Goal: Task Accomplishment & Management: Manage account settings

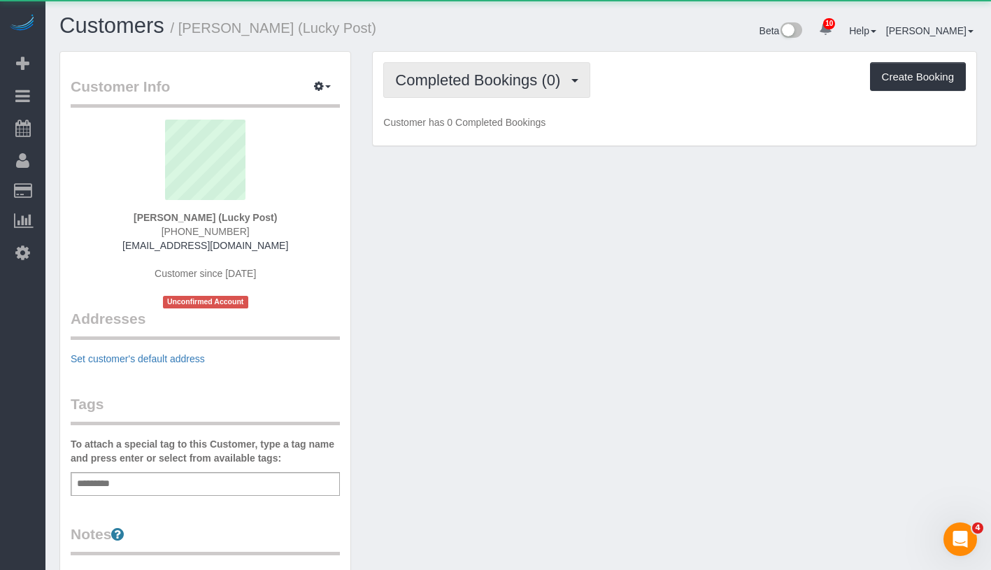
click at [509, 88] on button "Completed Bookings (0)" at bounding box center [486, 80] width 207 height 36
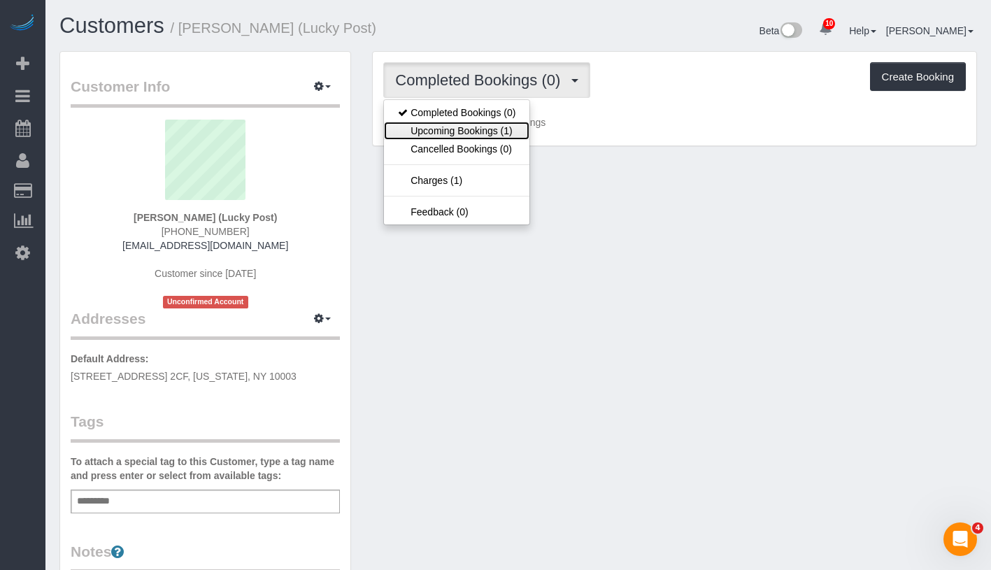
click at [490, 129] on link "Upcoming Bookings (1)" at bounding box center [457, 131] width 146 height 18
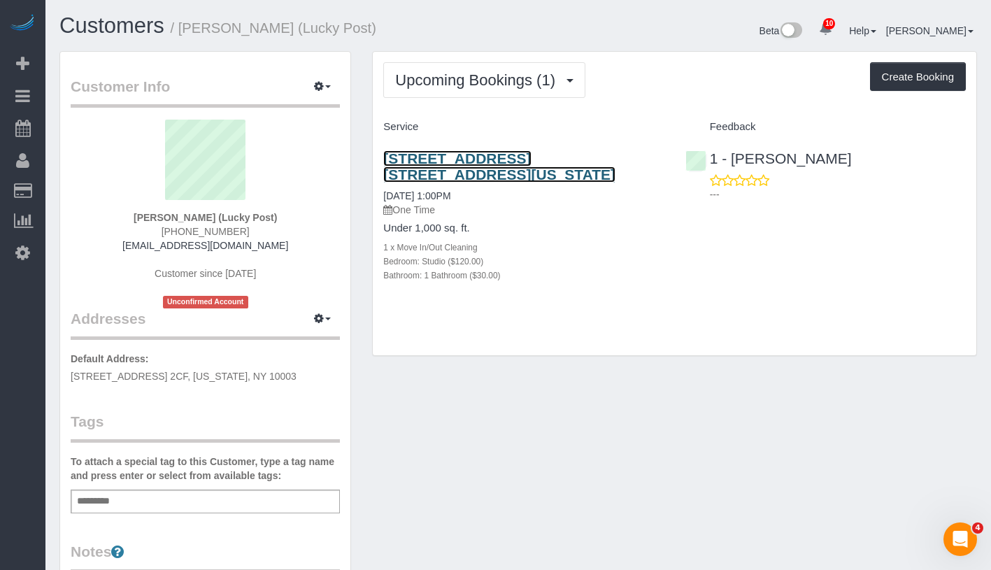
click at [532, 158] on link "307 East 9th Street, Apt. 2cf, New York, NY 10003" at bounding box center [499, 166] width 232 height 32
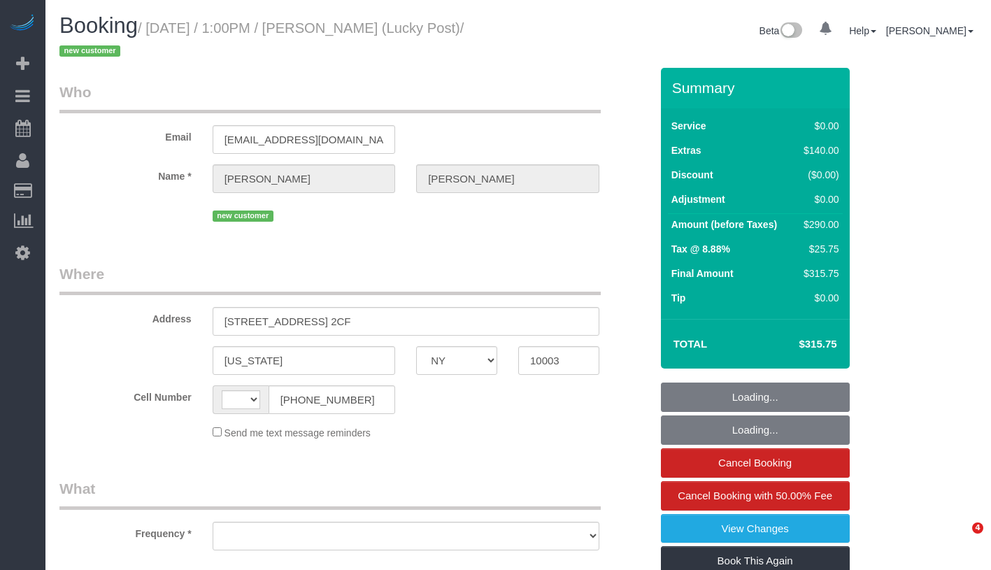
select select "NY"
select select "string:[GEOGRAPHIC_DATA]"
select select "object:714"
select select "number:60"
select select "number:90"
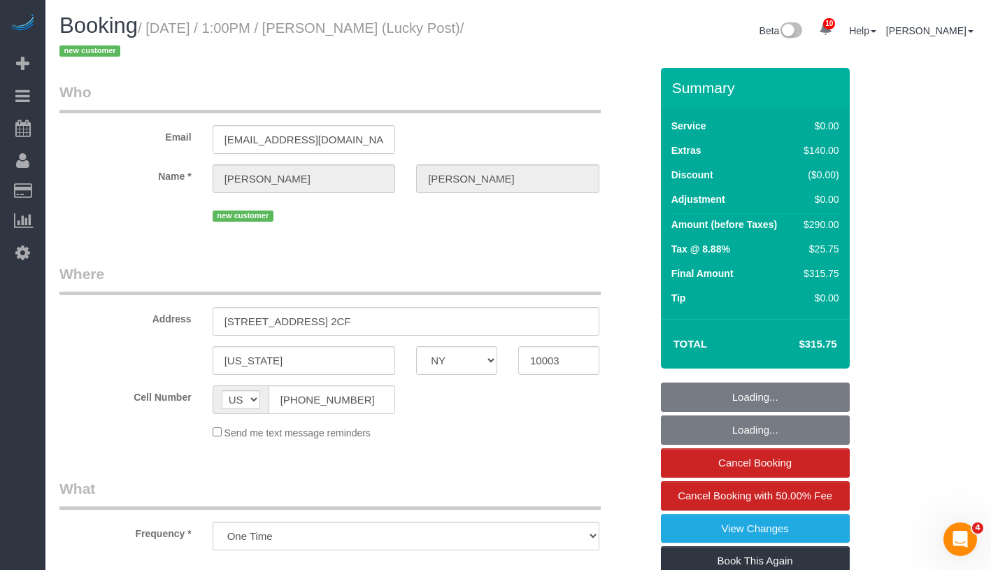
select select "number:15"
select select "number:5"
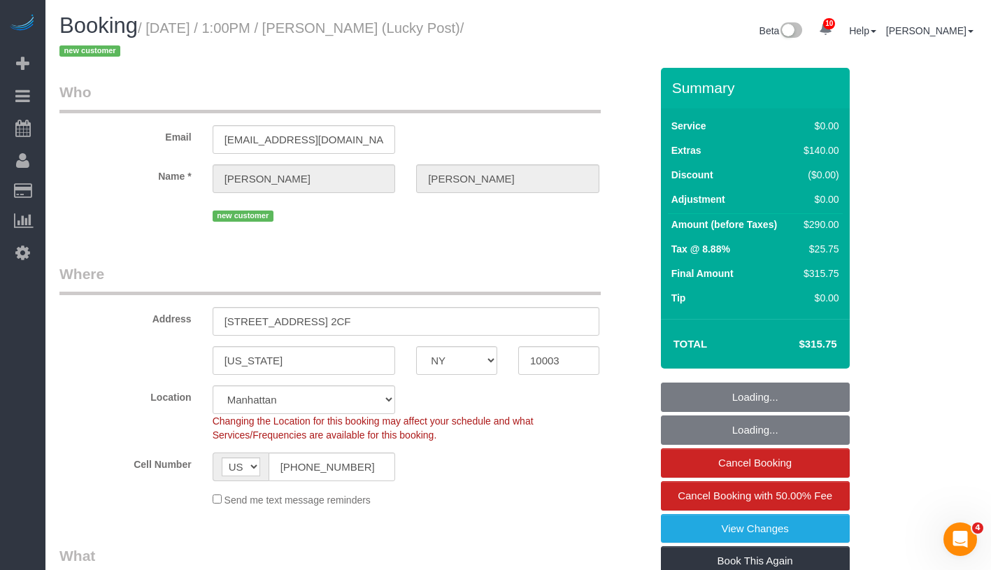
select select "spot1"
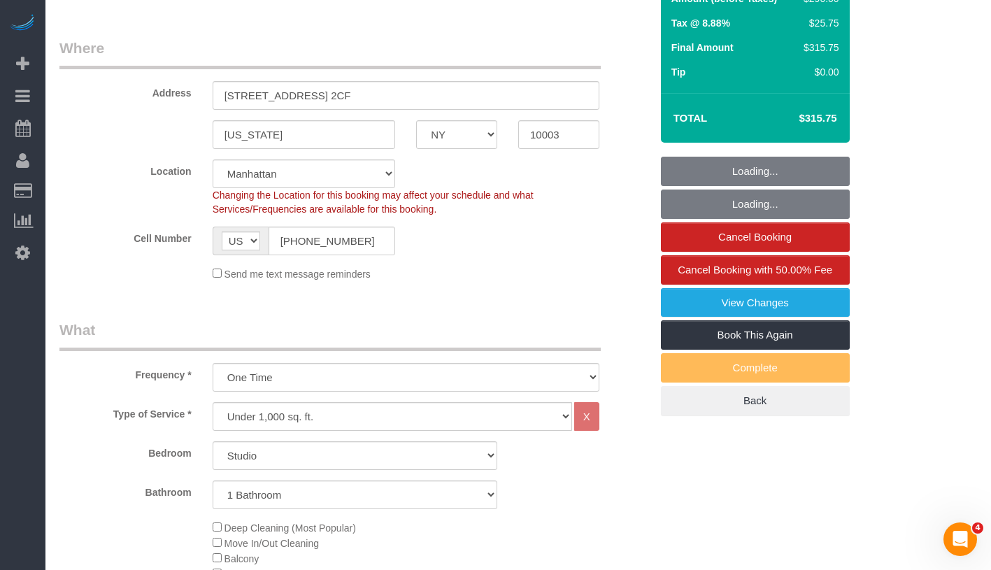
select select "object:973"
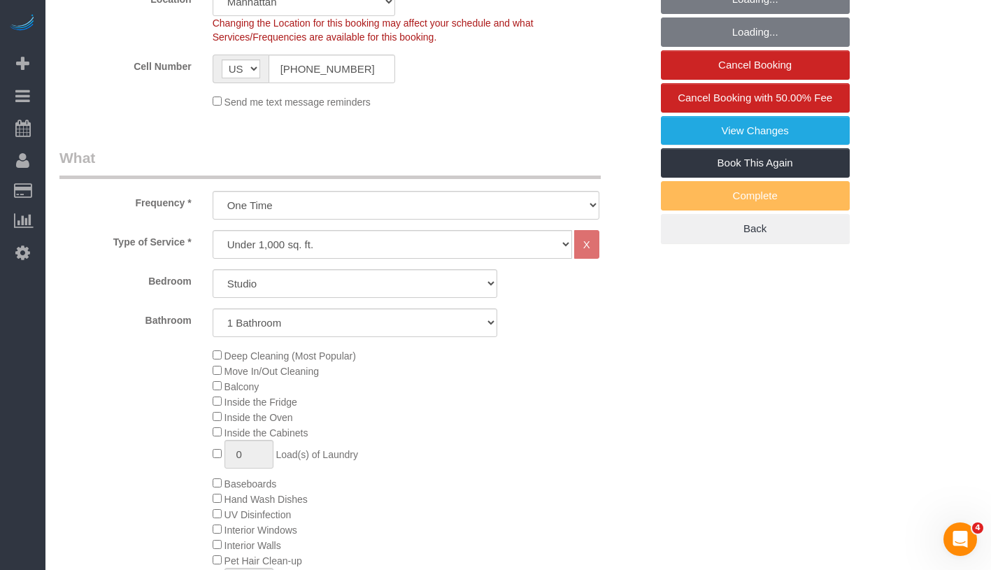
select select "string:stripe-pm_1S30eP4VGloSiKo7g0pfCIko"
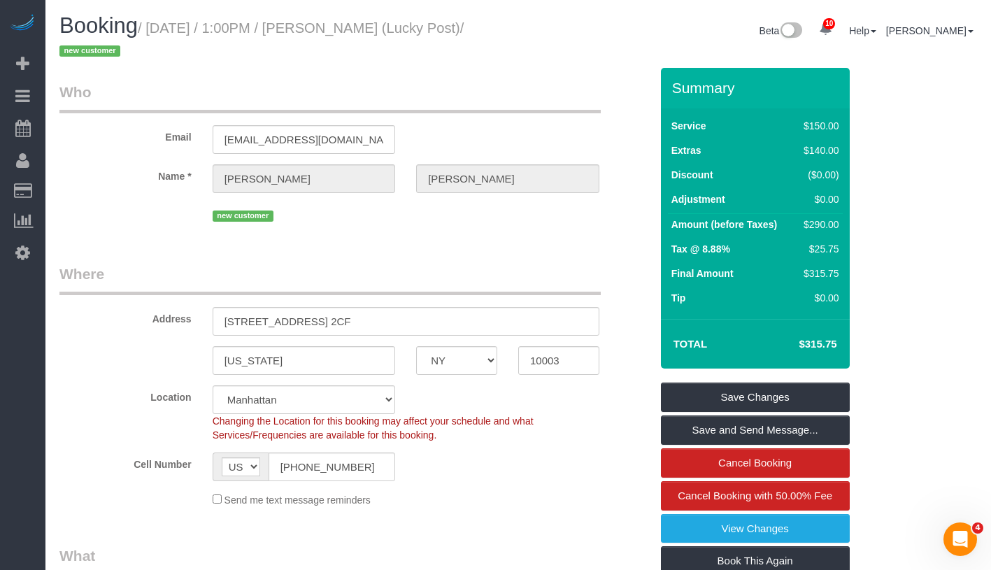
drag, startPoint x: 158, startPoint y: 24, endPoint x: 147, endPoint y: 51, distance: 28.8
click at [147, 51] on small "/ September 03, 2025 / 1:00PM / Tammie Kleinmann (Lucky Post) / new customer" at bounding box center [261, 39] width 404 height 39
copy small "September 03, 2025 / 1:00PM / Tammie Kleinmann (Lucky Post) /"
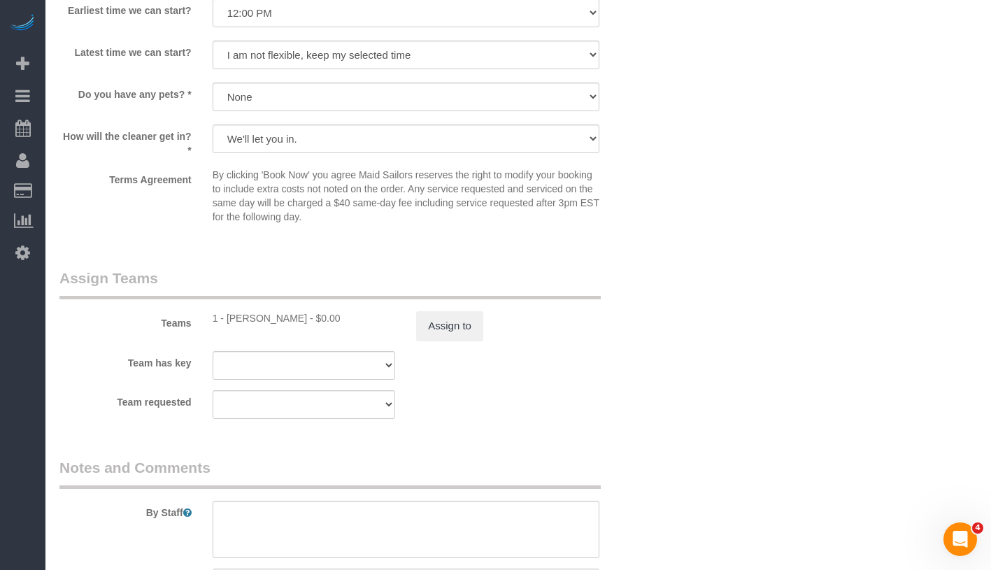
scroll to position [1917, 0]
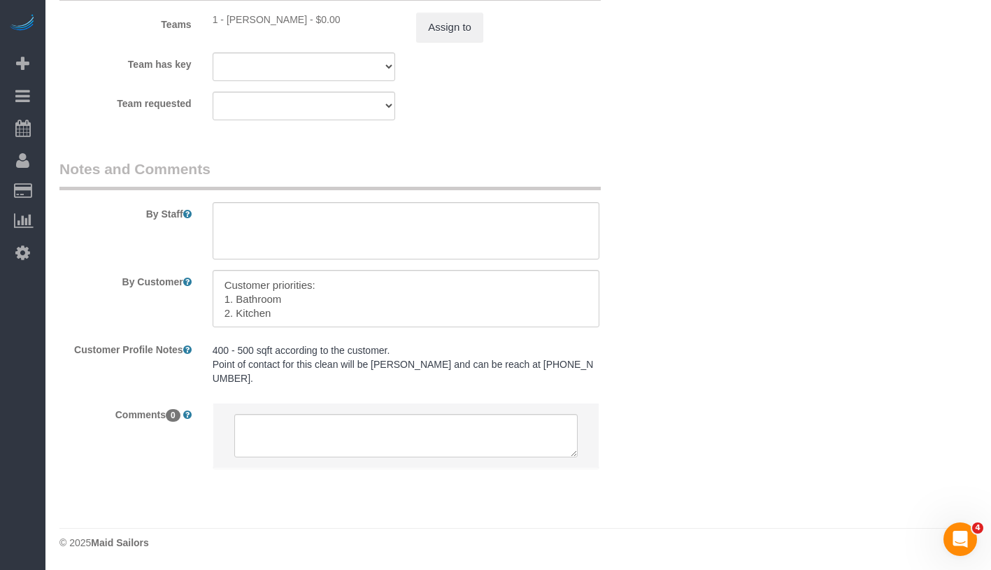
drag, startPoint x: 227, startPoint y: 22, endPoint x: 298, endPoint y: 21, distance: 70.7
click at [298, 21] on div "1 - [PERSON_NAME] - $0.00" at bounding box center [304, 20] width 183 height 14
copy div "Abdoulaye Sow"
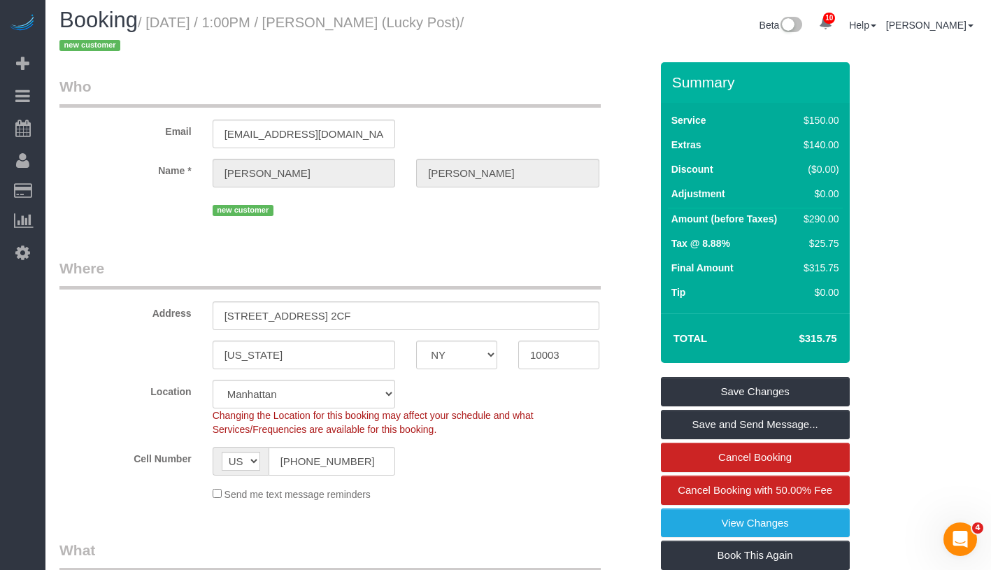
scroll to position [0, 0]
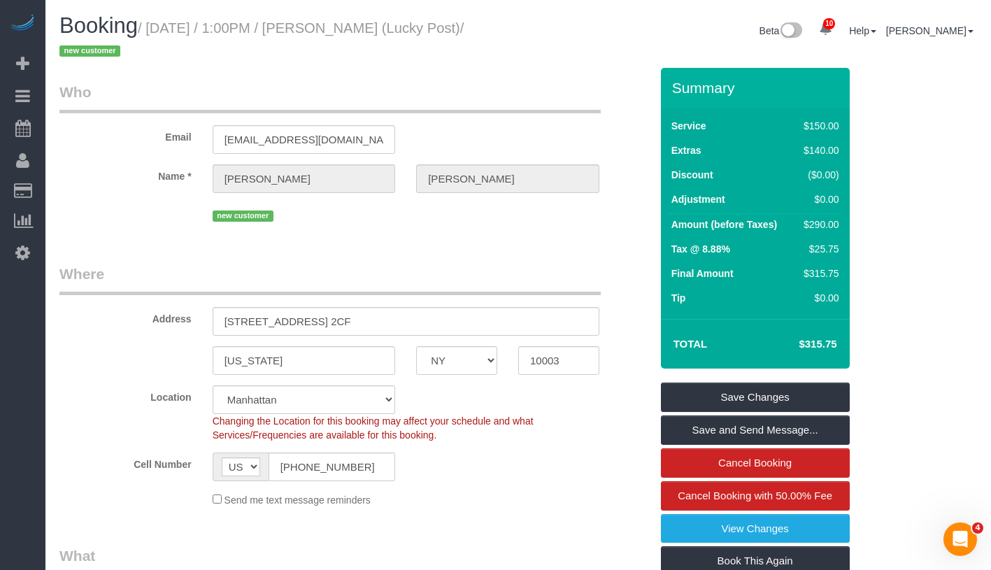
drag, startPoint x: 359, startPoint y: 32, endPoint x: 479, endPoint y: 35, distance: 119.7
click at [464, 35] on small "/ September 03, 2025 / 1:00PM / Tammie Kleinmann (Lucky Post) / new customer" at bounding box center [261, 39] width 404 height 39
copy small "Tammie Kleinmann"
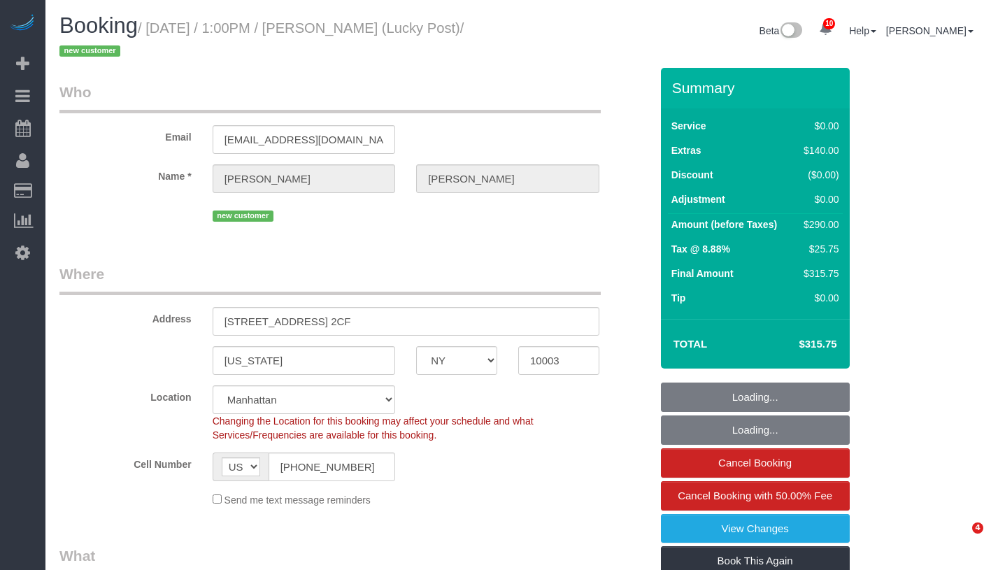
select select "NY"
select select "number:60"
select select "number:90"
select select "number:15"
select select "number:5"
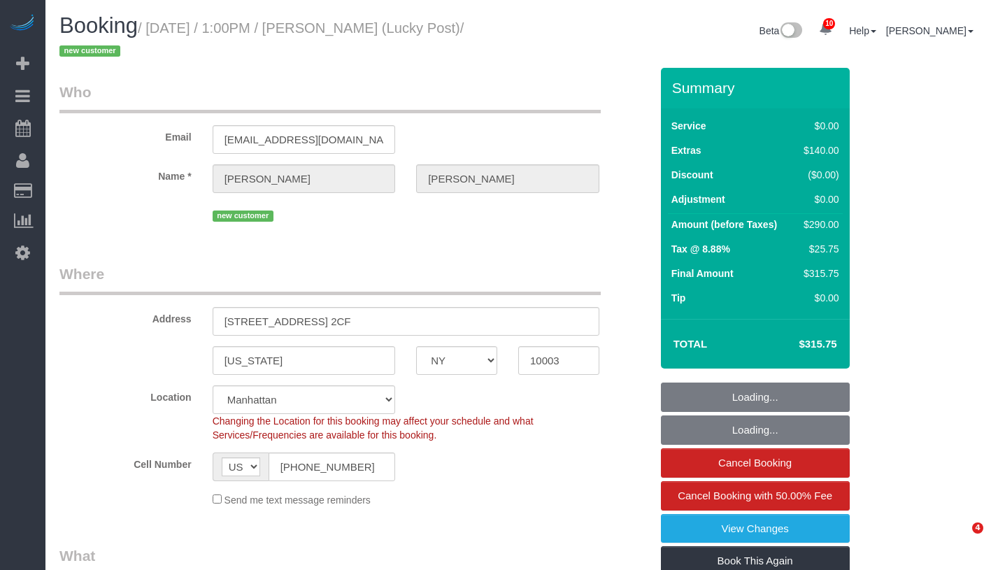
select select "spot1"
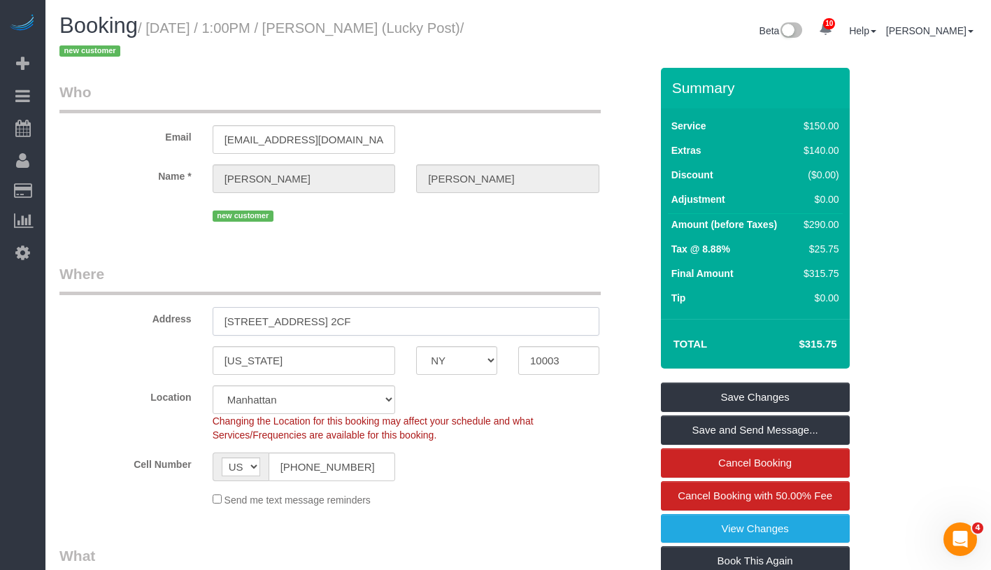
drag, startPoint x: 320, startPoint y: 320, endPoint x: 388, endPoint y: 318, distance: 67.9
click at [388, 318] on input "307 East 9th Street, Apt. 2CF" at bounding box center [406, 321] width 387 height 29
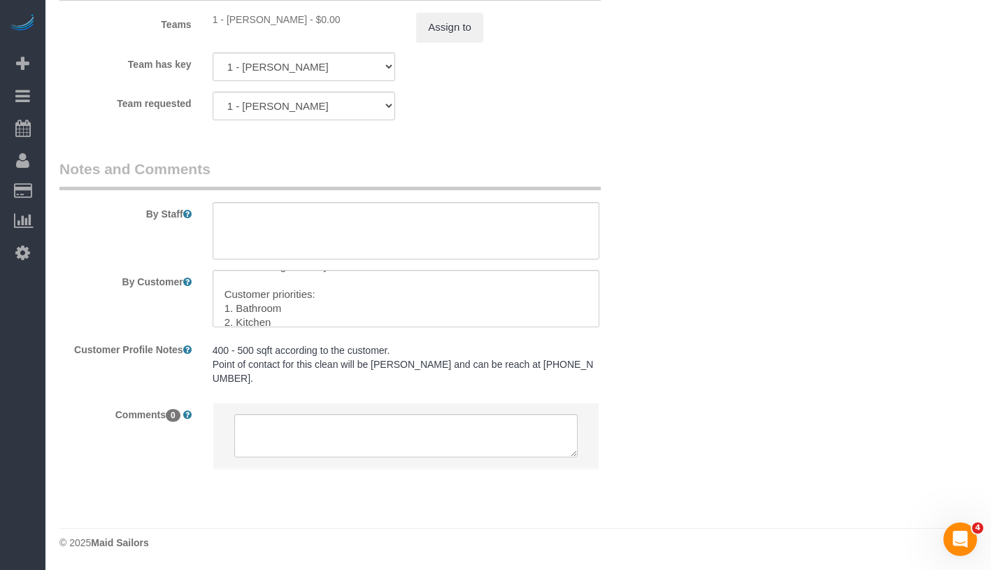
scroll to position [27, 0]
drag, startPoint x: 374, startPoint y: 366, endPoint x: 444, endPoint y: 366, distance: 70.7
click at [444, 366] on pre "400 - 500 sqft according to the customer. Point of contact for this clean will …" at bounding box center [406, 365] width 387 height 42
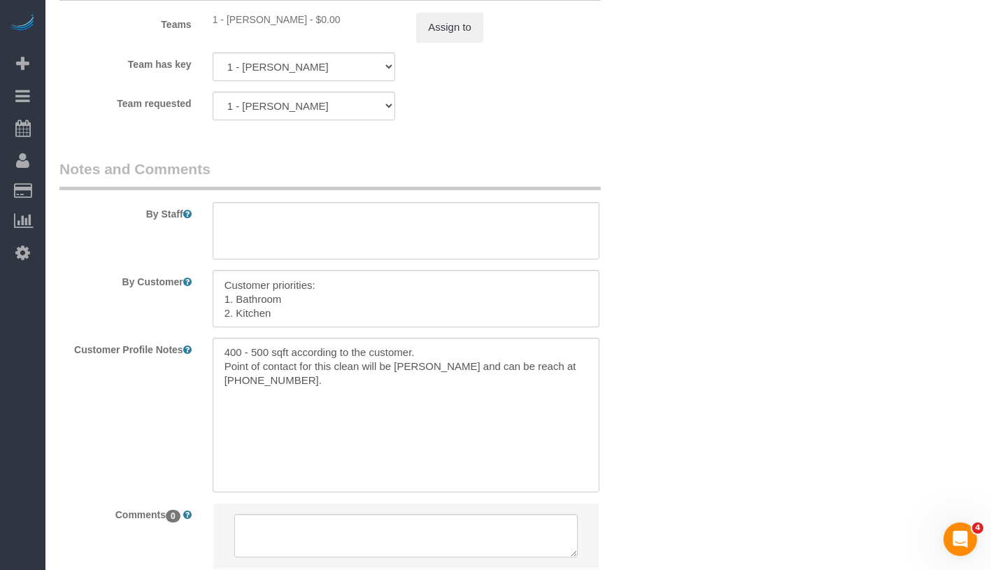
copy pre "Marc Kleinmann"
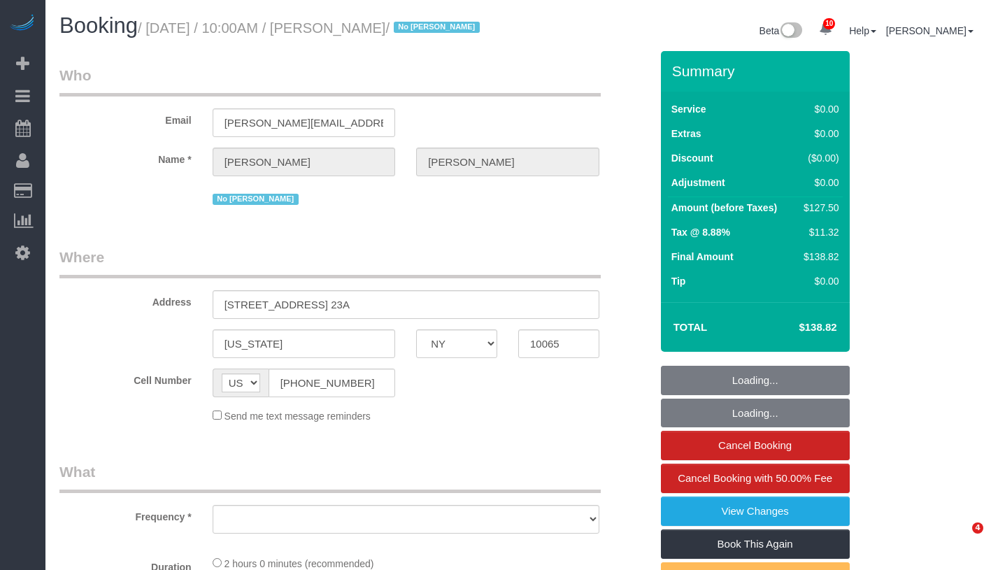
select select "NY"
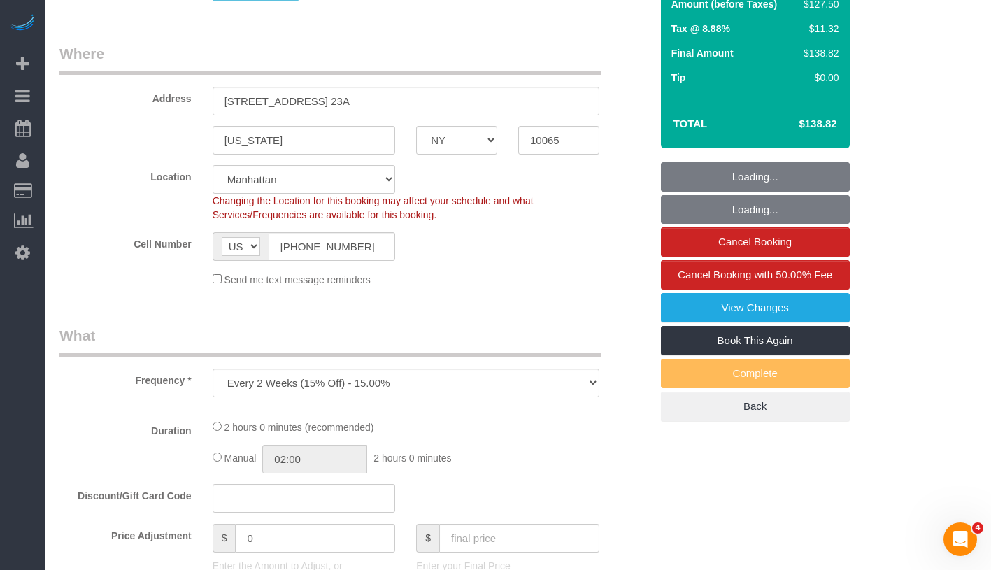
select select "object:820"
select select "string:stripe-pm_1NcSb54VGloSiKo7Oh2RJNSW"
select select "1"
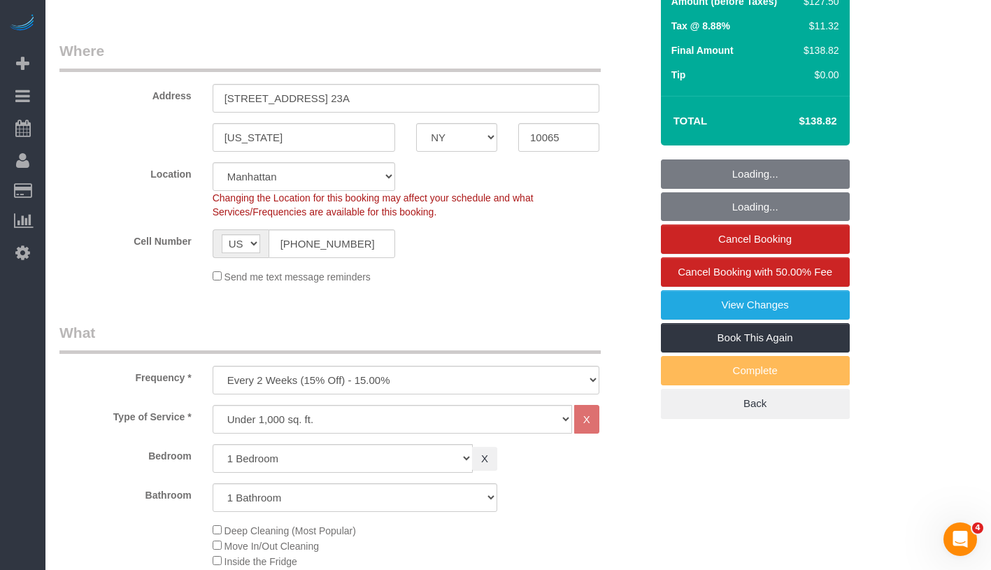
select select "spot1"
select select "number:89"
select select "number:90"
select select "number:15"
select select "number:5"
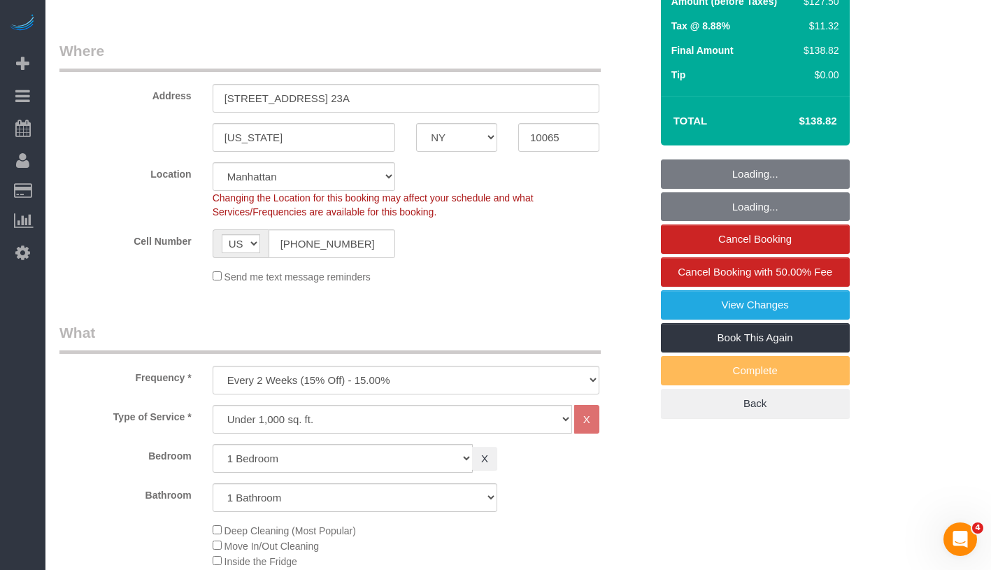
select select "number:21"
select select "1"
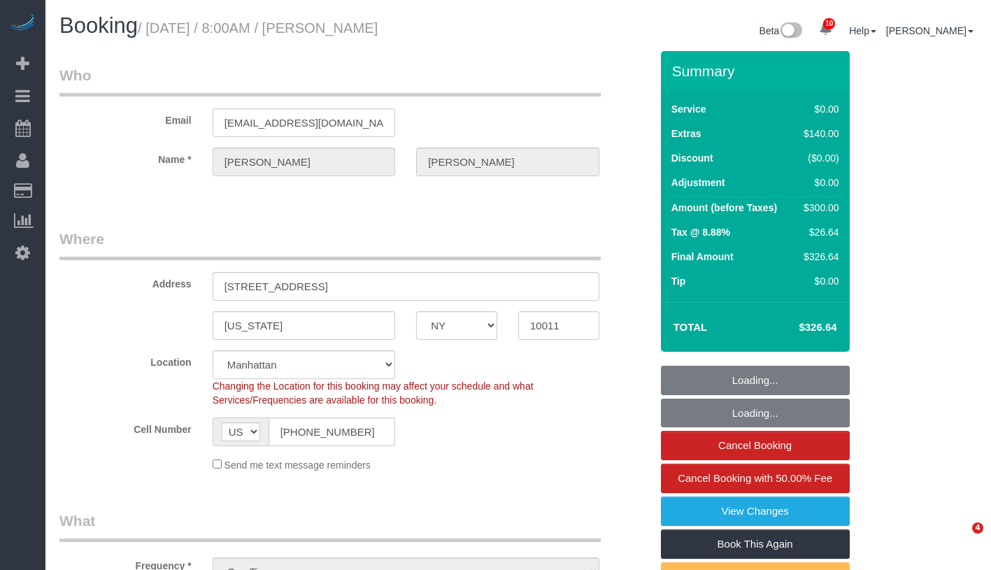
select select "NY"
select select "2"
select select "spot1"
select select "number:56"
select select "number:76"
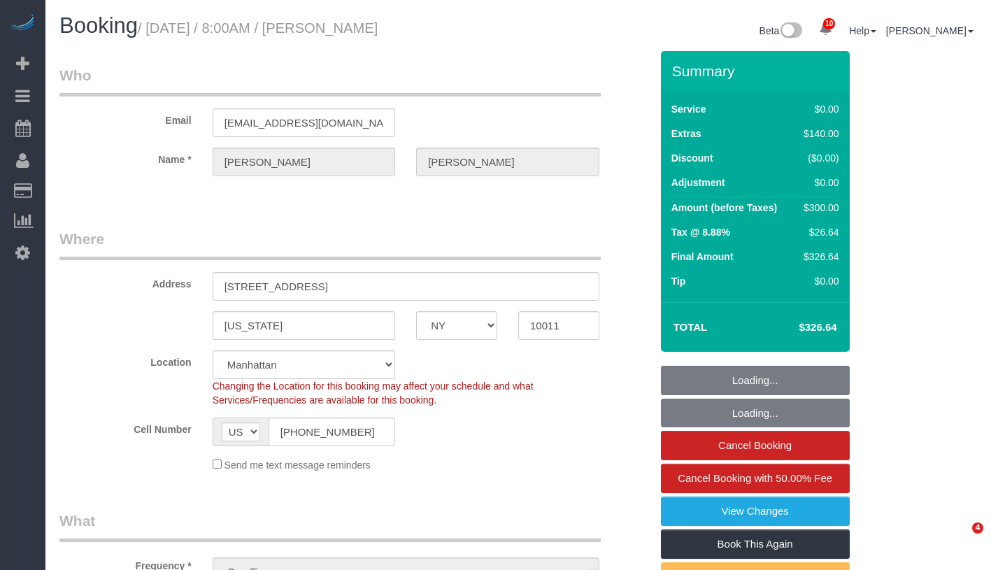
select select "number:15"
select select "number:7"
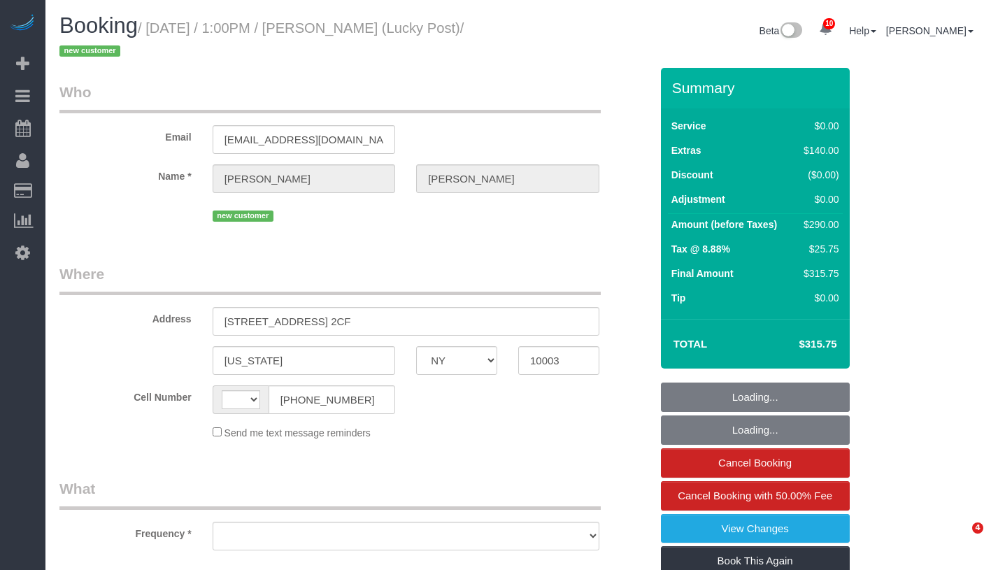
select select "NY"
select select "string:[GEOGRAPHIC_DATA]"
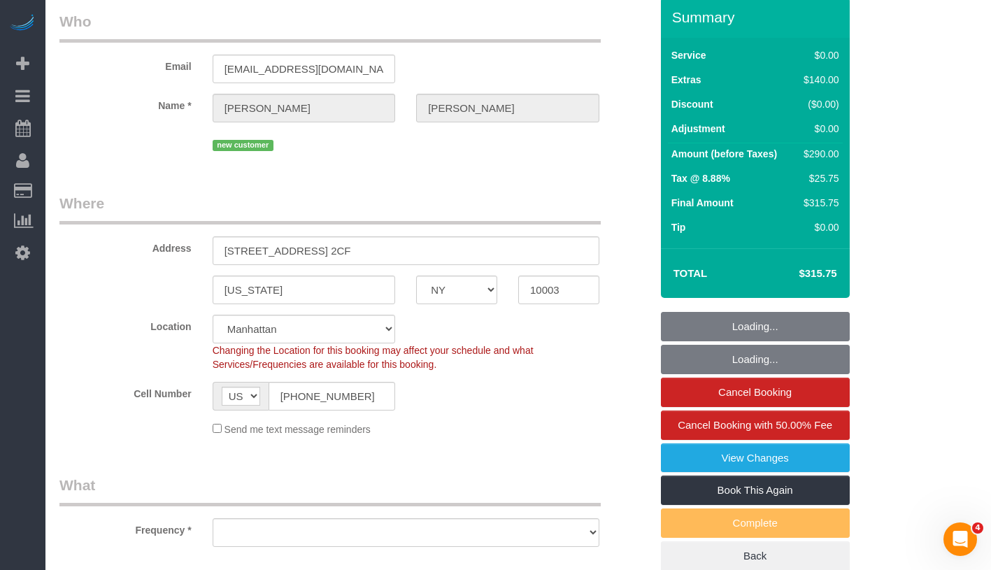
select select "string:stripe-pm_1S30eP4VGloSiKo7g0pfCIko"
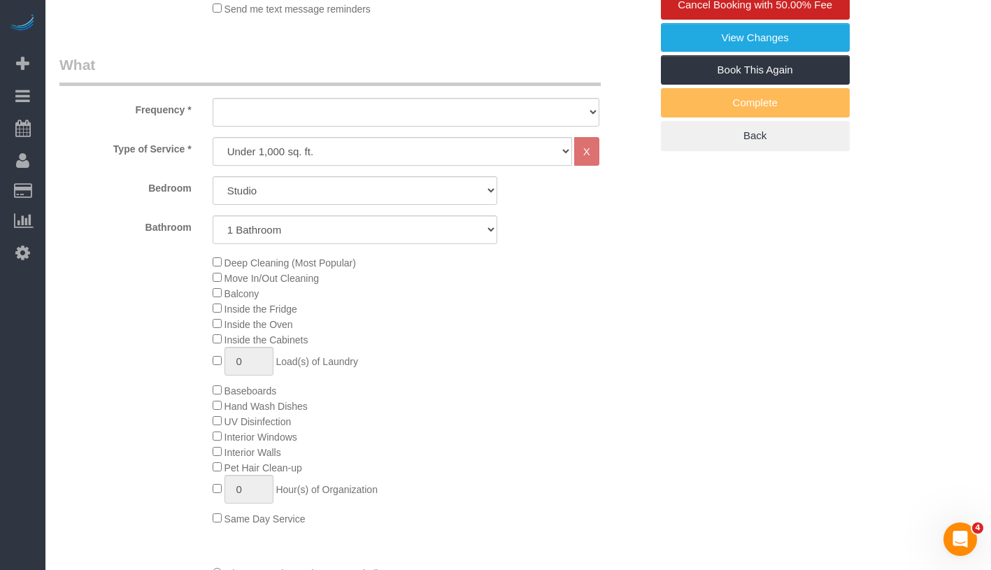
select select "object:855"
select select "number:60"
select select "number:90"
select select "number:15"
select select "number:5"
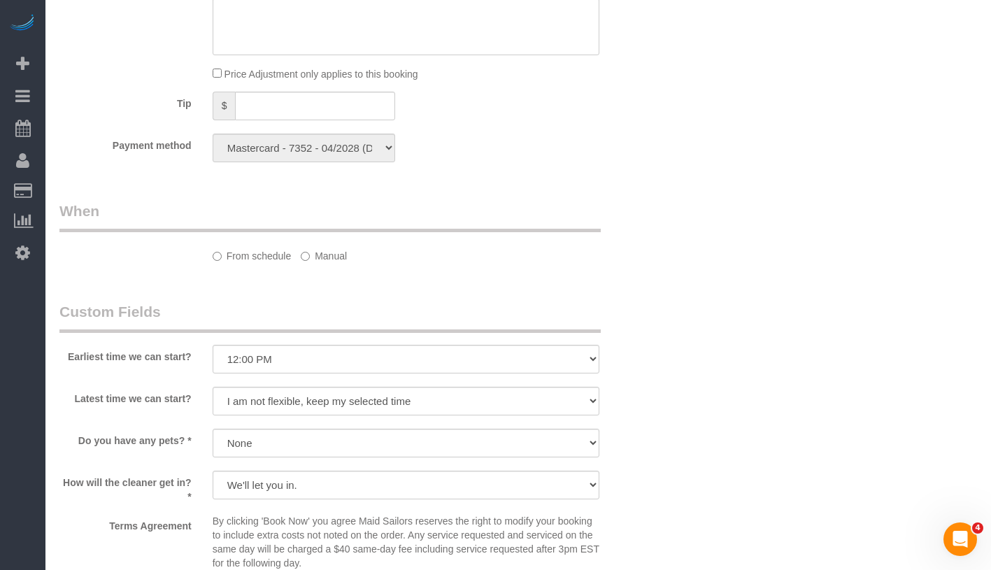
select select "object:1397"
select select "spot1"
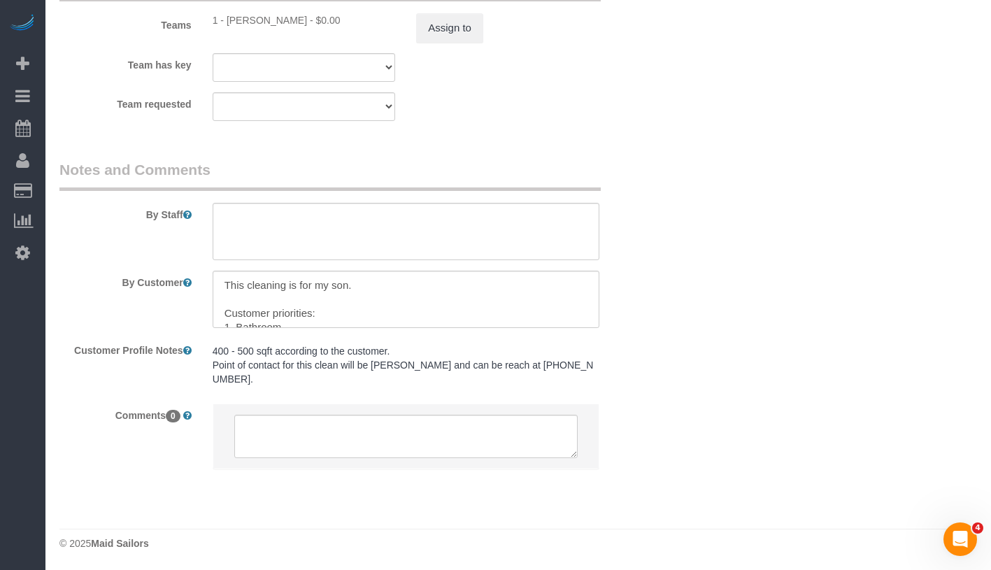
scroll to position [1917, 0]
drag, startPoint x: 537, startPoint y: 366, endPoint x: 551, endPoint y: 375, distance: 16.1
click at [551, 375] on pre "400 - 500 sqft according to the customer. Point of contact for this clean will …" at bounding box center [406, 365] width 387 height 42
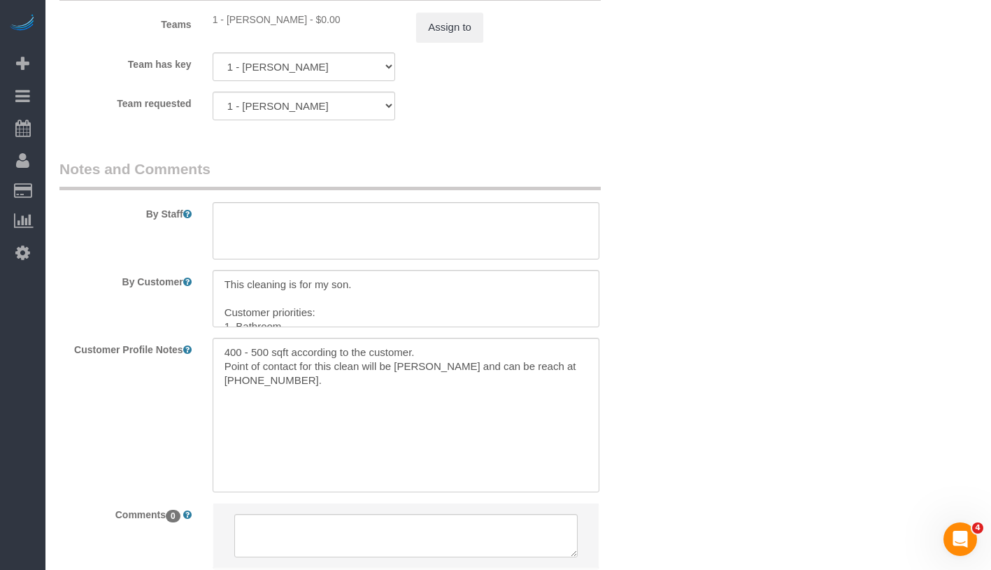
copy pre "(512) 522-6225."
drag, startPoint x: 222, startPoint y: 386, endPoint x: 296, endPoint y: 383, distance: 73.5
click at [296, 383] on textarea "400 - 500 sqft according to the customer. Point of contact for this clean will …" at bounding box center [406, 415] width 387 height 155
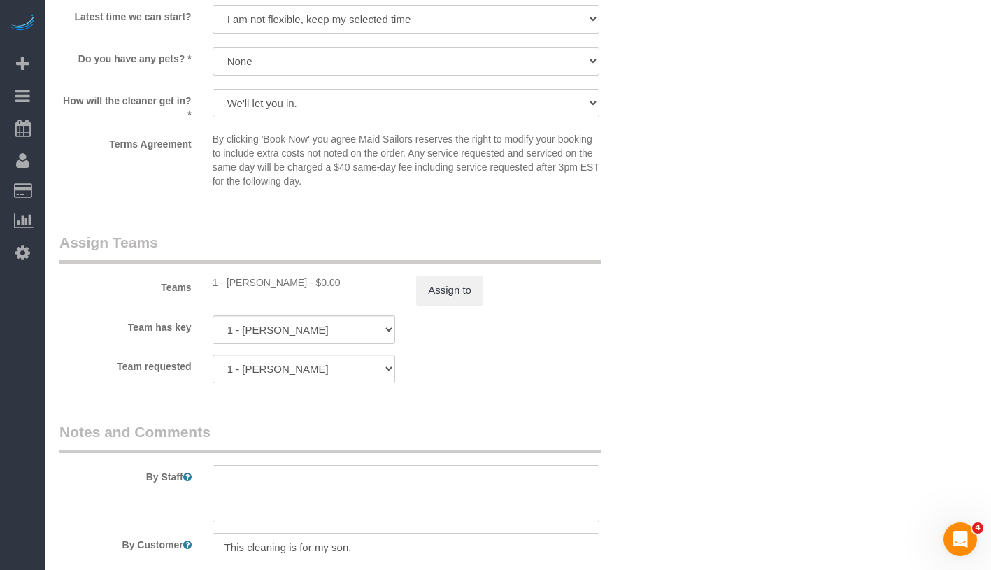
scroll to position [1893, 0]
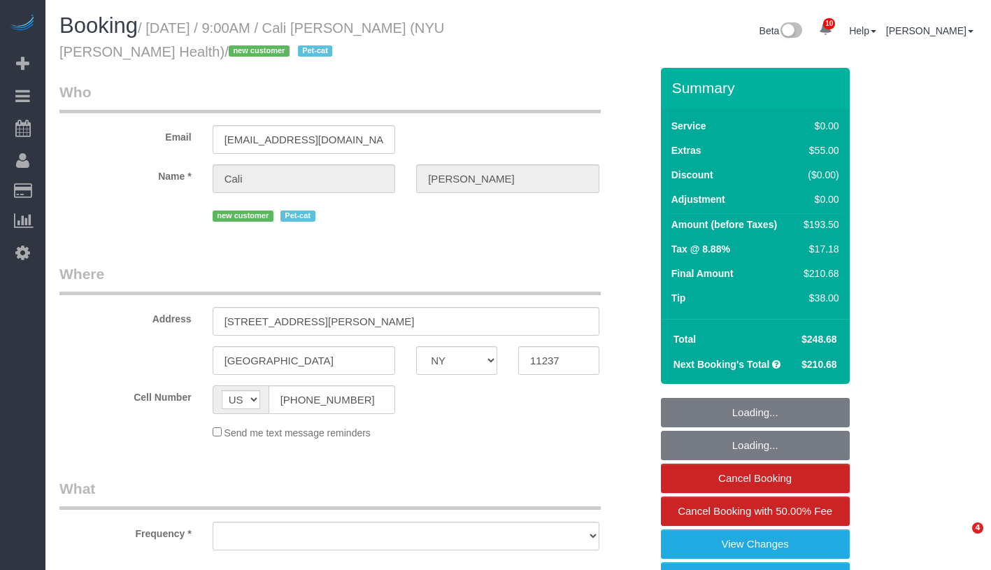
select select "NY"
select select "object:693"
select select "number:56"
select select "number:71"
select select "number:14"
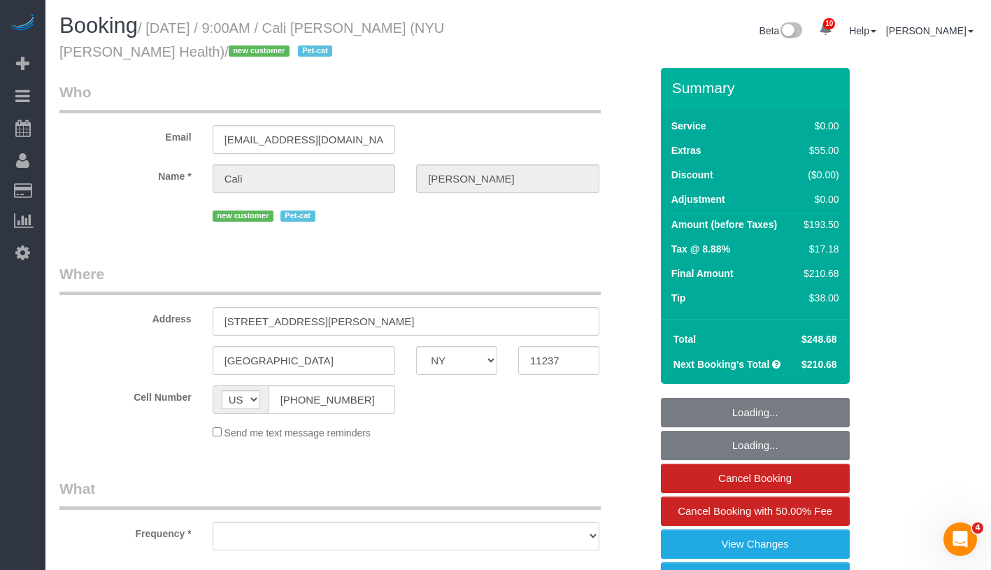
select select "number:5"
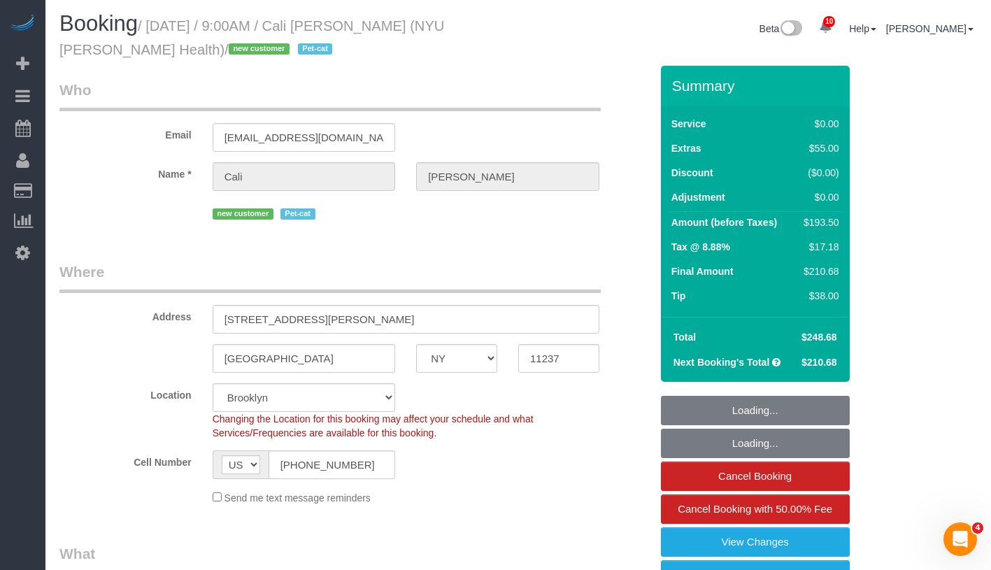
select select "string:stripe-pm_1S2wQC4VGloSiKo71sbBOz8w"
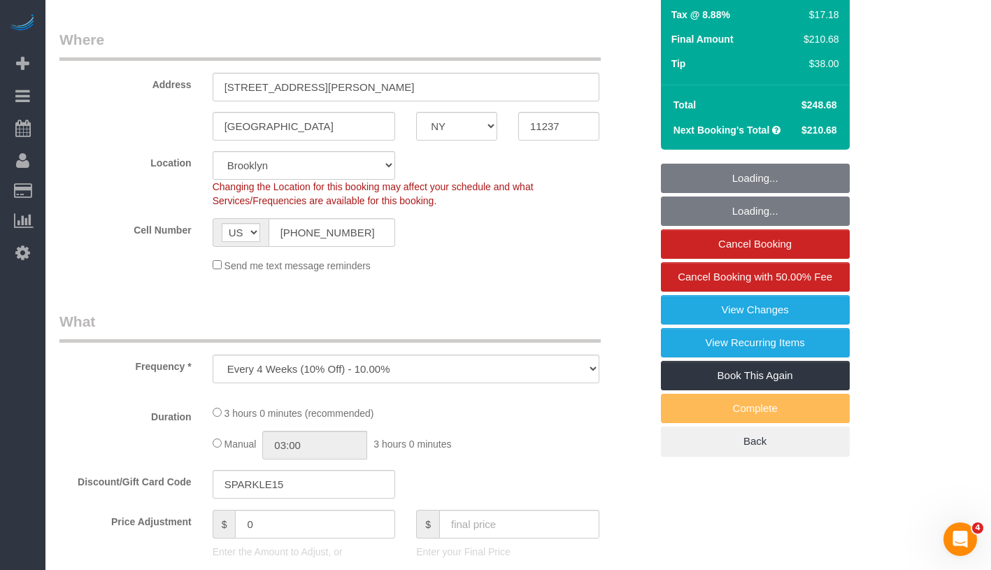
select select "object:874"
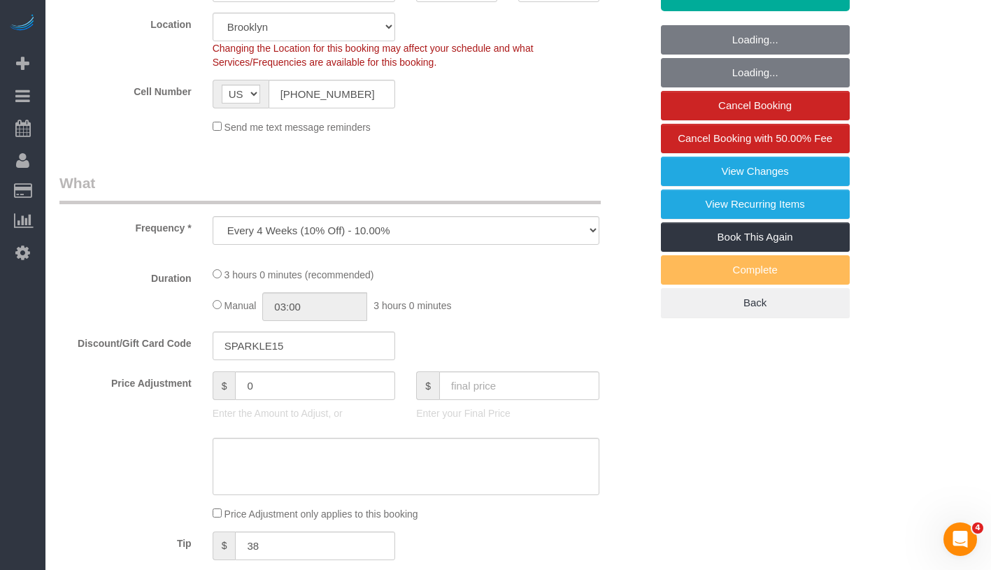
select select "1"
select select "spot1"
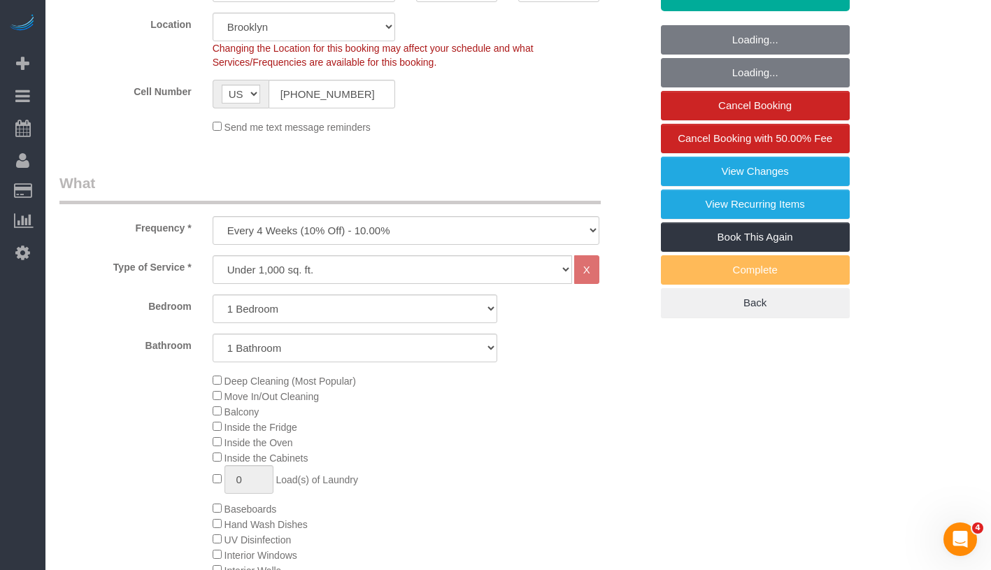
select select "1"
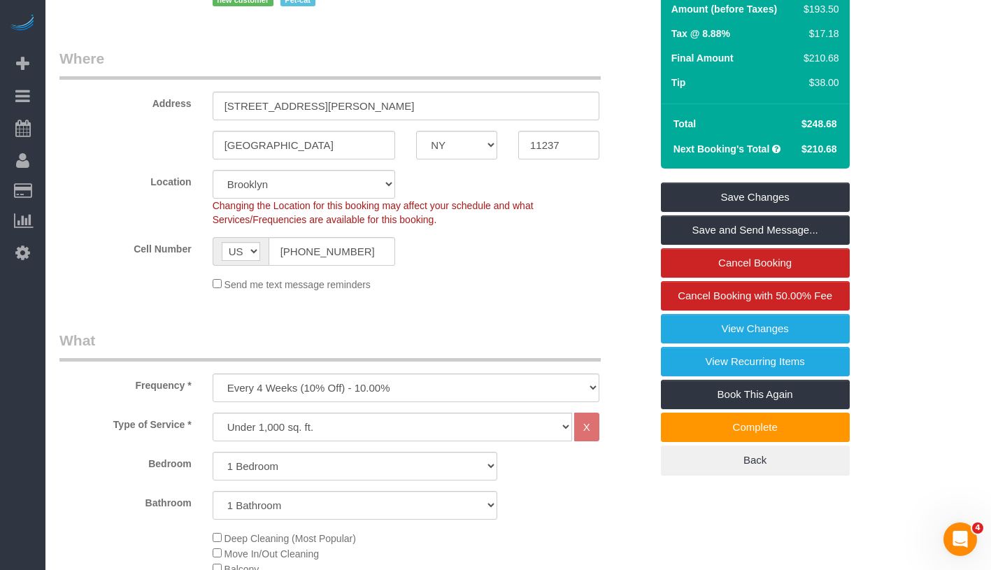
scroll to position [0, 0]
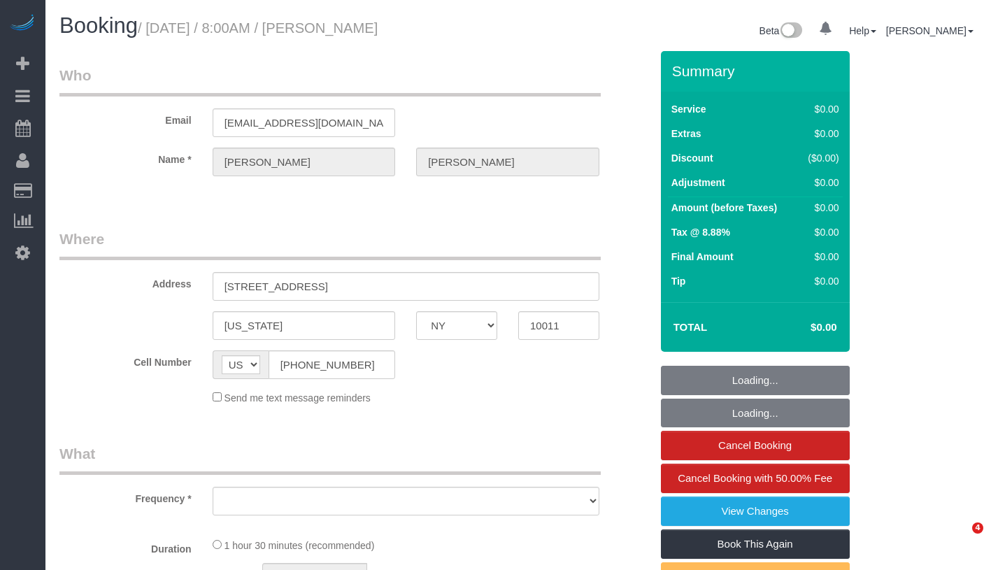
select select "NY"
select select "object:677"
select select "number:89"
select select "number:90"
select select "number:15"
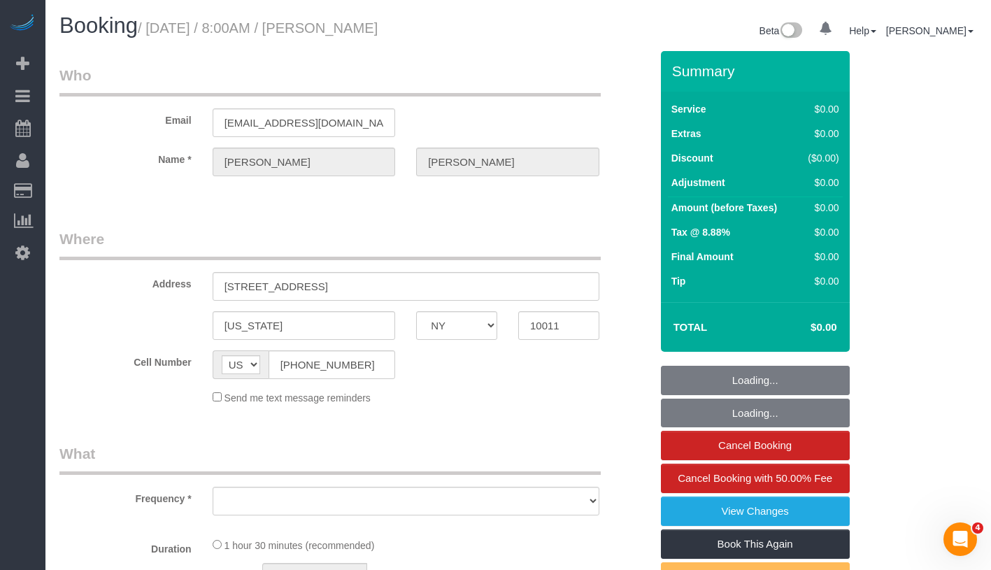
select select "number:5"
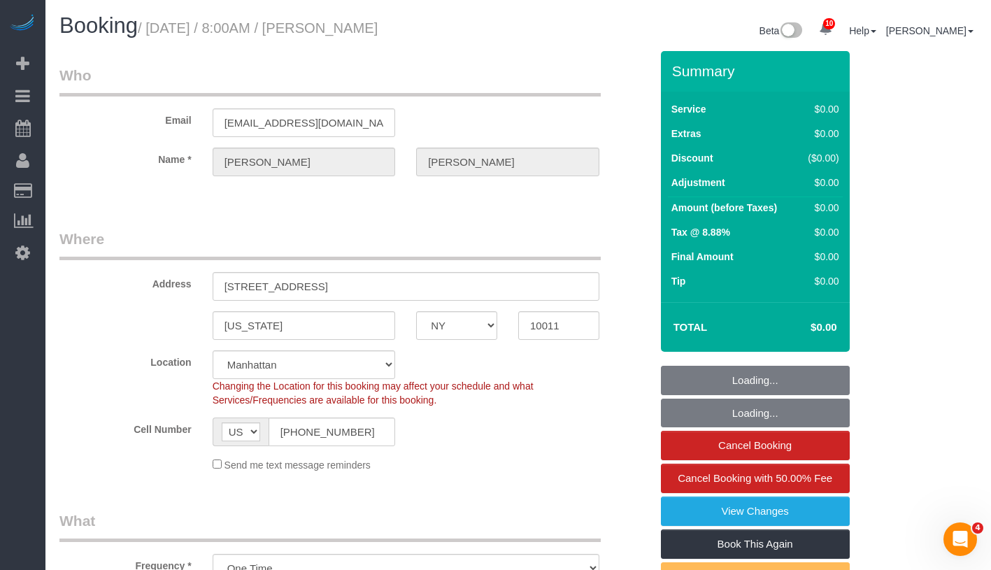
select select "object:856"
select select "string:stripe-pm_1LQzKG4VGloSiKo7xG3na7rl"
select select "spot1"
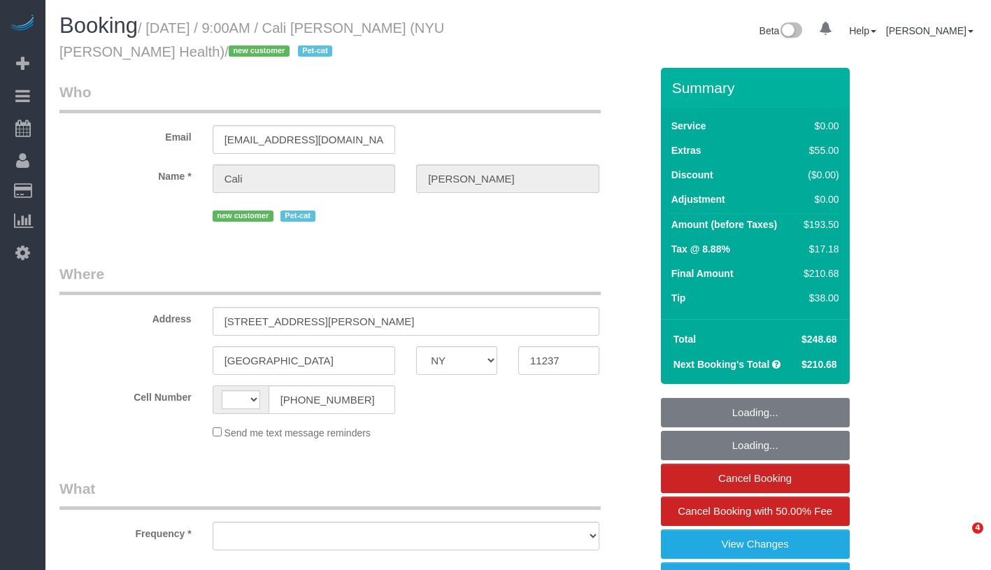
select select "NY"
select select "string:US"
select select "object:723"
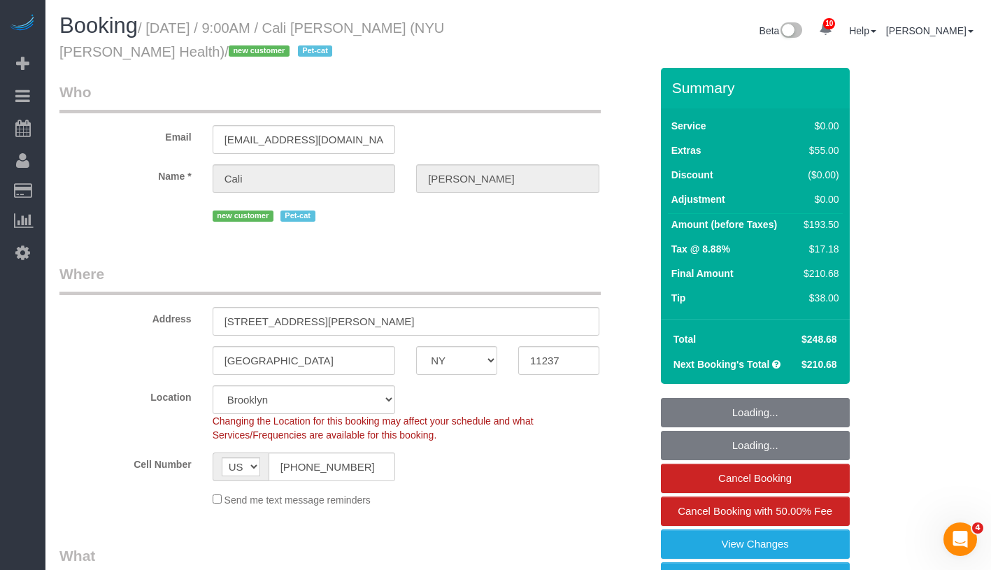
select select "string:stripe-pm_1S2wQC4VGloSiKo71sbBOz8w"
select select "number:56"
select select "number:71"
select select "number:14"
select select "number:5"
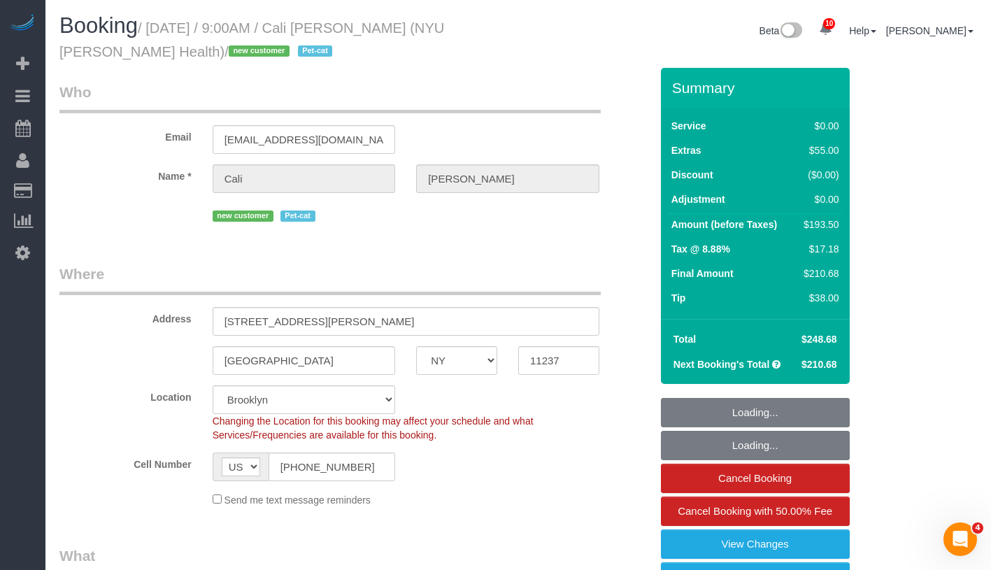
select select "object:878"
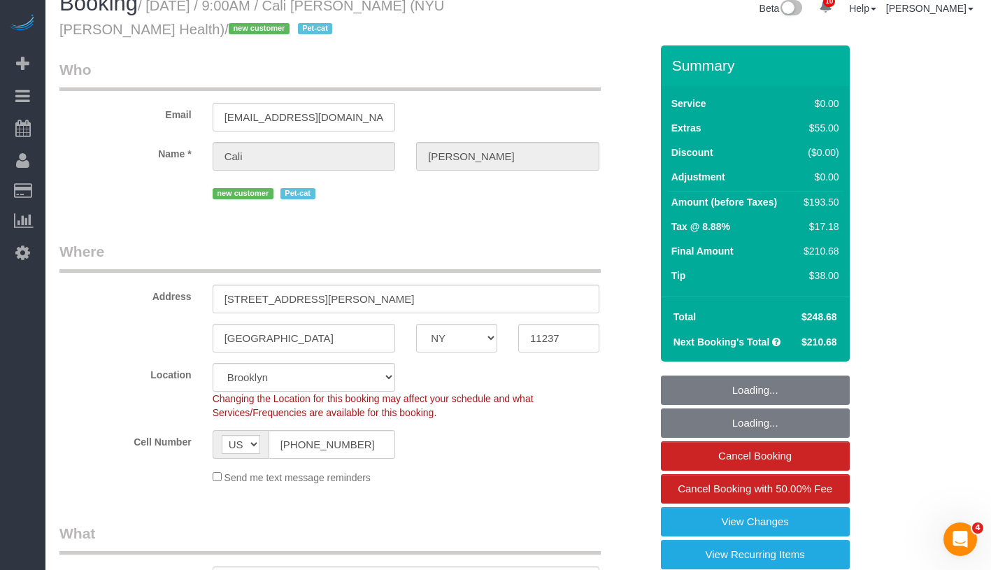
select select "spot1"
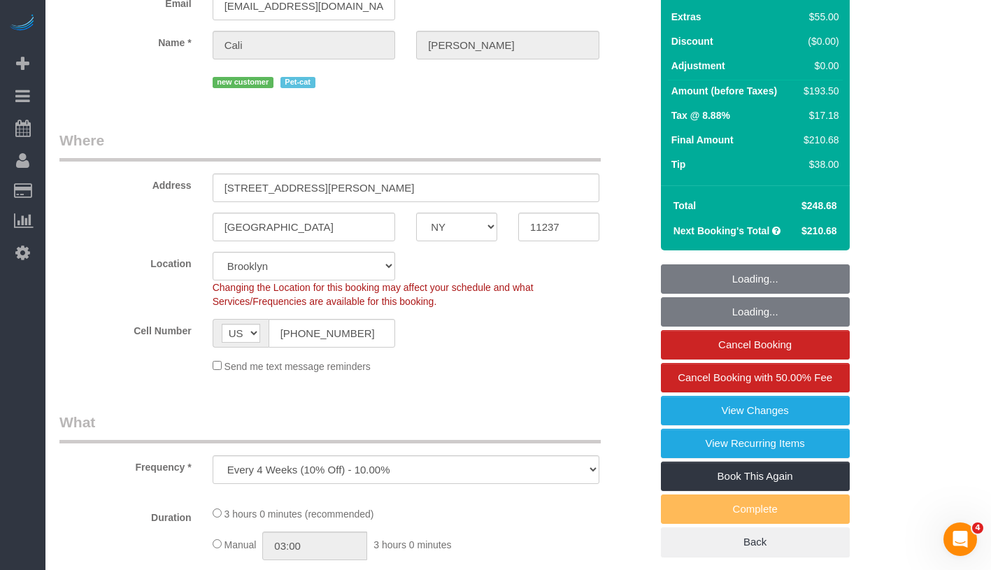
select select "1"
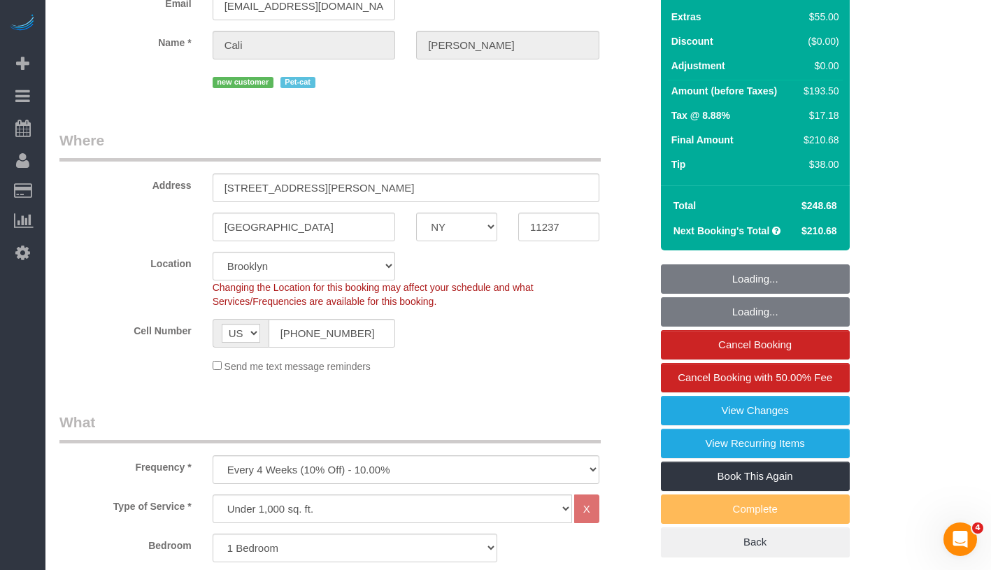
select select "1"
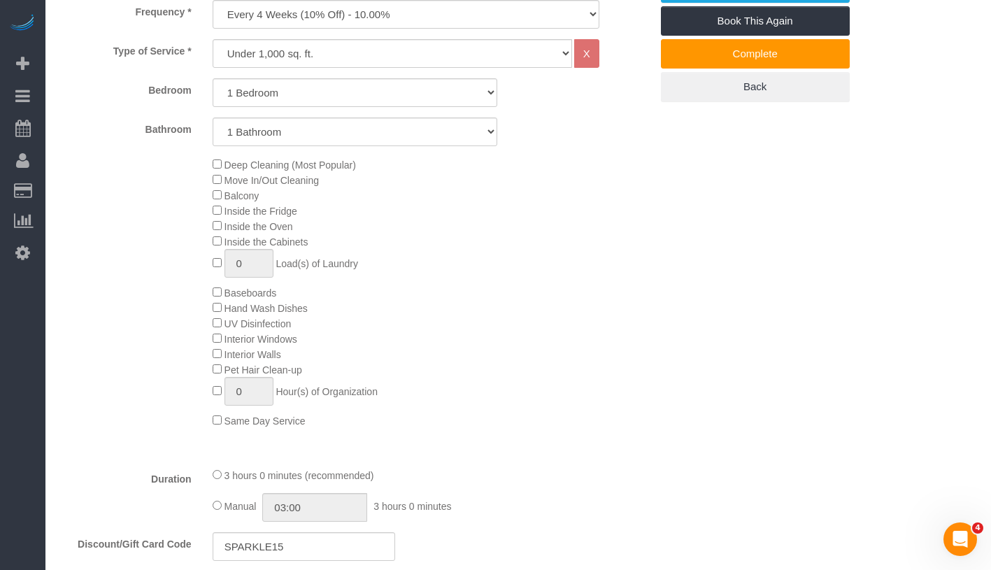
scroll to position [592, 0]
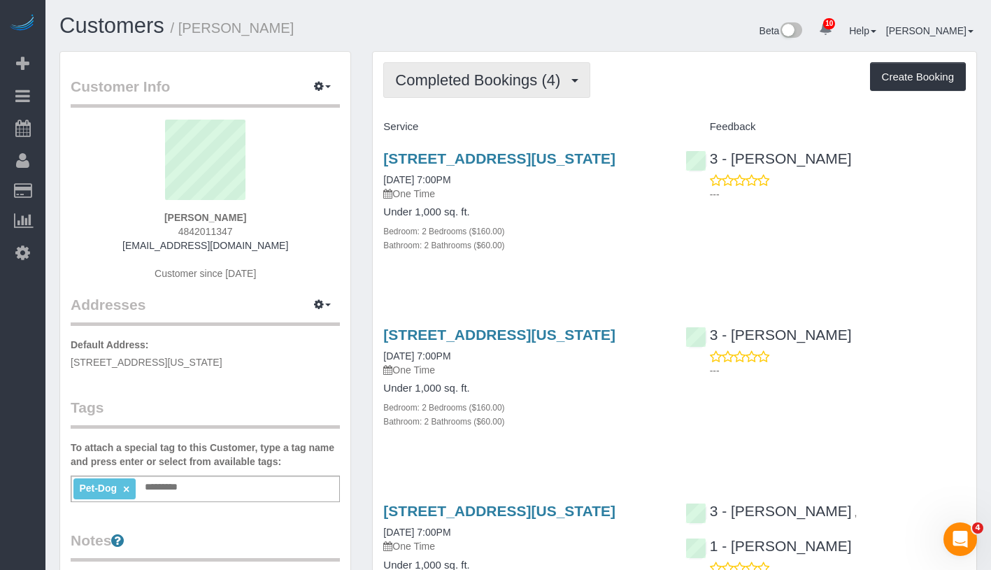
click at [505, 71] on span "Completed Bookings (4)" at bounding box center [481, 79] width 172 height 17
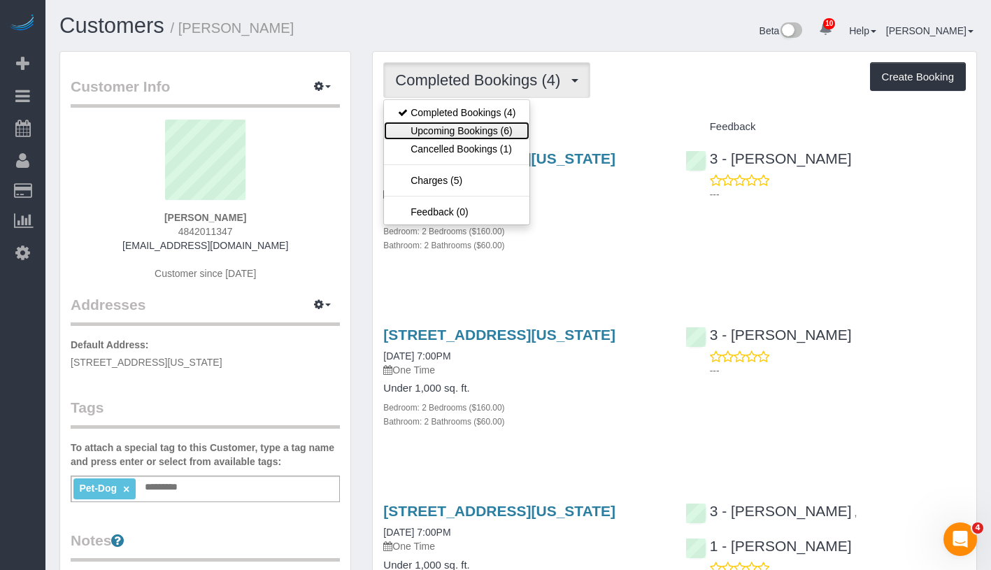
click at [493, 129] on link "Upcoming Bookings (6)" at bounding box center [457, 131] width 146 height 18
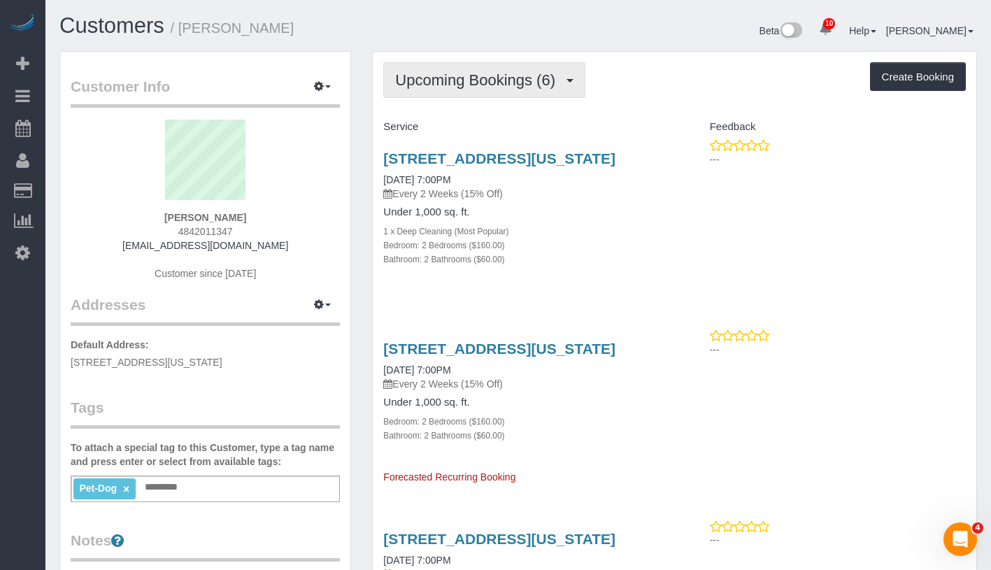
click at [512, 82] on span "Upcoming Bookings (6)" at bounding box center [478, 79] width 167 height 17
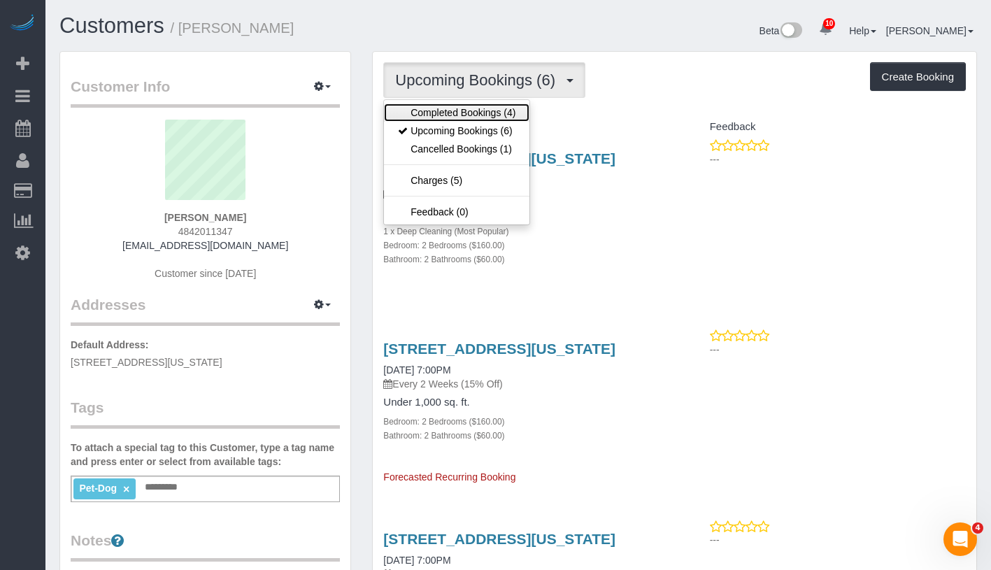
click at [492, 114] on link "Completed Bookings (4)" at bounding box center [457, 113] width 146 height 18
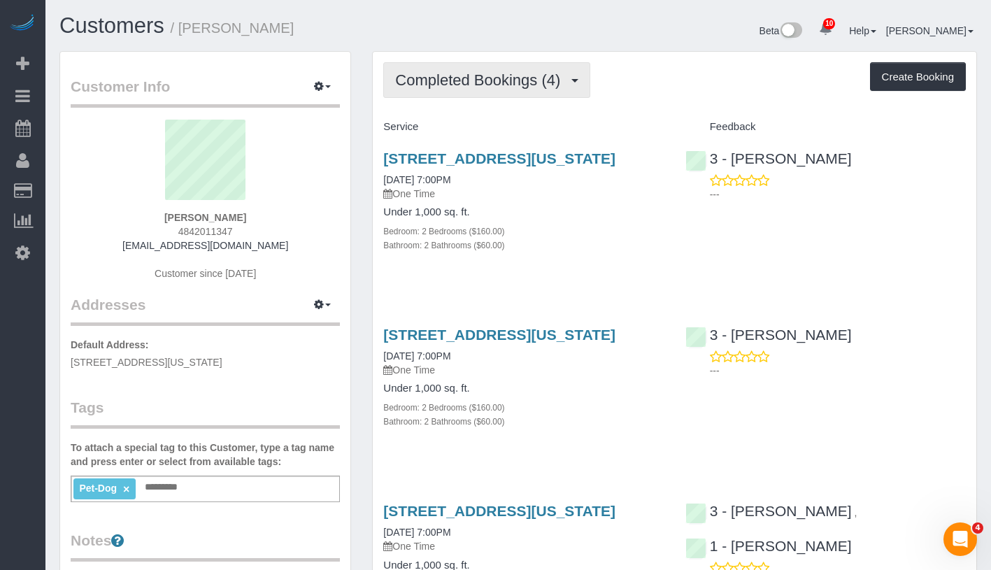
click at [501, 88] on button "Completed Bookings (4)" at bounding box center [486, 80] width 207 height 36
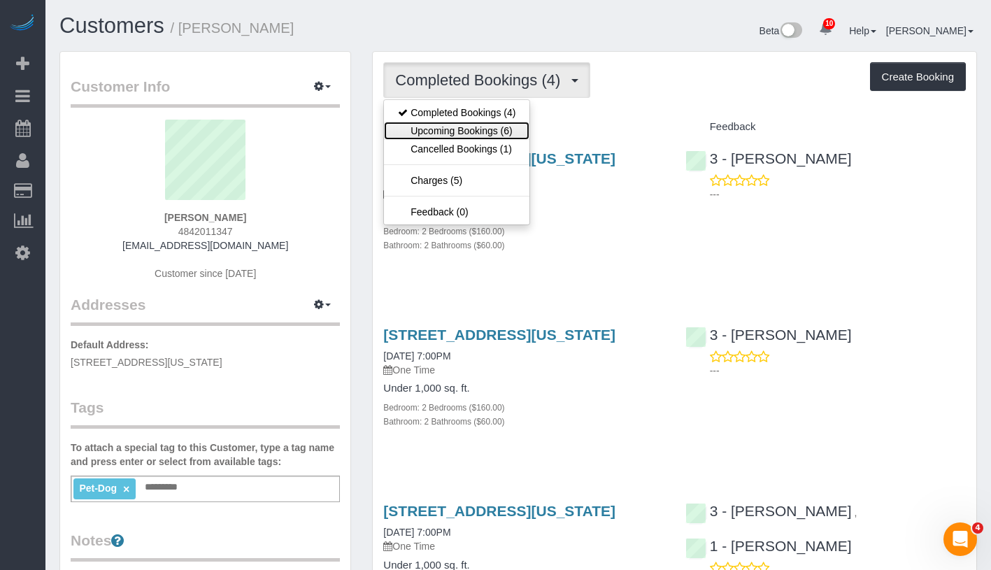
click at [489, 134] on link "Upcoming Bookings (6)" at bounding box center [457, 131] width 146 height 18
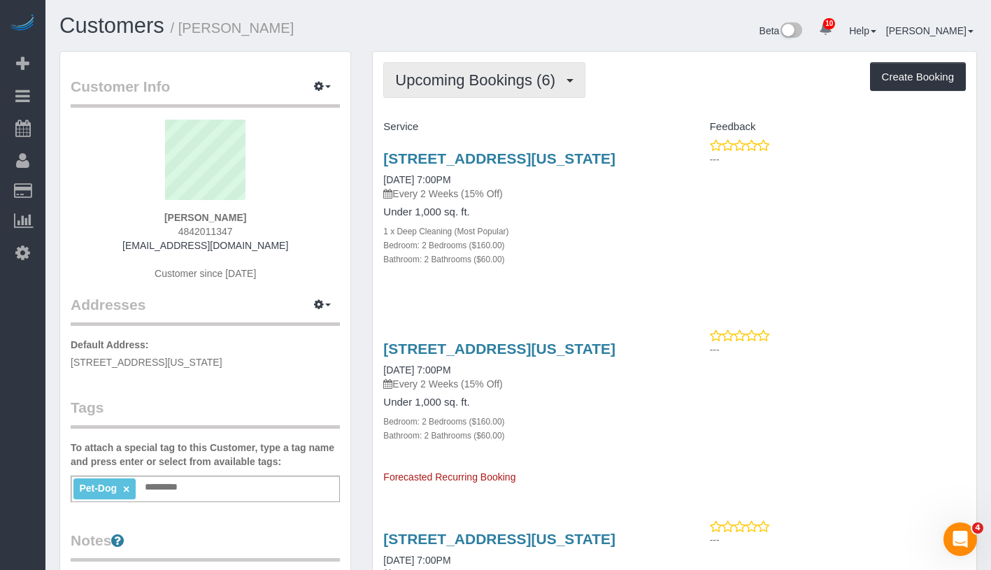
click at [514, 85] on span "Upcoming Bookings (6)" at bounding box center [478, 79] width 167 height 17
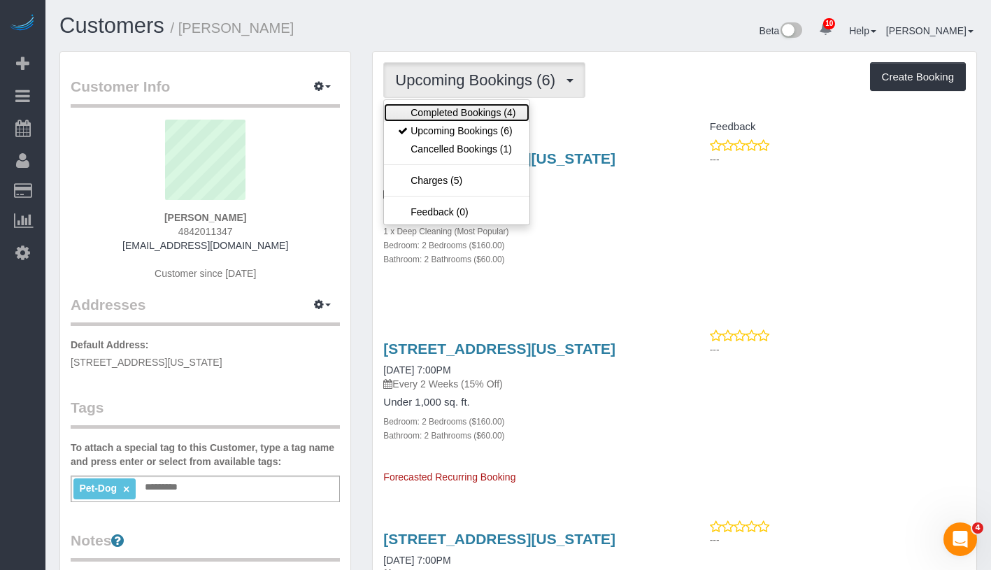
click at [496, 110] on link "Completed Bookings (4)" at bounding box center [457, 113] width 146 height 18
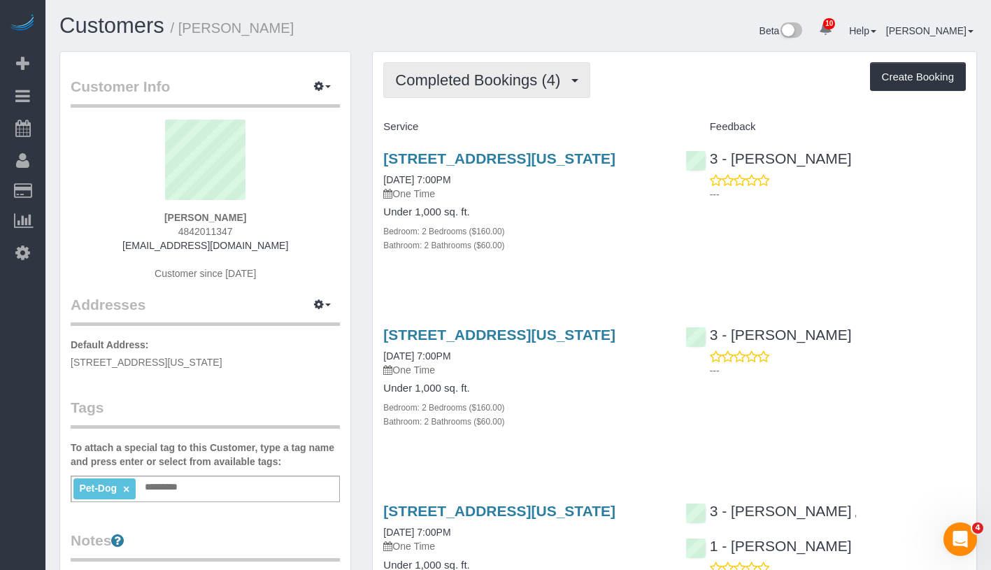
click at [508, 89] on button "Completed Bookings (4)" at bounding box center [486, 80] width 207 height 36
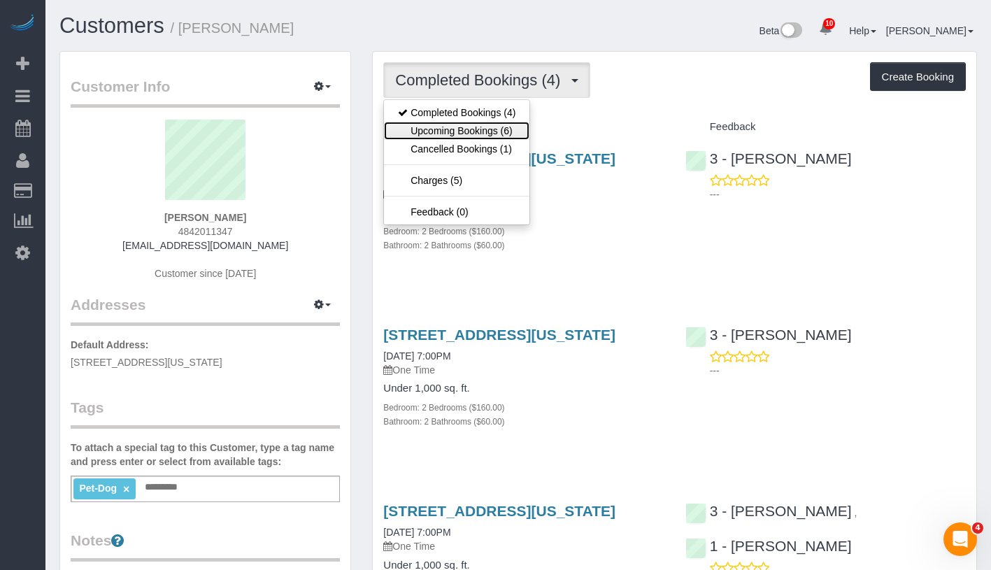
click at [500, 134] on link "Upcoming Bookings (6)" at bounding box center [457, 131] width 146 height 18
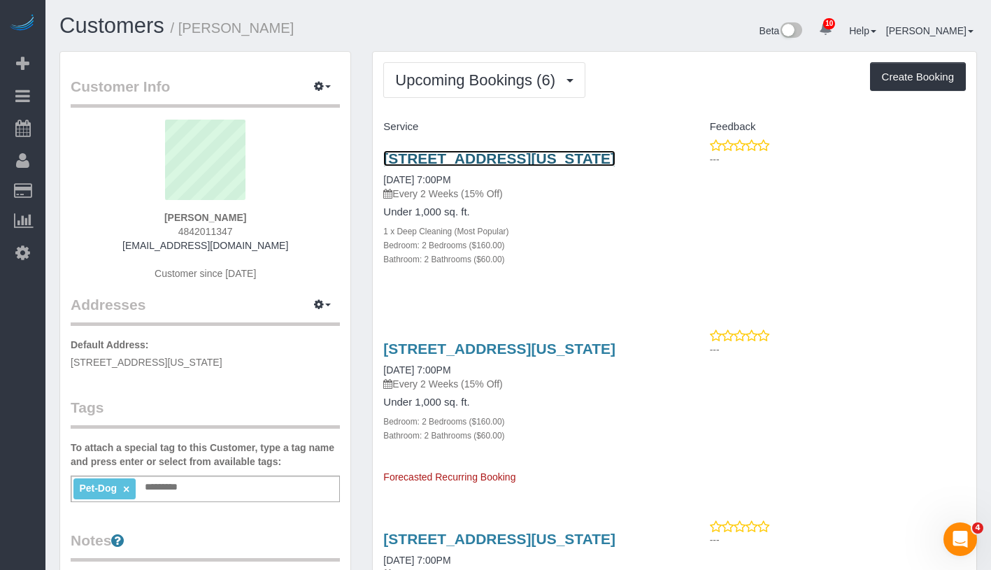
click at [469, 167] on link "320 West 38th Street , Apt. 2131, New York, NY 10018" at bounding box center [499, 158] width 232 height 16
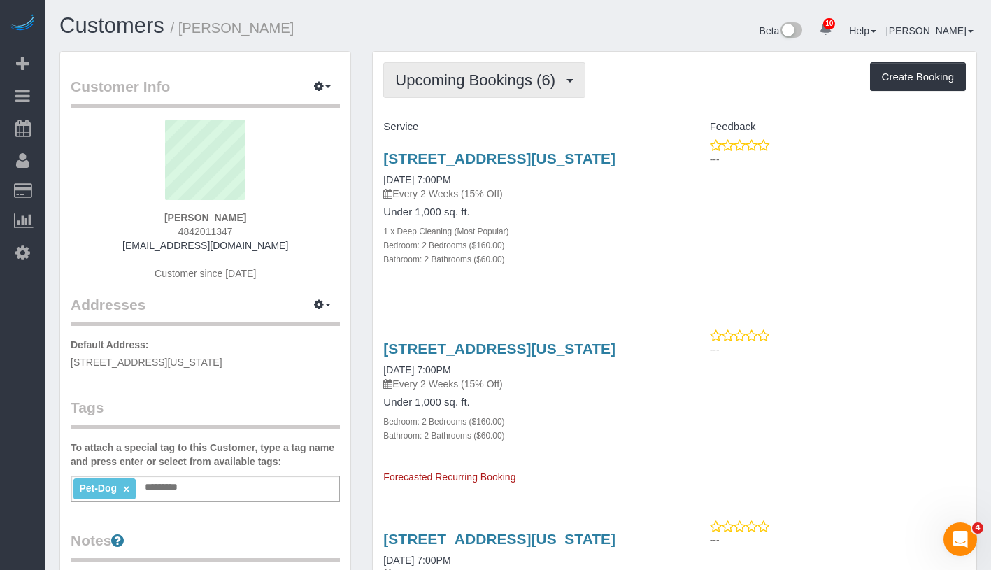
click at [476, 75] on span "Upcoming Bookings (6)" at bounding box center [478, 79] width 167 height 17
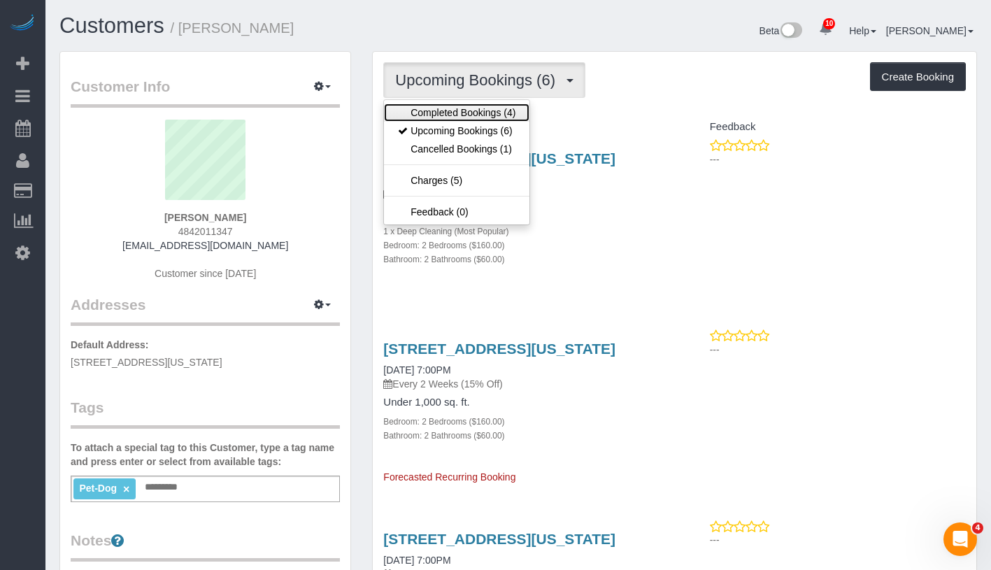
click at [481, 111] on link "Completed Bookings (4)" at bounding box center [457, 113] width 146 height 18
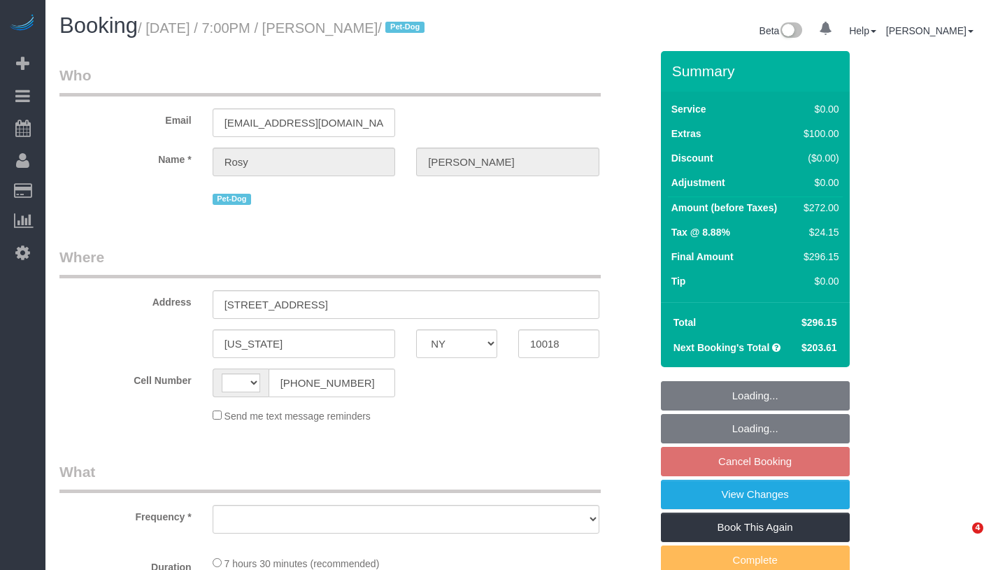
select select "NY"
select select "string:US"
select select "object:707"
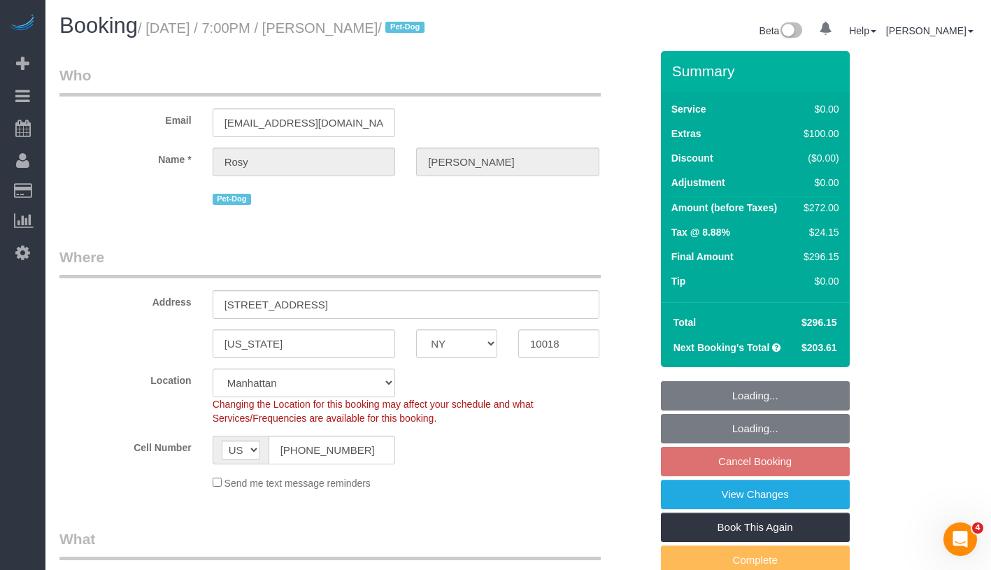
select select "number:89"
select select "number:90"
select select "number:13"
select select "number:5"
select select "object:858"
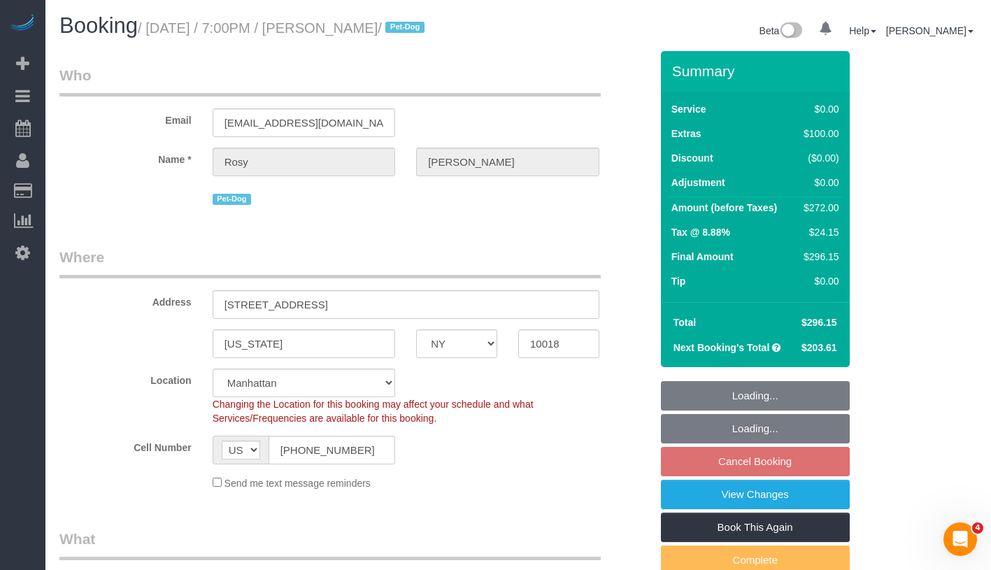
select select "2"
select select "spot12"
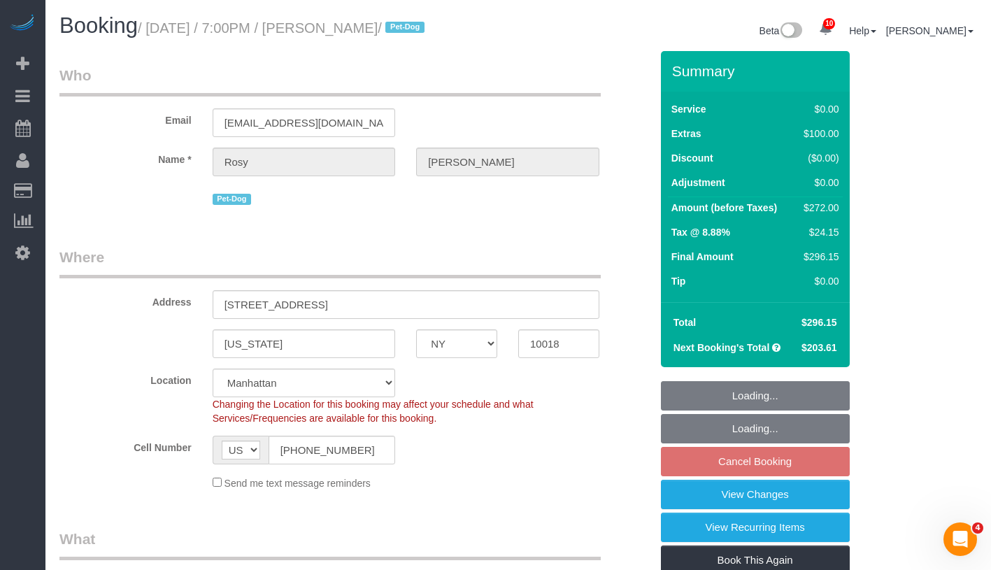
select select "string:stripe-pm_1Rs7Uq4VGloSiKo7xMFxe4f9"
select select "2"
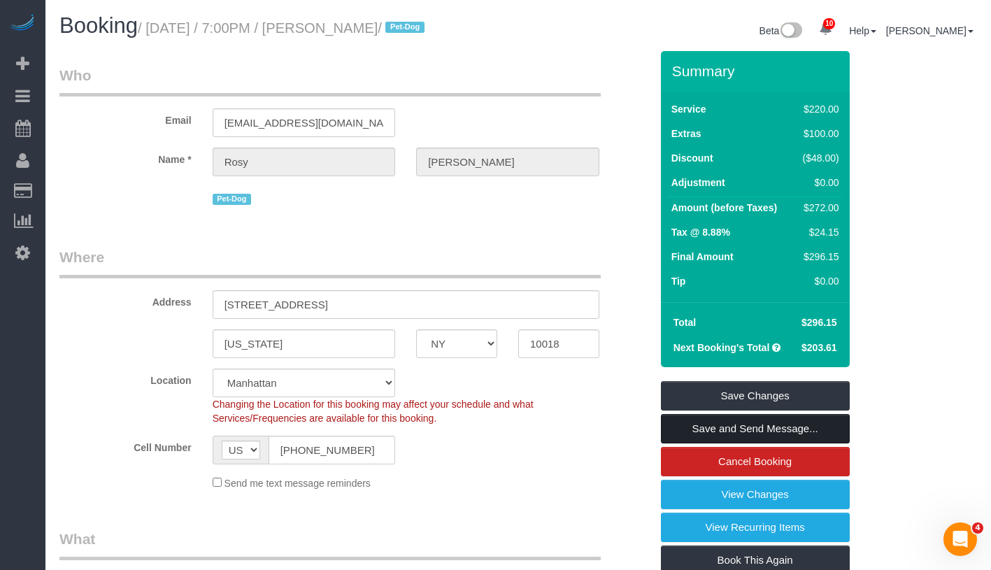
click at [826, 423] on link "Save and Send Message..." at bounding box center [755, 428] width 189 height 29
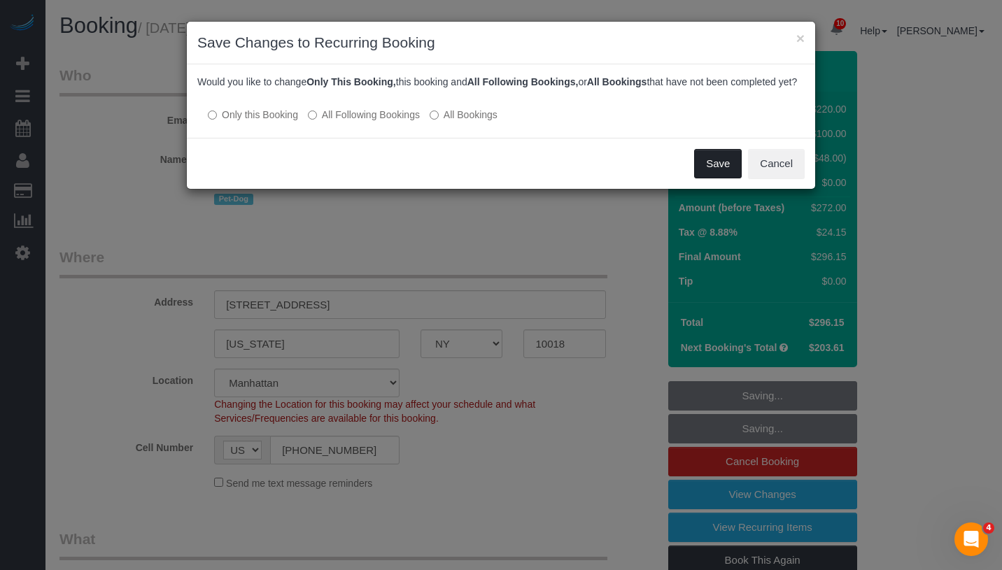
click at [726, 178] on button "Save" at bounding box center [718, 163] width 48 height 29
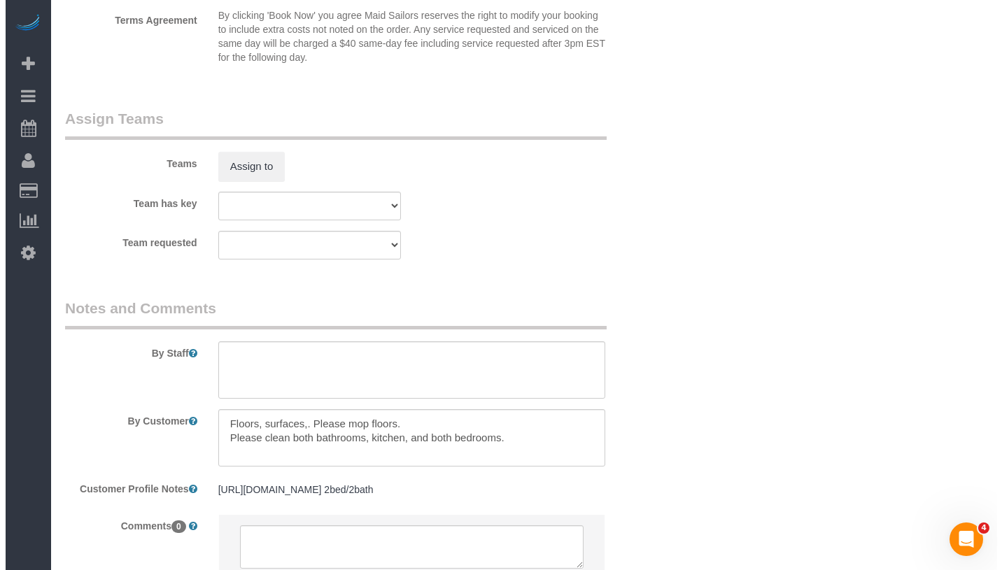
scroll to position [1886, 0]
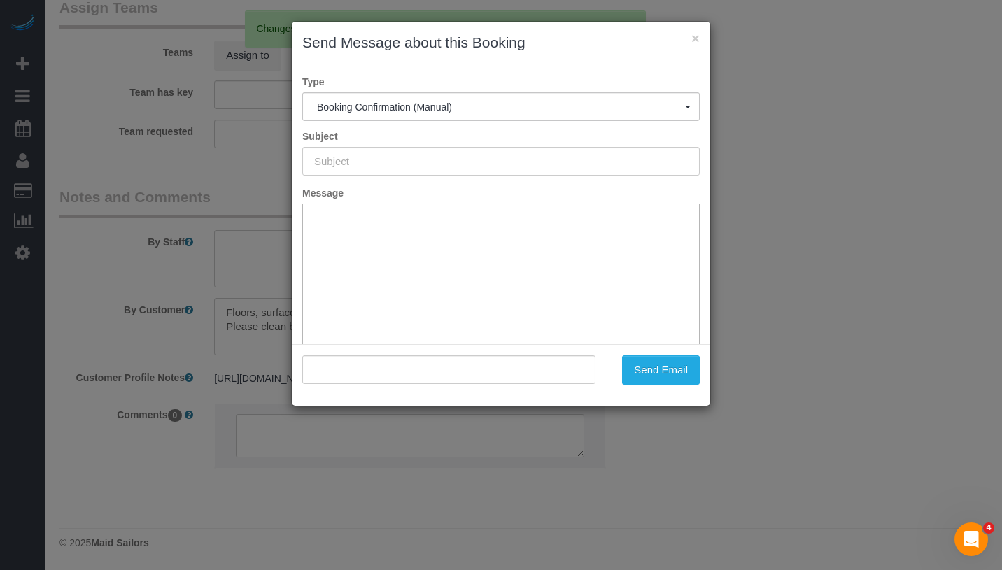
type input "Cleaning Confirmed for 09/07/2025 at 7:00pm"
type input ""Rosy Thachil" <roz6589@gmail.com>"
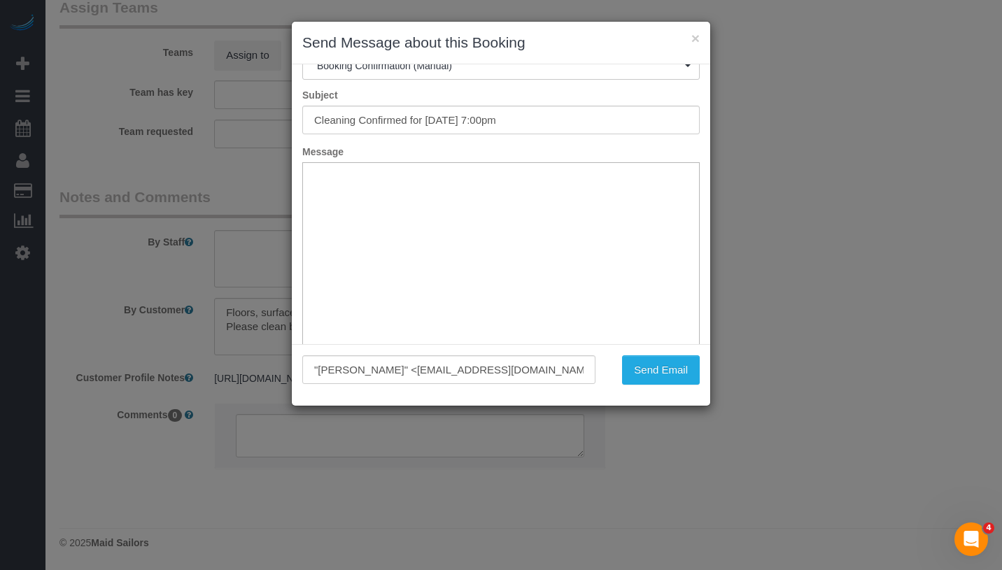
scroll to position [103, 0]
click at [696, 40] on button "×" at bounding box center [695, 38] width 8 height 15
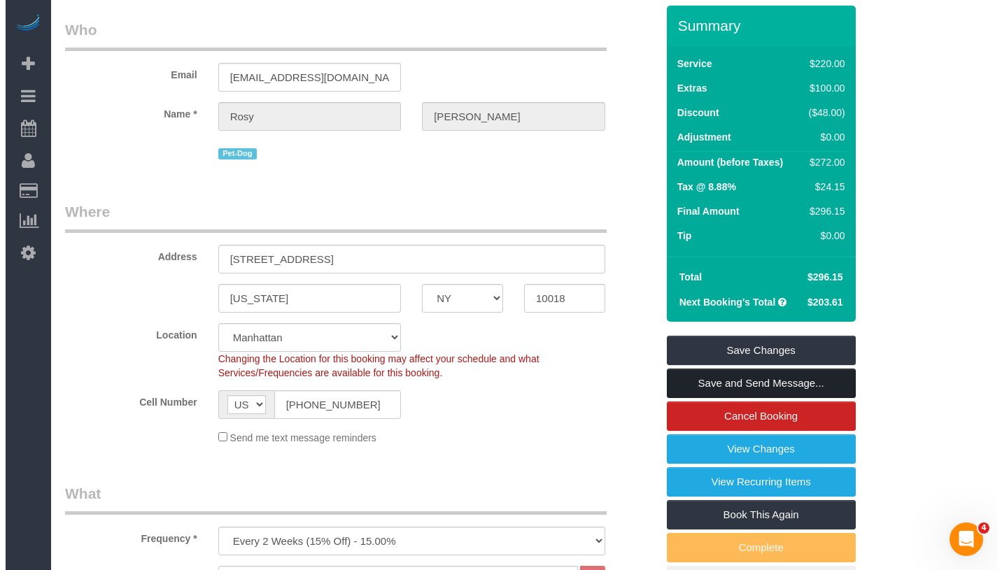
scroll to position [0, 0]
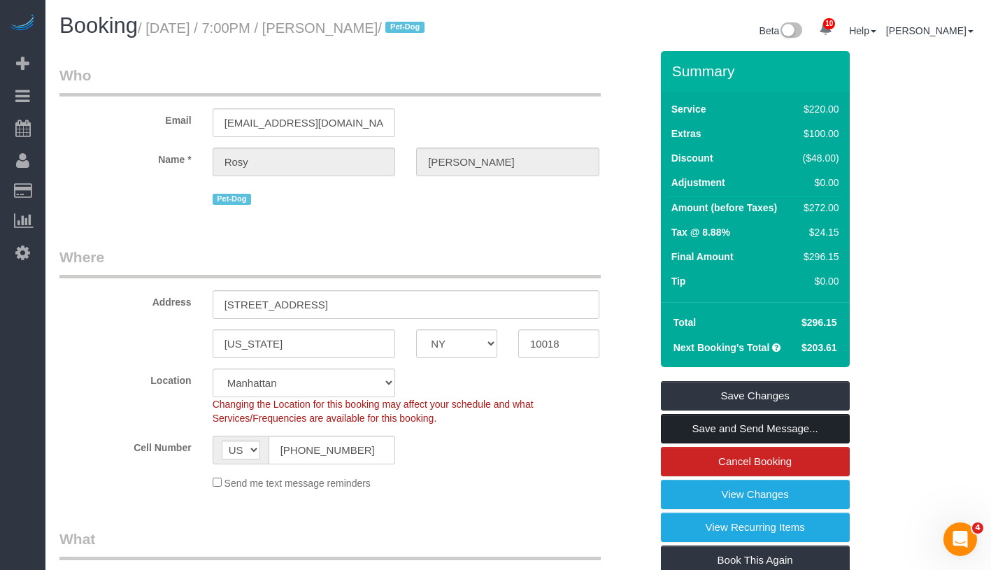
click at [812, 429] on link "Save and Send Message..." at bounding box center [755, 428] width 189 height 29
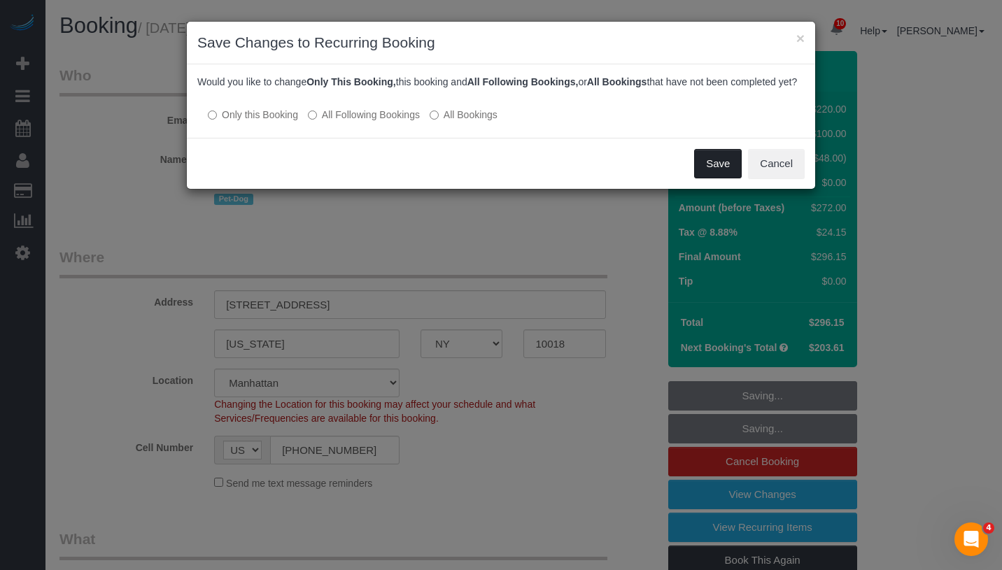
click at [721, 178] on button "Save" at bounding box center [718, 163] width 48 height 29
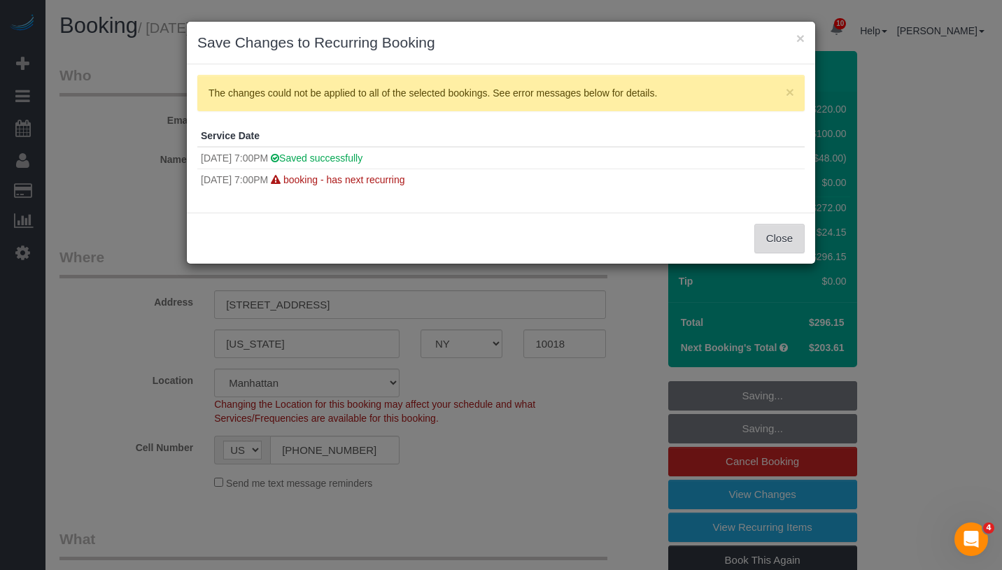
click at [765, 241] on button "Close" at bounding box center [779, 238] width 50 height 29
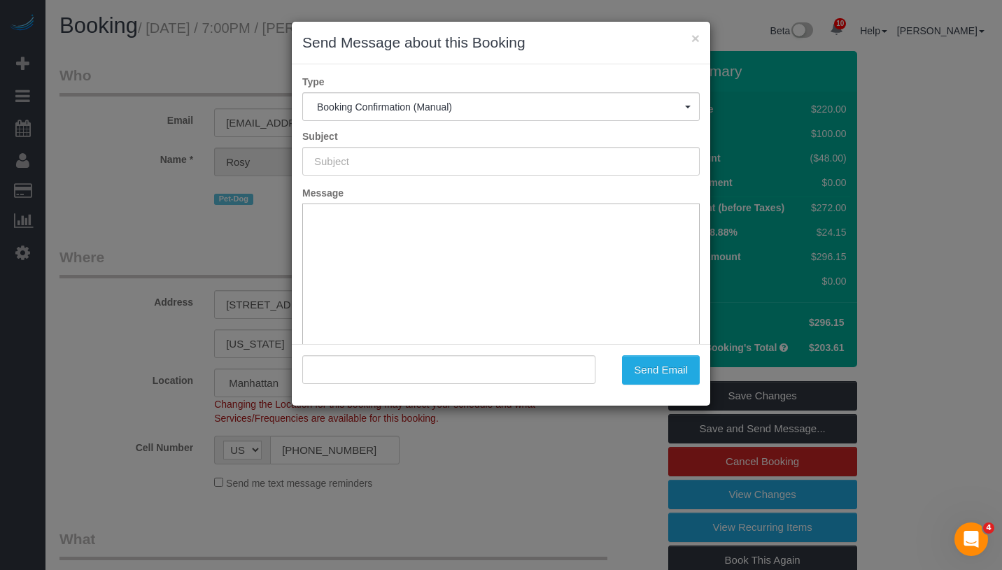
type input "Cleaning Confirmed for 09/07/2025 at 7:00pm"
type input ""Rosy Thachil" <roz6589@gmail.com>"
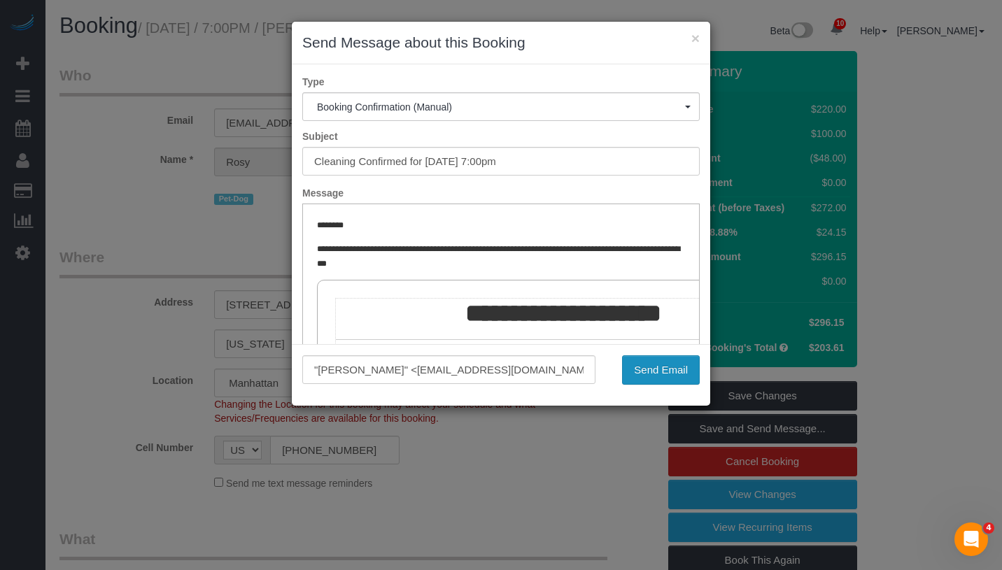
click at [674, 371] on button "Send Email" at bounding box center [661, 369] width 78 height 29
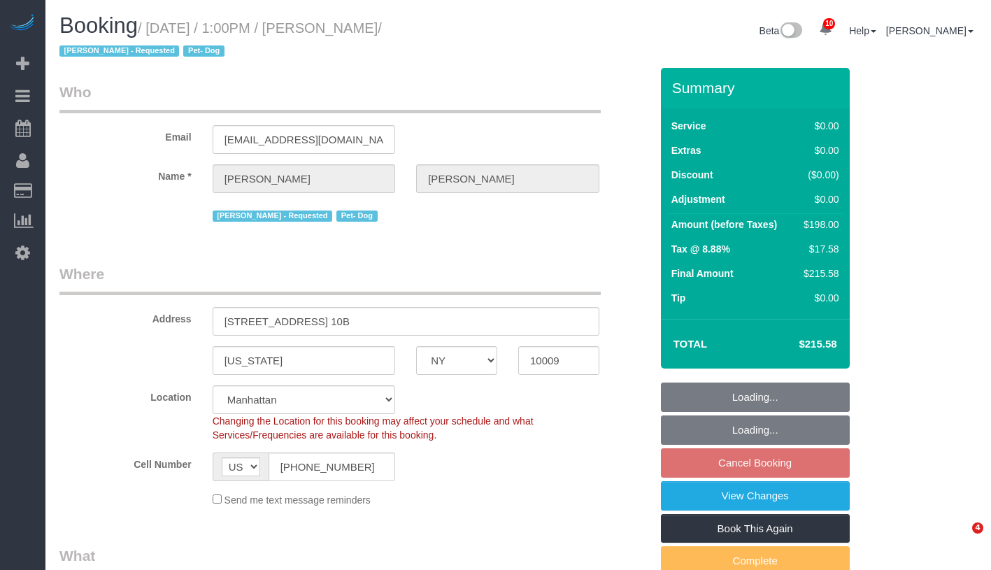
select select "NY"
select select "2"
select select "number:57"
select select "number:74"
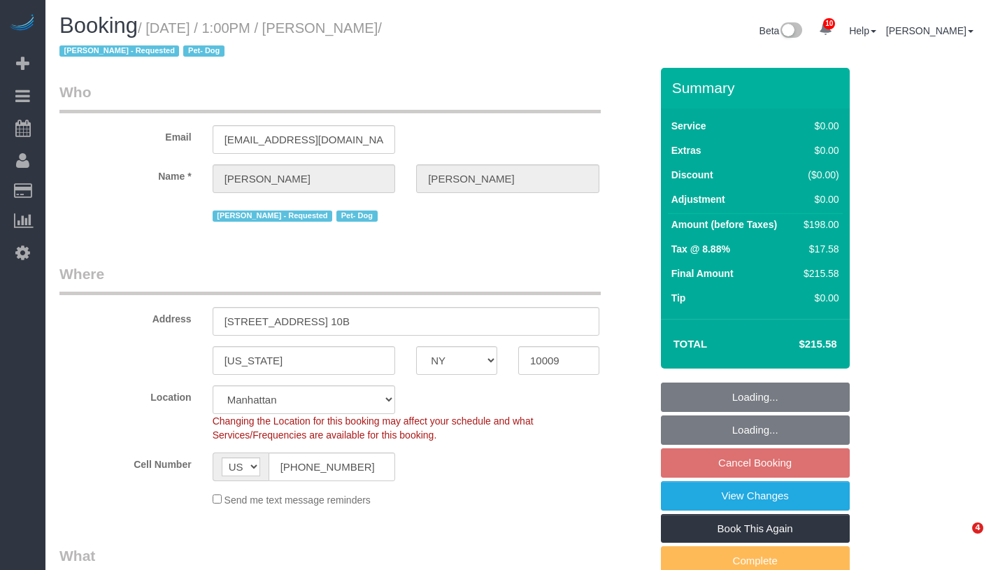
select select "number:13"
select select "number:5"
select select "object:1420"
select select "spot6"
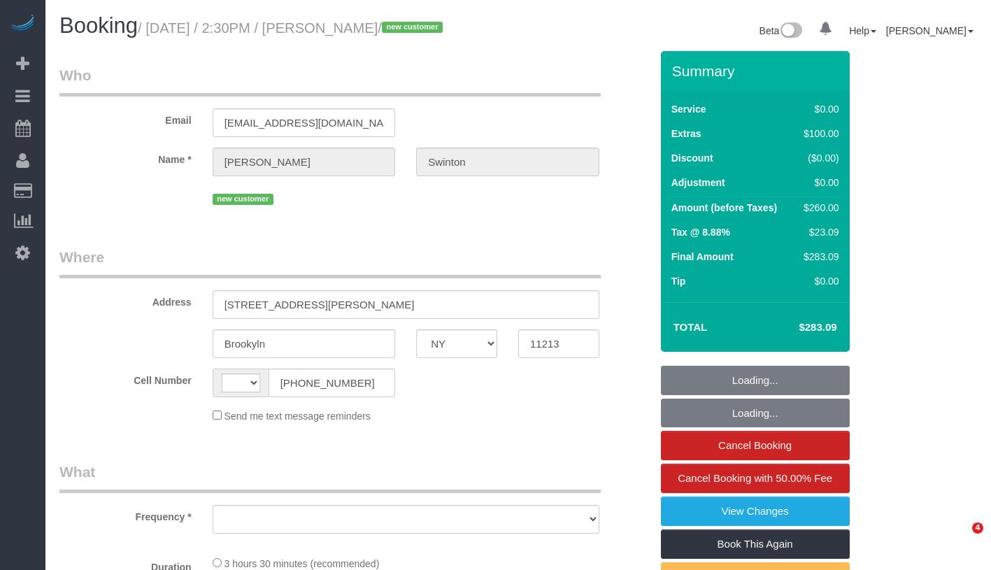
select select "NY"
select select "number:89"
select select "number:90"
select select "number:15"
select select "number:5"
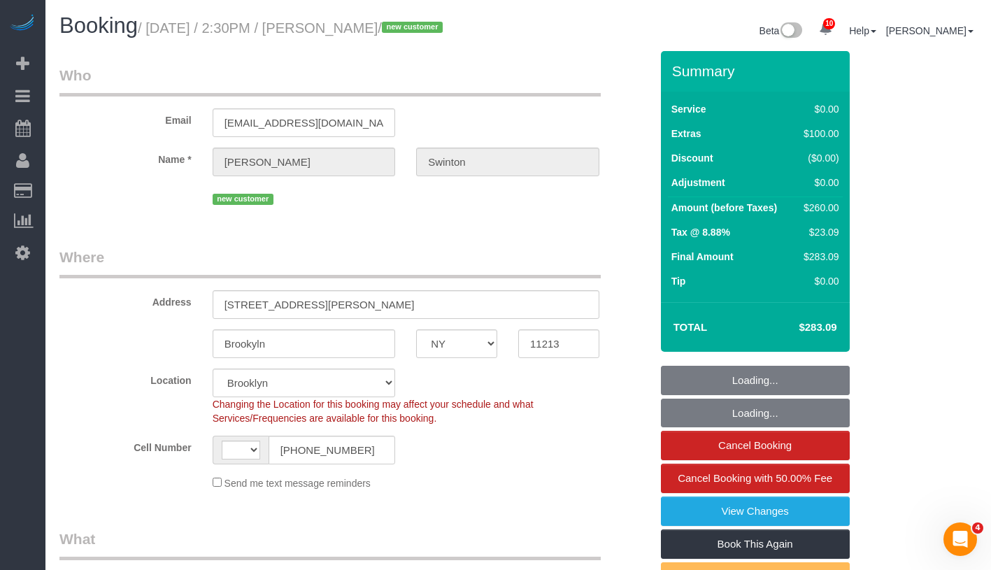
select select "string:[GEOGRAPHIC_DATA]"
select select "object:861"
select select "string:stripe-pm_1S2xM94VGloSiKo7GE1AsdHx"
select select "object:982"
select select "1"
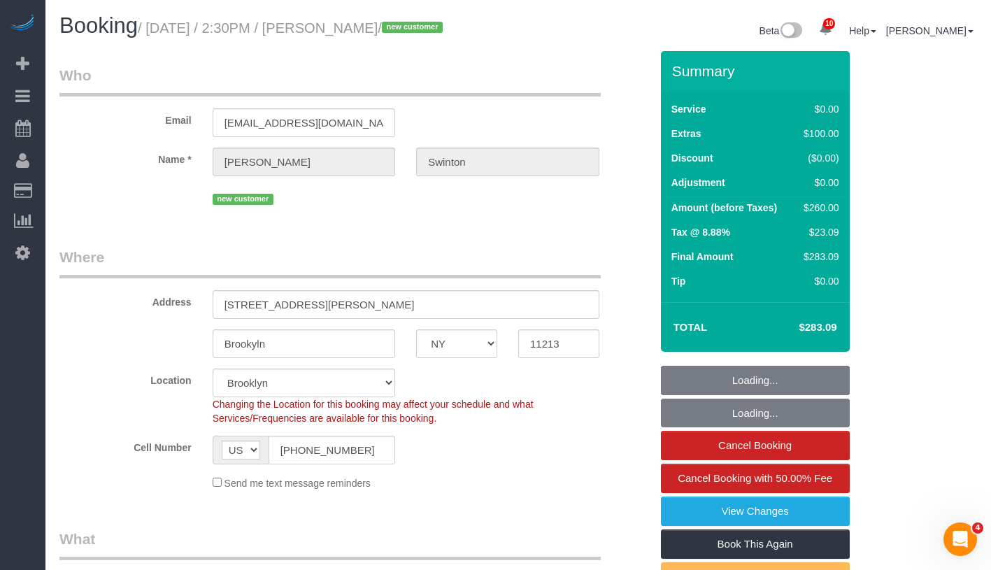
select select "1"
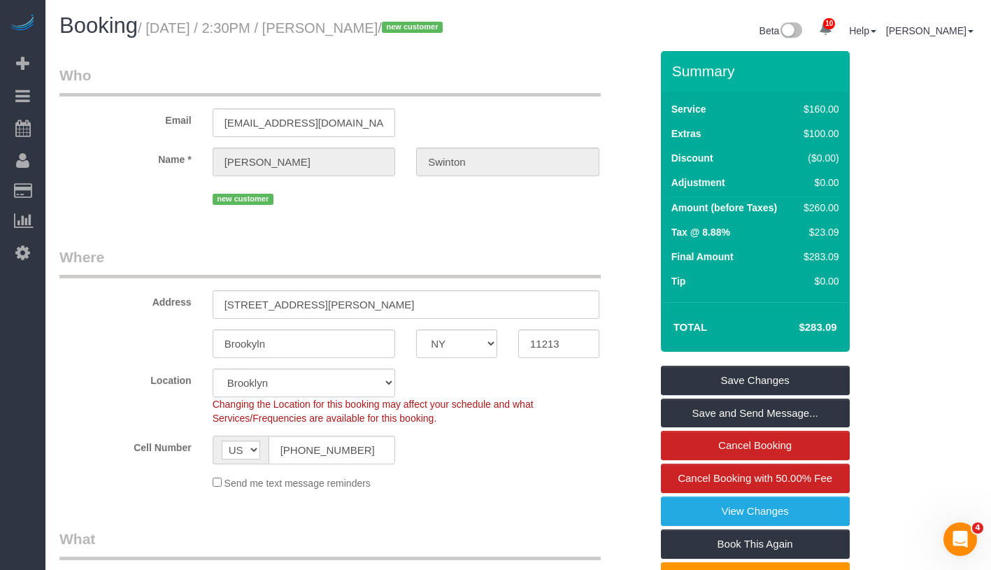
drag, startPoint x: 158, startPoint y: 29, endPoint x: 451, endPoint y: 29, distance: 292.5
click at [447, 29] on small "/ September 03, 2025 / 2:30PM / Sheryl Swinton / new customer" at bounding box center [292, 27] width 309 height 15
copy small "September 03, 2025 / 2:30PM / Sheryl Swinton"
click at [377, 38] on h1 "Booking / September 03, 2025 / 2:30PM / Sheryl Swinton / new customer" at bounding box center [283, 26] width 448 height 24
drag, startPoint x: 174, startPoint y: 27, endPoint x: 415, endPoint y: 28, distance: 240.7
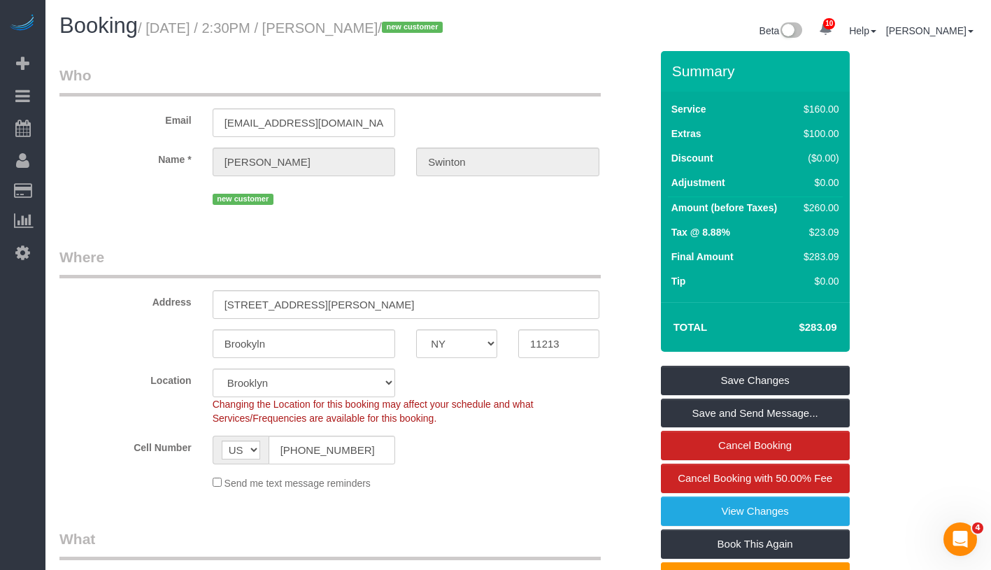
click at [415, 28] on small "/ September 03, 2025 / 2:30PM / Sheryl Swinton / new customer" at bounding box center [292, 27] width 309 height 15
click at [164, 38] on h1 "Booking / September 03, 2025 / 2:30PM / Sheryl Swinton / new customer" at bounding box center [283, 26] width 448 height 24
drag, startPoint x: 159, startPoint y: 27, endPoint x: 454, endPoint y: 28, distance: 295.3
click at [447, 28] on small "/ September 03, 2025 / 2:30PM / Sheryl Swinton / new customer" at bounding box center [292, 27] width 309 height 15
copy small "September 03, 2025 / 2:30PM / Sheryl Swinton"
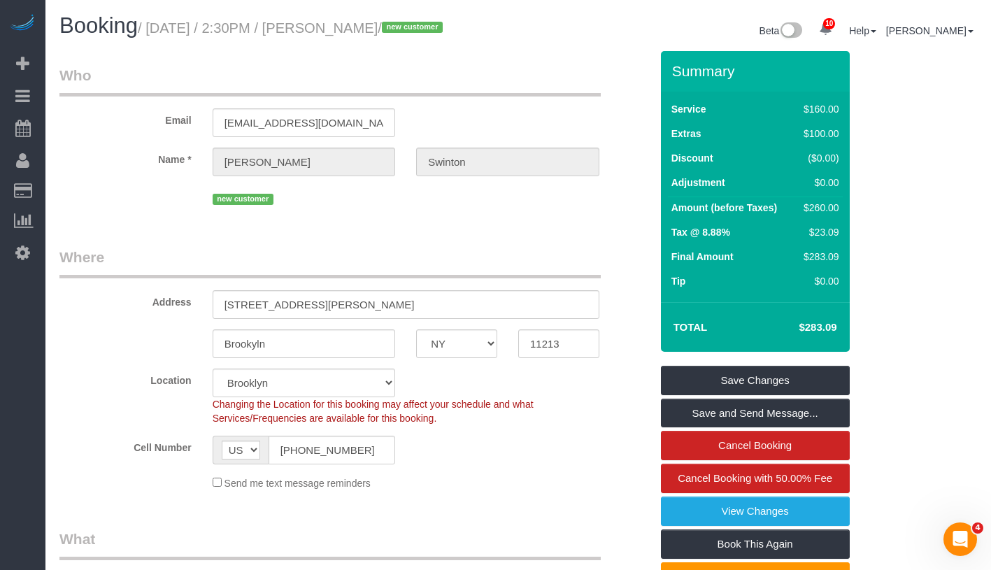
copy small "September 03, 2025 / 2:30PM / Sheryl Swinton"
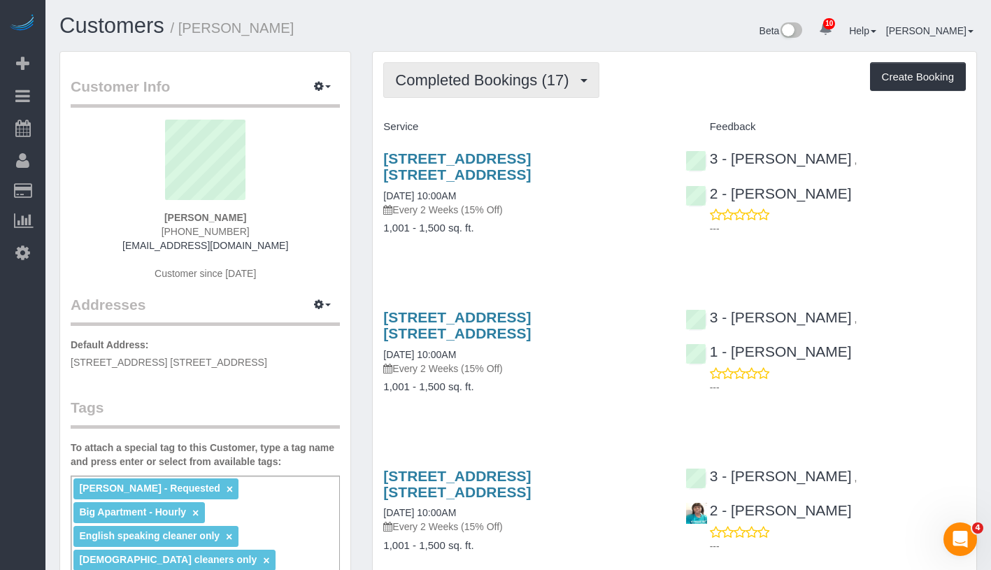
click at [458, 79] on span "Completed Bookings (17)" at bounding box center [485, 79] width 181 height 17
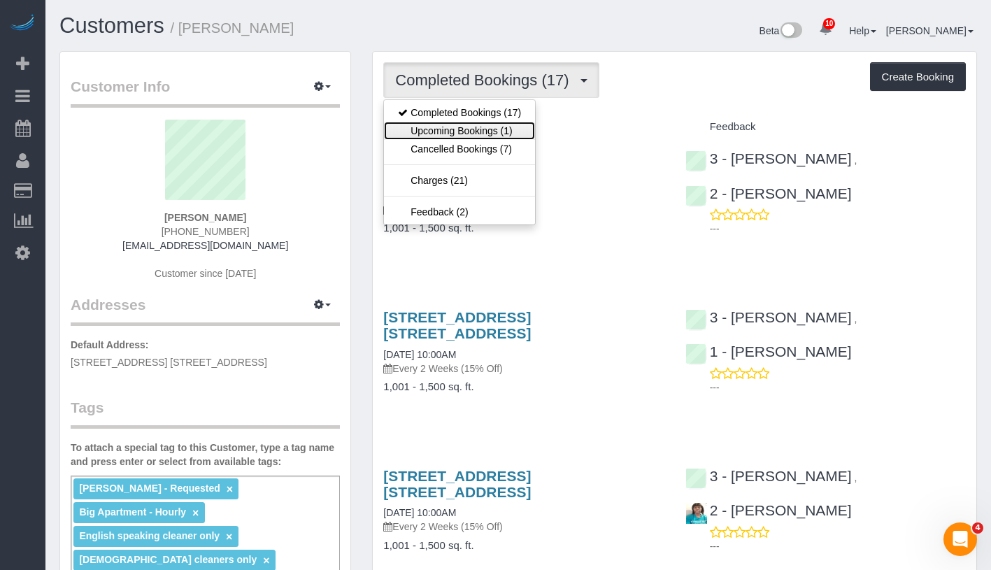
click at [451, 135] on link "Upcoming Bookings (1)" at bounding box center [459, 131] width 151 height 18
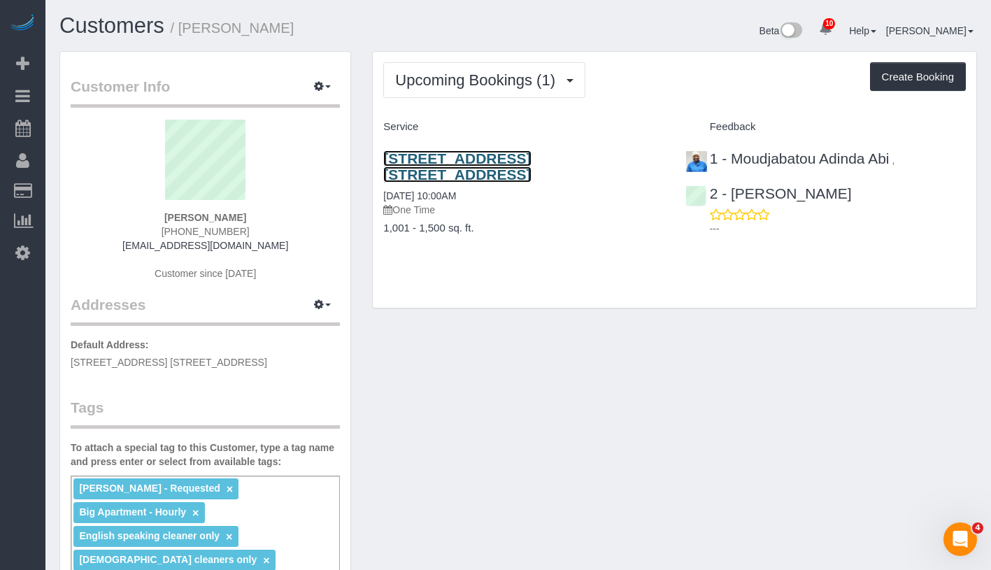
click at [444, 160] on link "[STREET_ADDRESS] [STREET_ADDRESS]" at bounding box center [457, 166] width 148 height 32
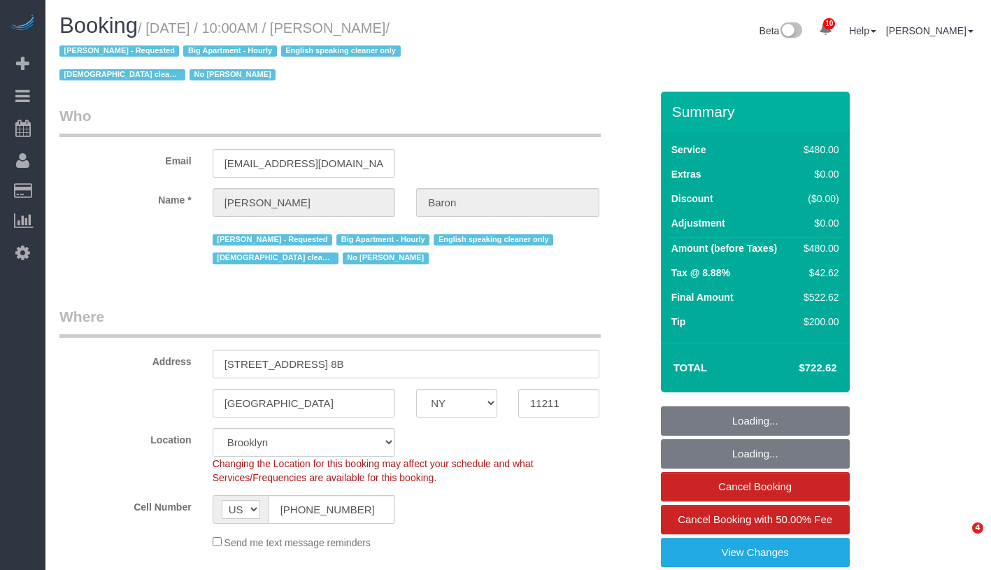
select select "NY"
select select "2"
select select "180"
select select "spot1"
select select "number:89"
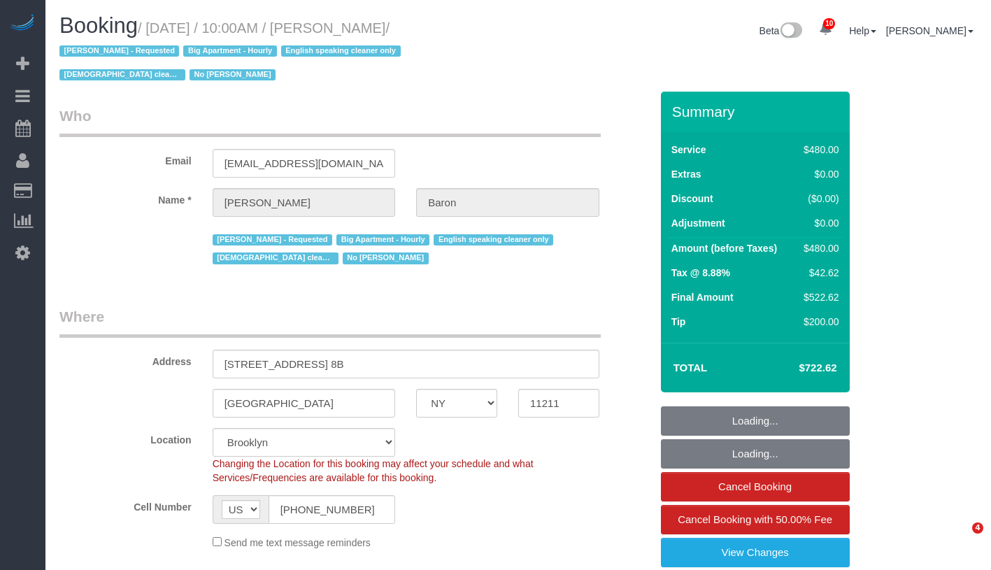
select select "number:90"
select select "number:15"
select select "number:5"
select select "object:1336"
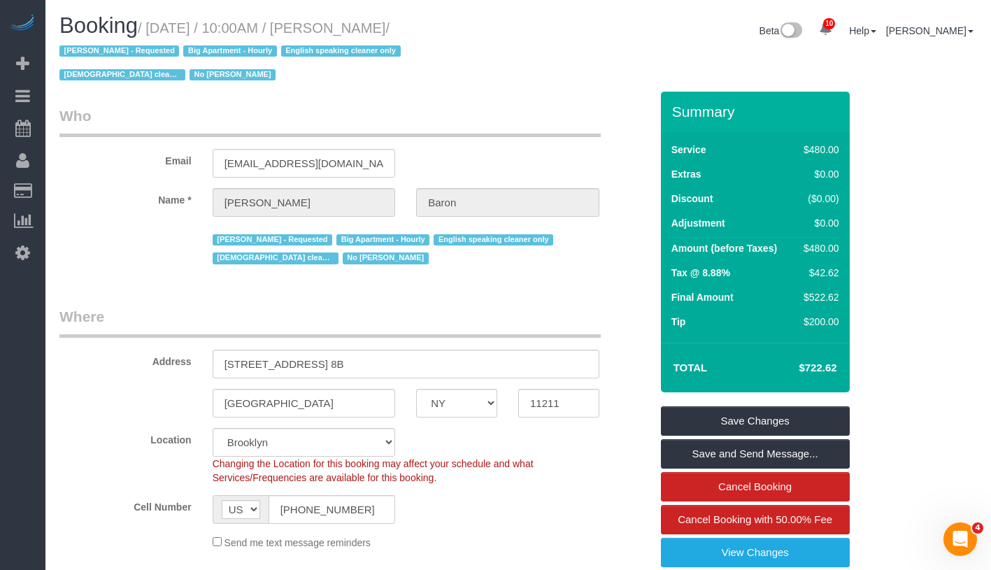
click at [437, 135] on legend "Who" at bounding box center [330, 121] width 542 height 31
drag, startPoint x: 155, startPoint y: 26, endPoint x: 440, endPoint y: 29, distance: 285.5
click at [405, 29] on small "/ September 04, 2025 / 10:00AM / Amy Baron / Anette Lopez - Requested Big Apart…" at bounding box center [232, 51] width 346 height 63
copy small "September 04, 2025 / 10:00AM / Amy Baron"
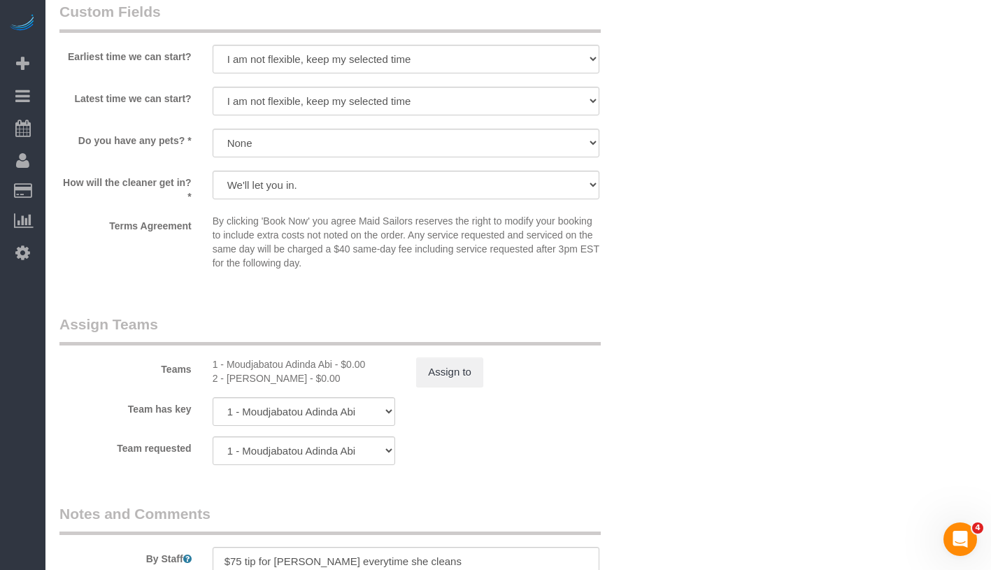
scroll to position [1467, 0]
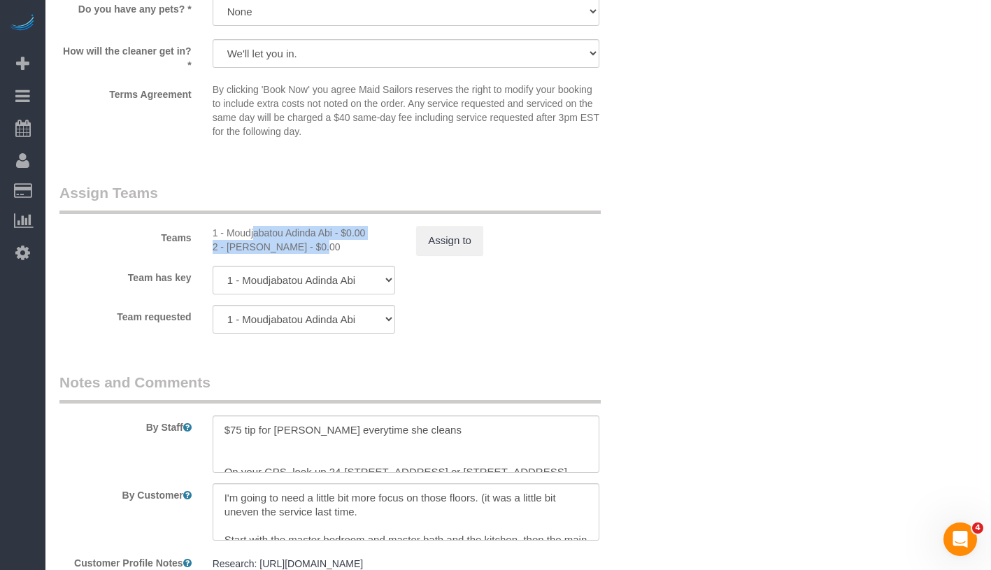
drag, startPoint x: 212, startPoint y: 231, endPoint x: 277, endPoint y: 246, distance: 66.7
click at [277, 246] on div "1 - Moudjabatou Adinda Abi - $0.00 2 - Iman Smith - $0.00" at bounding box center [304, 240] width 204 height 28
copy div "1 - Moudjabatou Adinda Abi - $0.00 2 - Iman Smith"
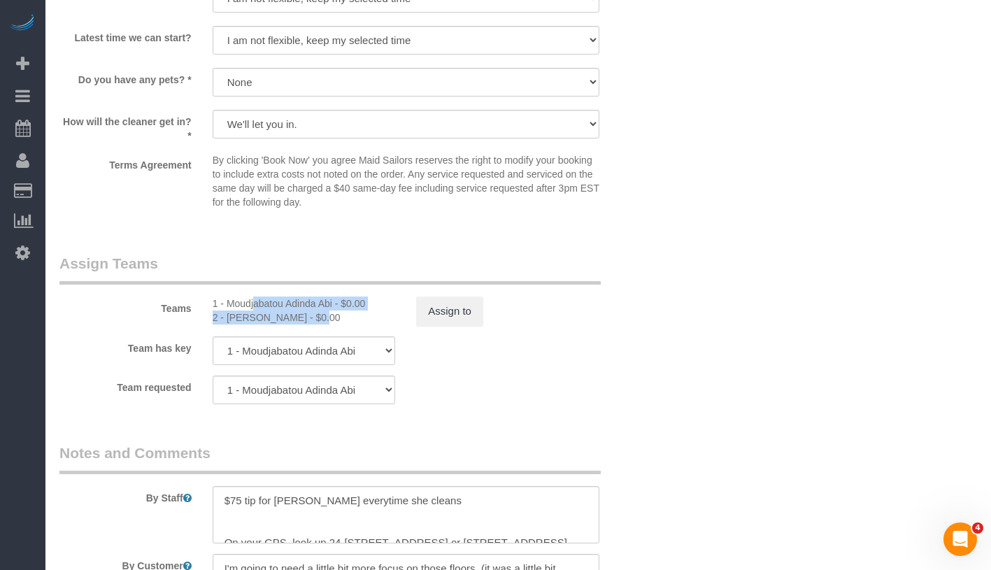
scroll to position [1483, 0]
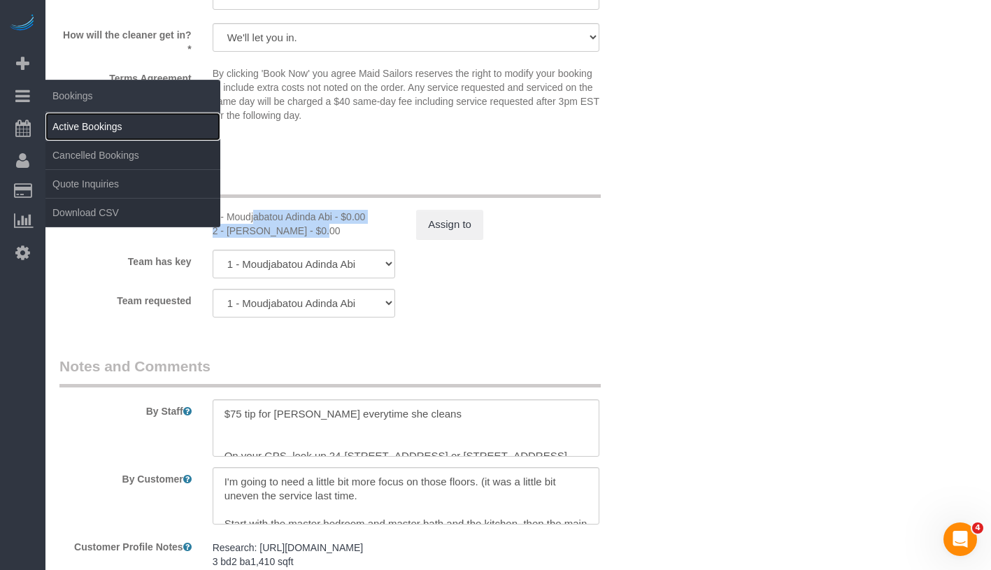
click at [94, 128] on link "Active Bookings" at bounding box center [132, 127] width 175 height 28
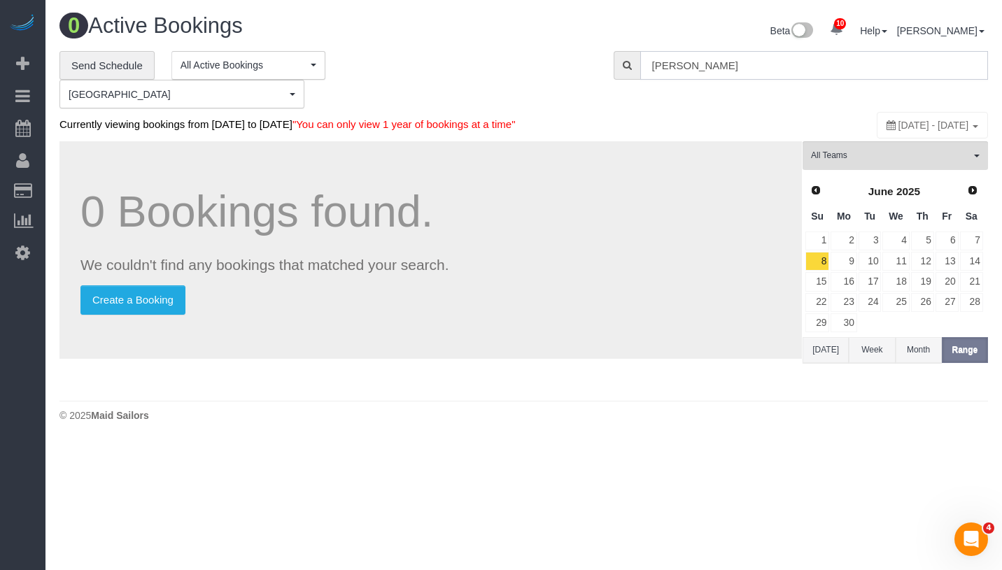
click at [791, 67] on input "[PERSON_NAME]" at bounding box center [814, 65] width 348 height 29
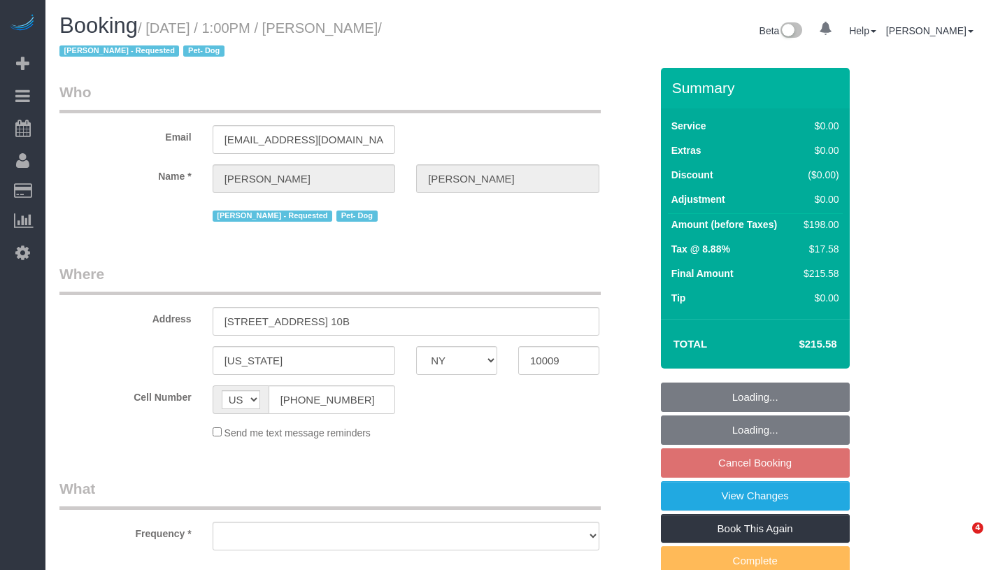
select select "NY"
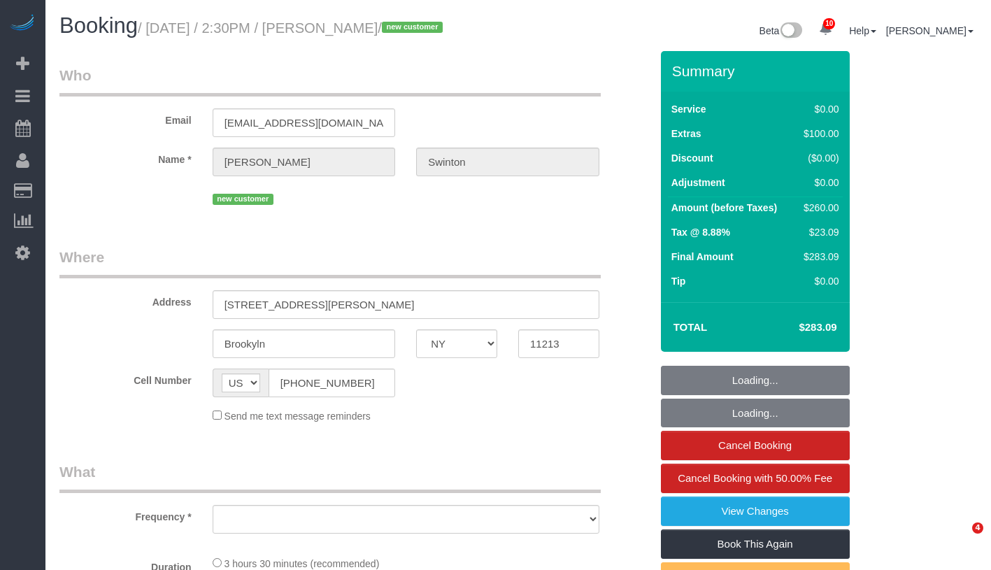
select select "NY"
select select "number:89"
select select "number:90"
select select "number:15"
select select "number:5"
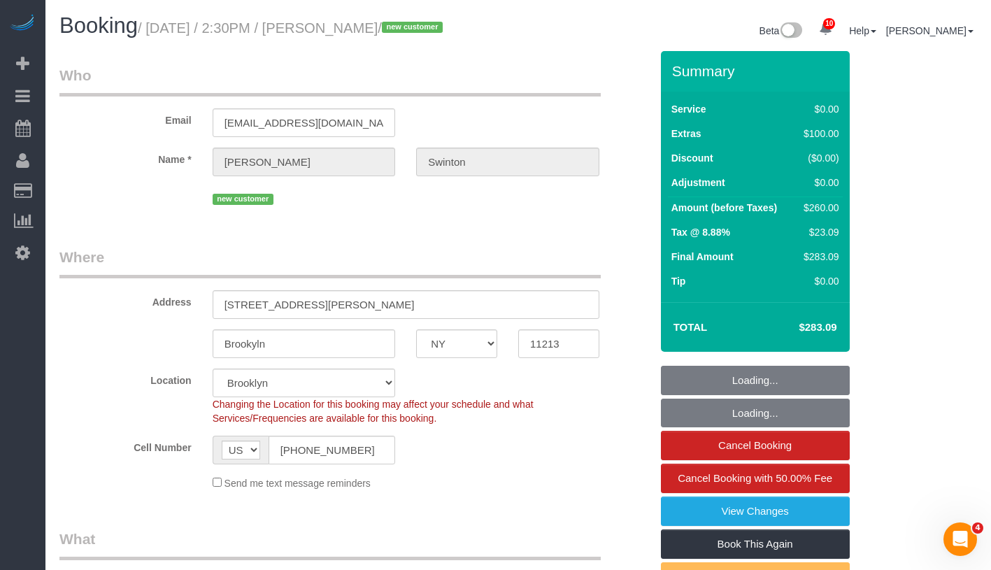
select select "string:stripe-pm_1S2xM94VGloSiKo7GE1AsdHx"
select select "object:1345"
select select "1"
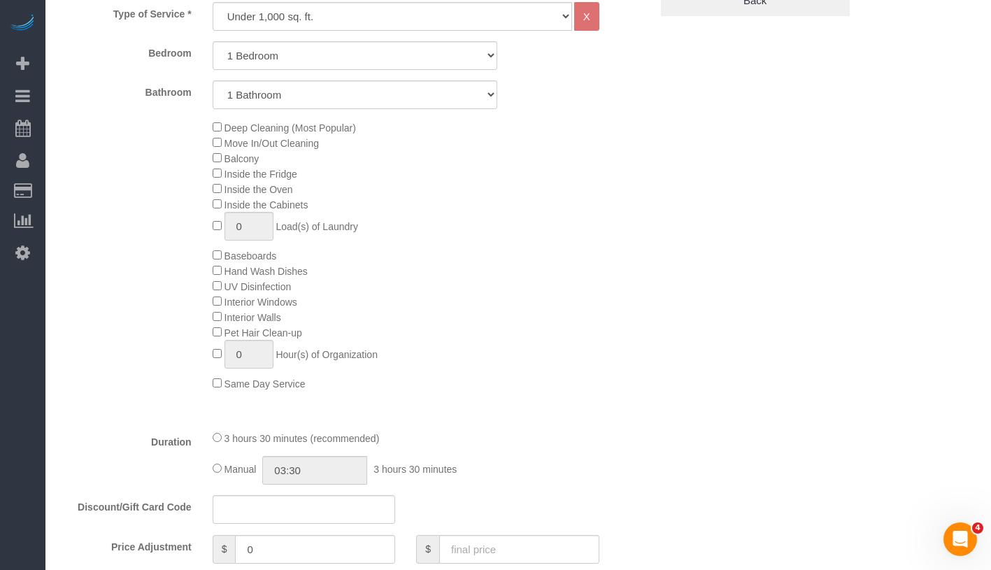
scroll to position [764, 0]
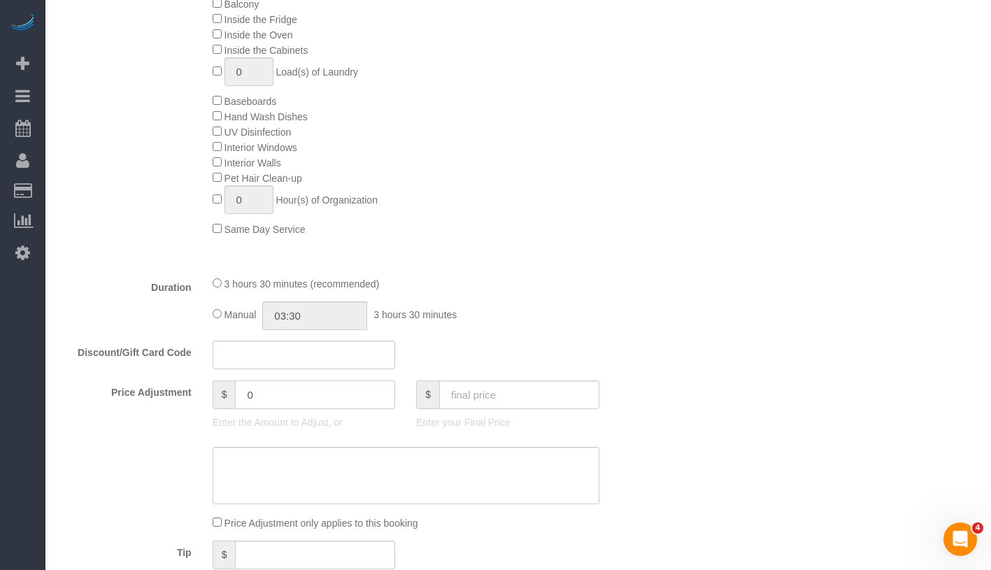
click at [258, 409] on input "0" at bounding box center [315, 395] width 160 height 29
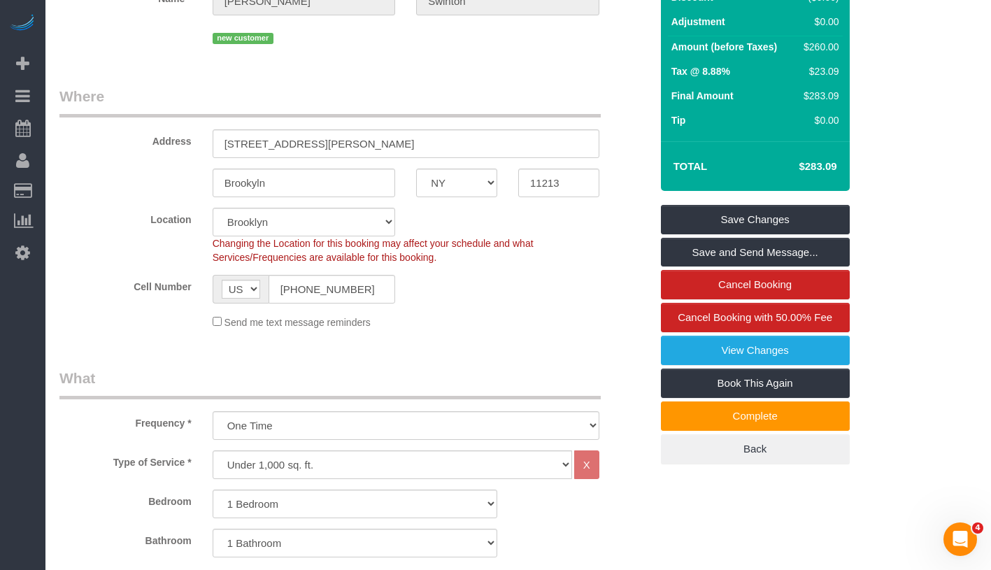
scroll to position [0, 0]
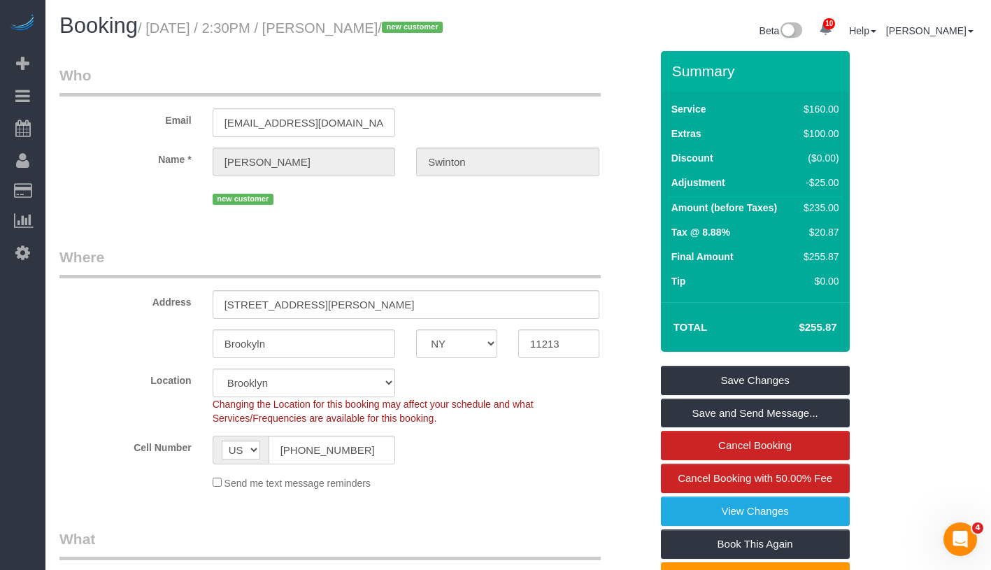
type input "-25"
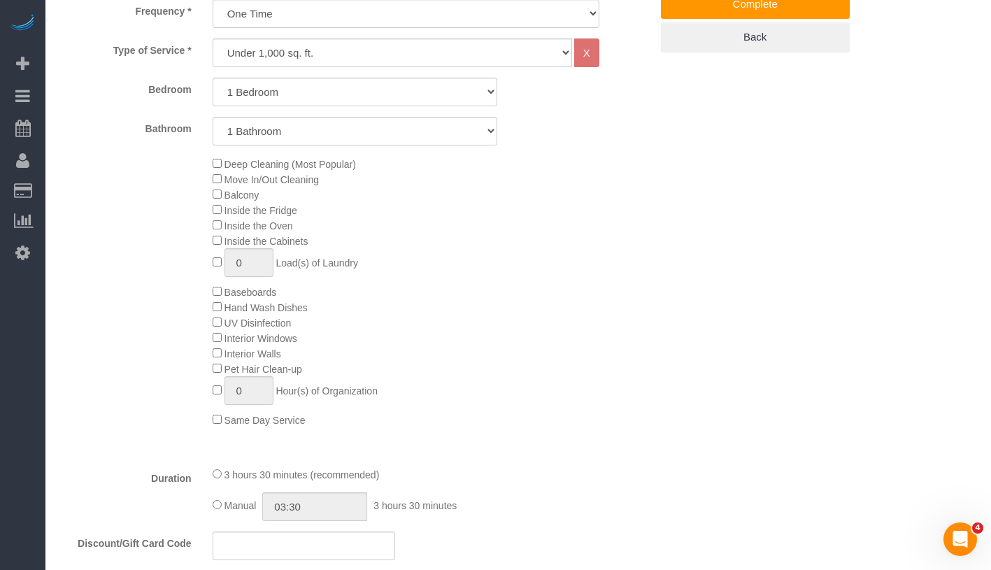
scroll to position [786, 0]
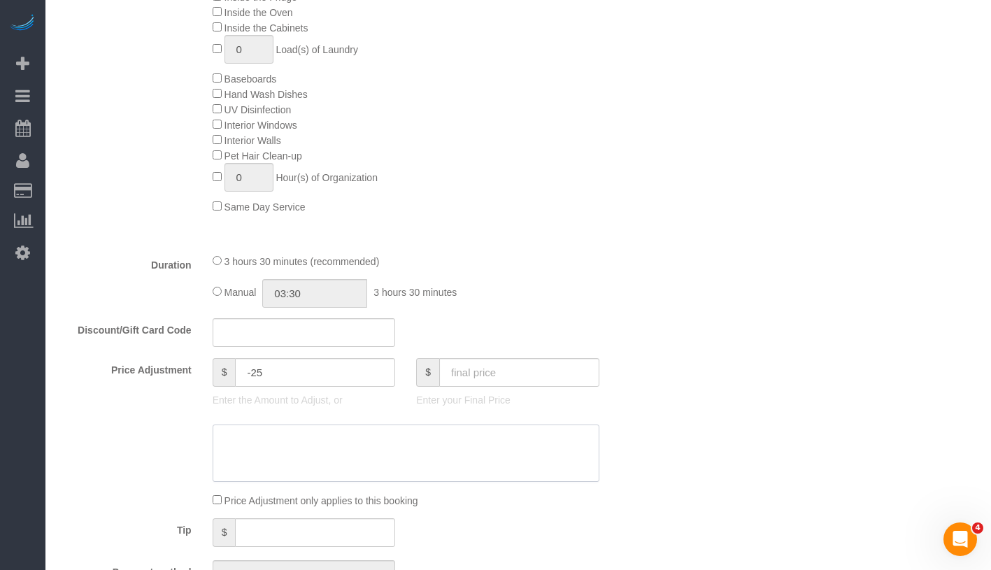
click at [332, 482] on textarea at bounding box center [406, 453] width 387 height 57
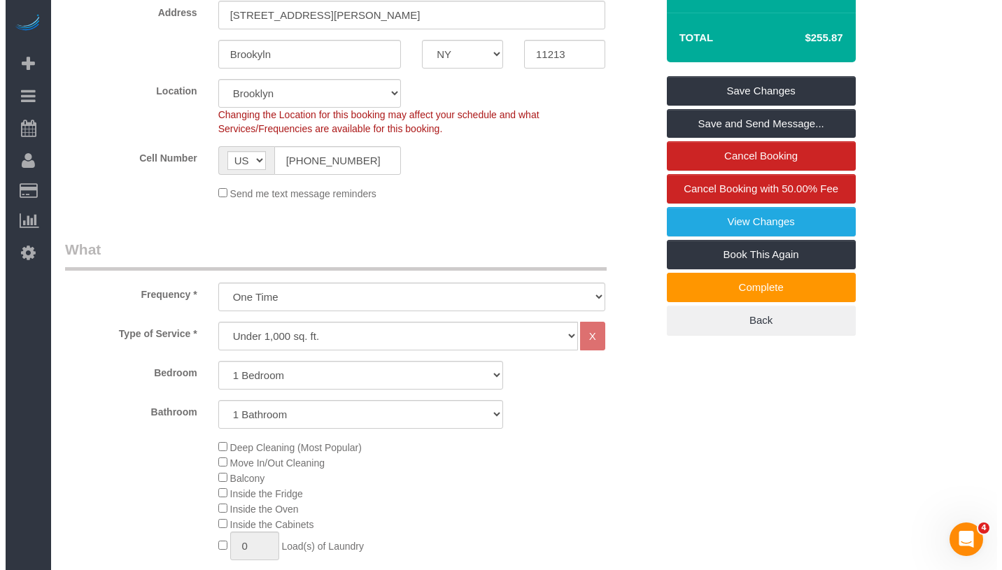
scroll to position [0, 0]
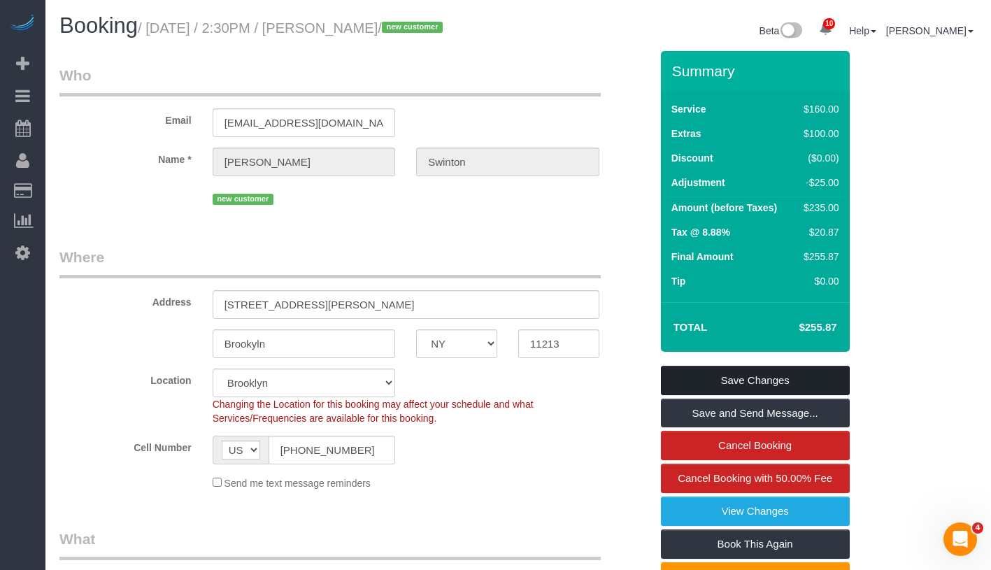
type textarea "Cleaner more than 1 hour late."
click at [817, 395] on link "Save Changes" at bounding box center [755, 380] width 189 height 29
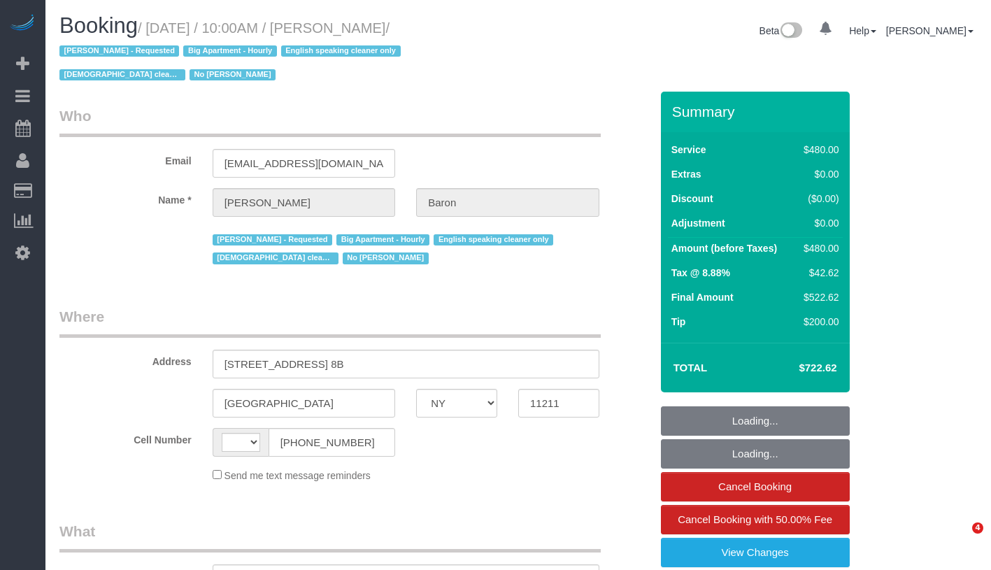
select select "NY"
select select "string:[GEOGRAPHIC_DATA]"
select select "object:734"
select select "number:89"
select select "number:90"
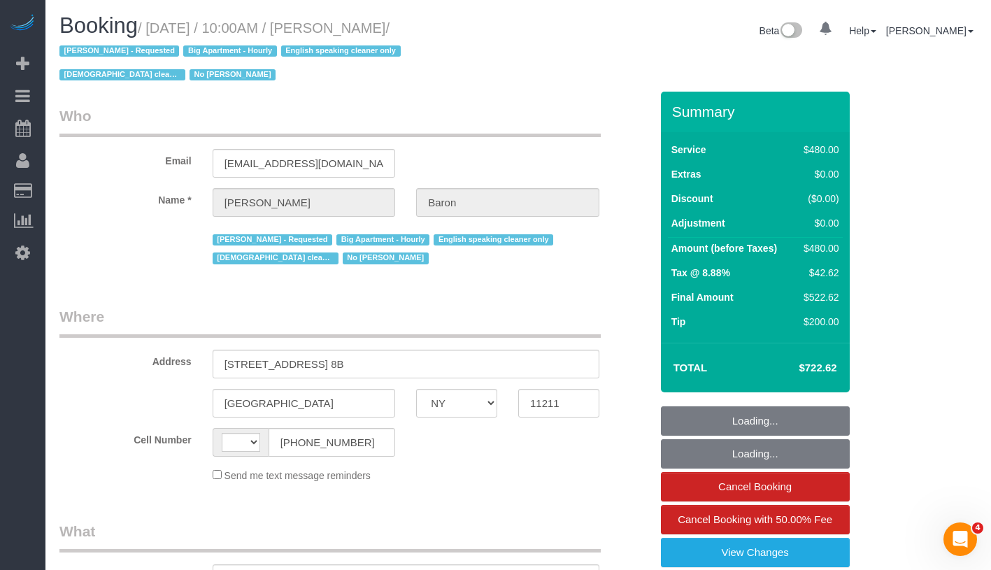
select select "number:15"
select select "number:5"
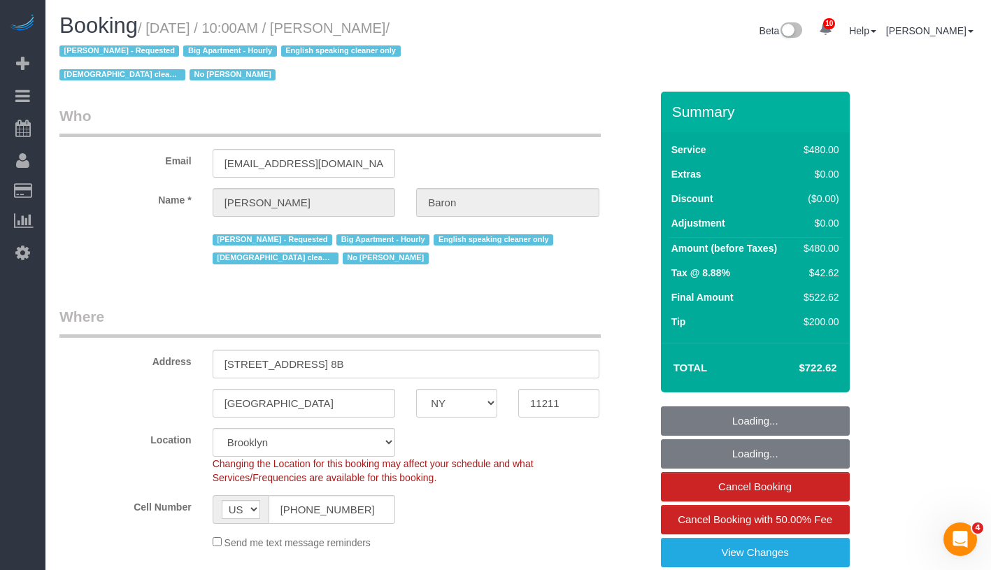
select select "object:966"
select select "string:stripe-pm_1ObBJy4VGloSiKo7zzcBv4sT"
select select "2"
select select "180"
select select "spot1"
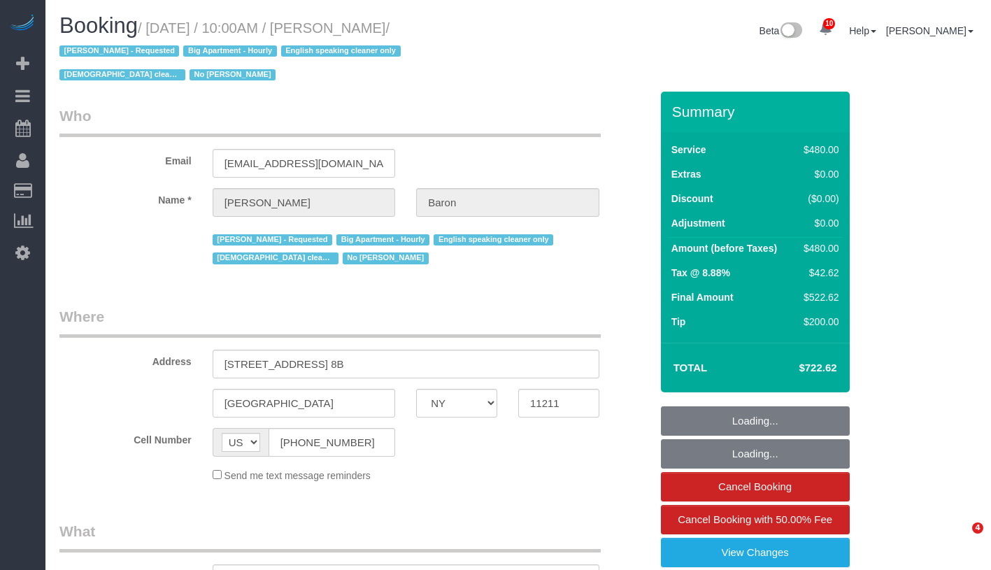
select select "NY"
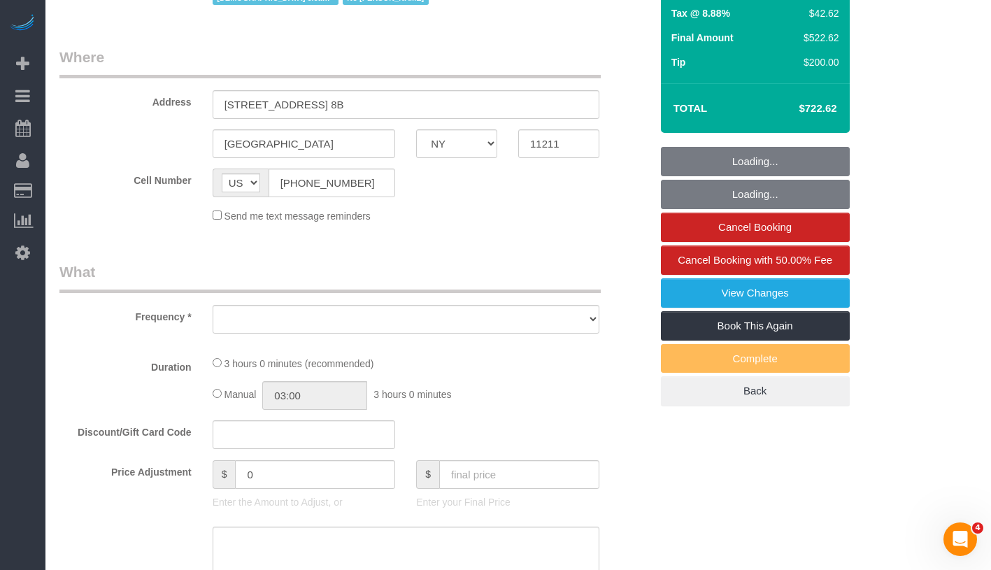
select select "number:89"
select select "number:90"
select select "number:15"
select select "number:5"
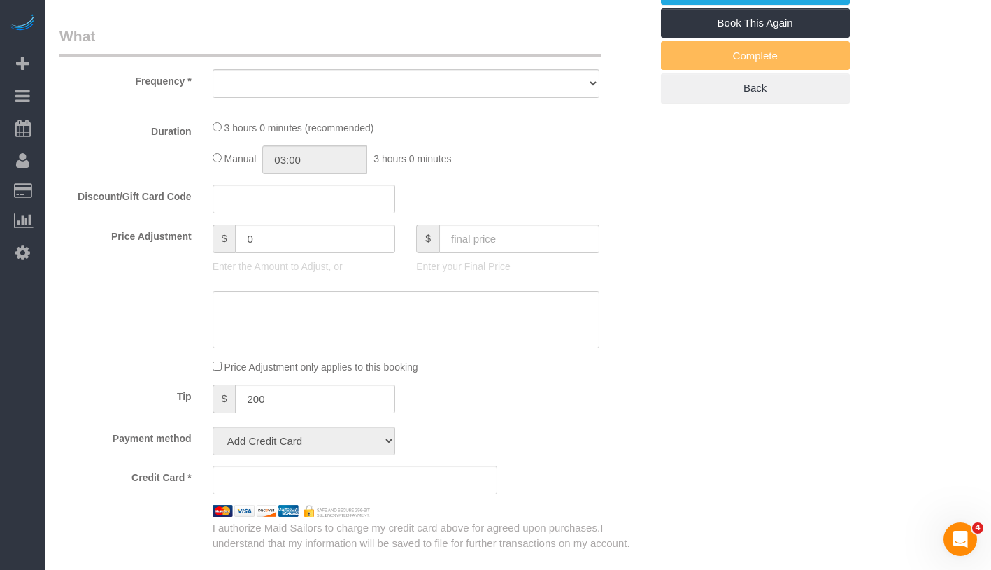
select select "string:stripe-pm_1ObBJy4VGloSiKo7zzcBv4sT"
select select "2"
select select "180"
select select "spot1"
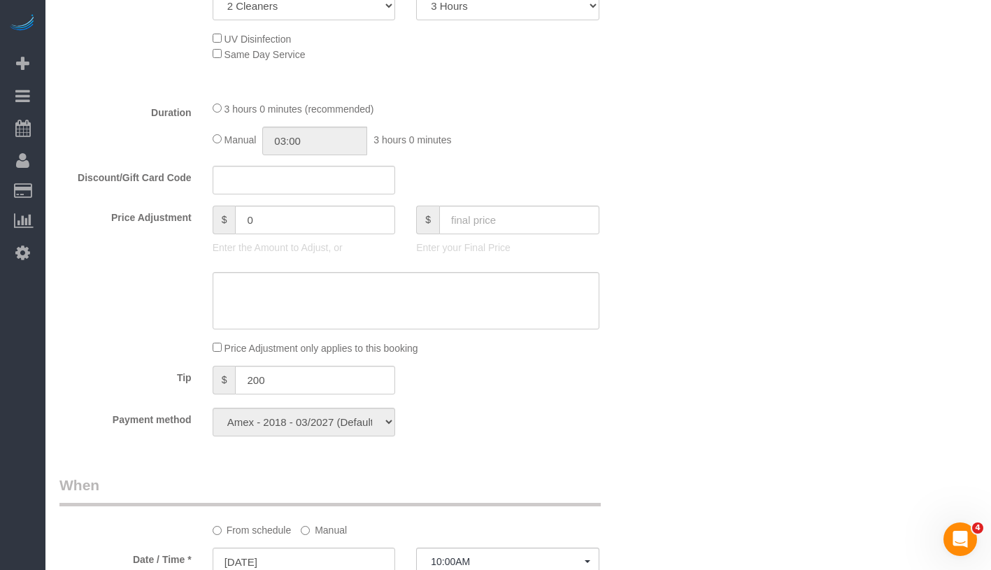
select select "object:1336"
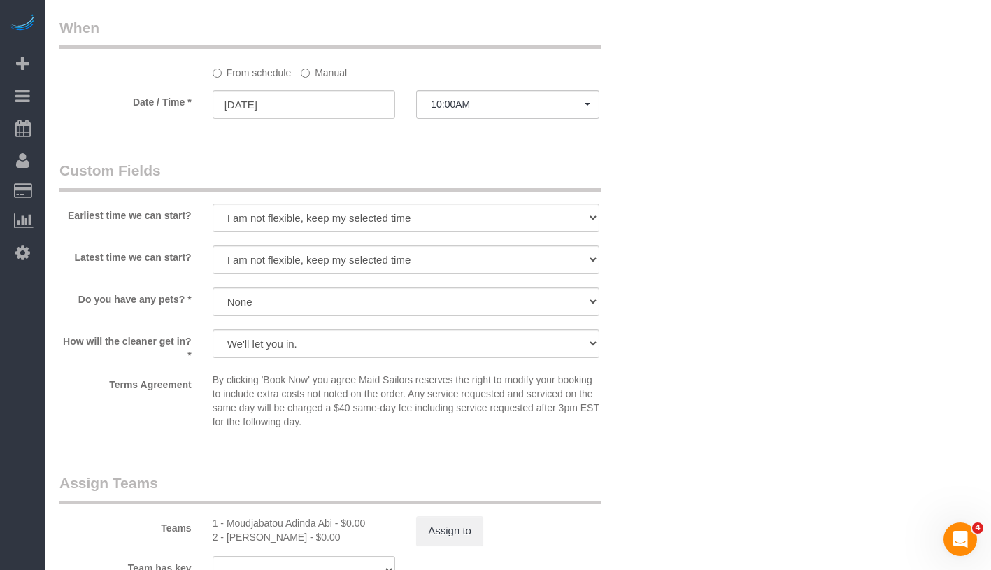
scroll to position [1143, 0]
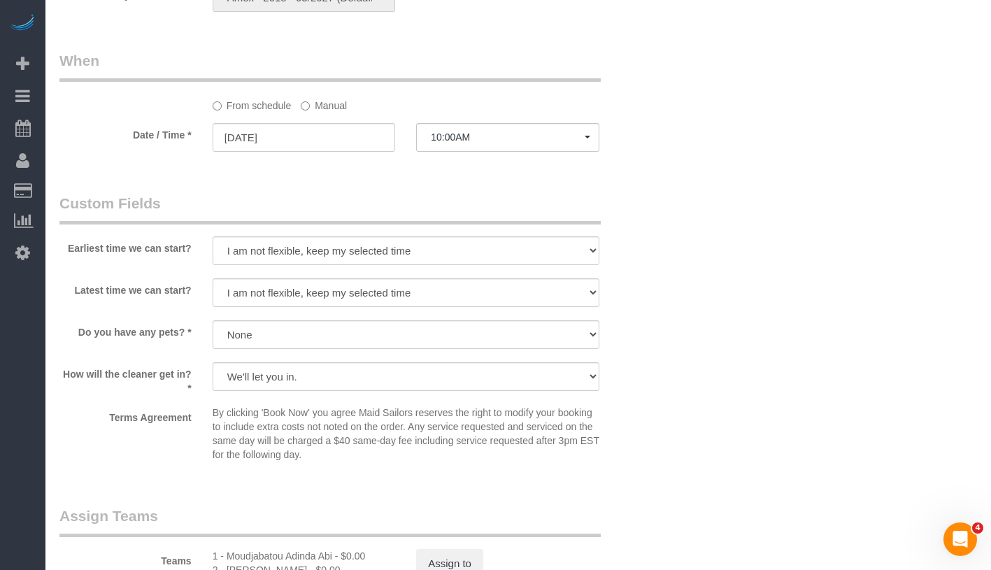
click at [317, 108] on label "Manual" at bounding box center [324, 103] width 46 height 19
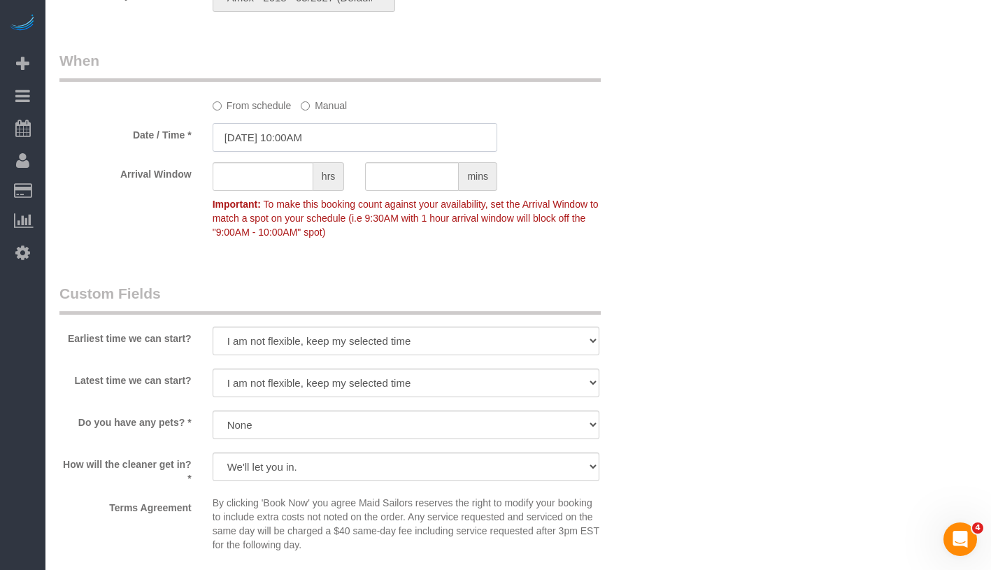
click at [378, 141] on input "[DATE] 10:00AM" at bounding box center [355, 137] width 285 height 29
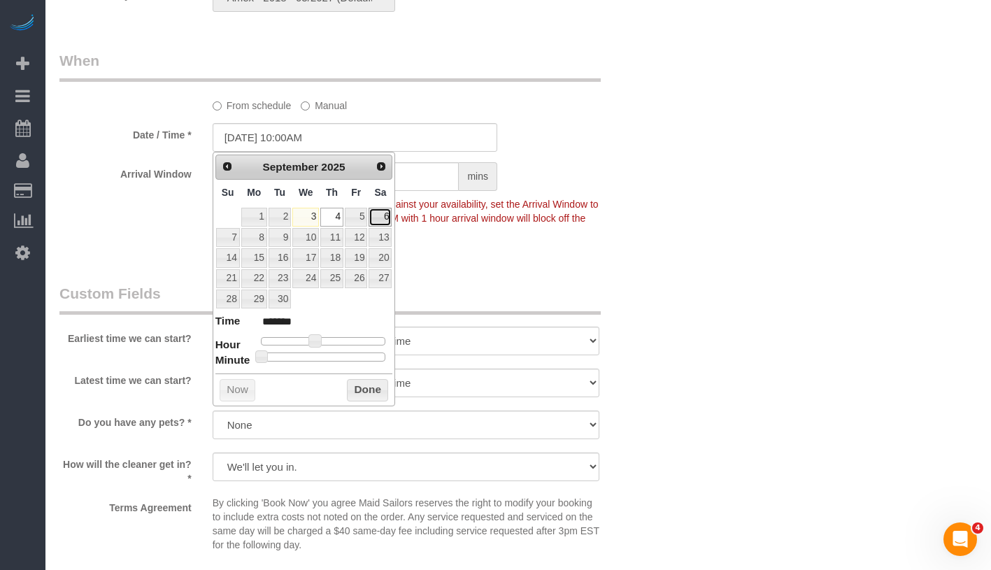
click at [380, 219] on link "6" at bounding box center [380, 217] width 23 height 19
type input "[DATE] 9:00AM"
type input "******"
click at [309, 340] on span at bounding box center [310, 340] width 13 height 13
click at [381, 404] on div "Prev Next [DATE] Su Mo Tu We Th Fr Sa 1 2 3 4 5 6 7 8 9 10 11 12 13 14 15 16 17…" at bounding box center [304, 279] width 183 height 255
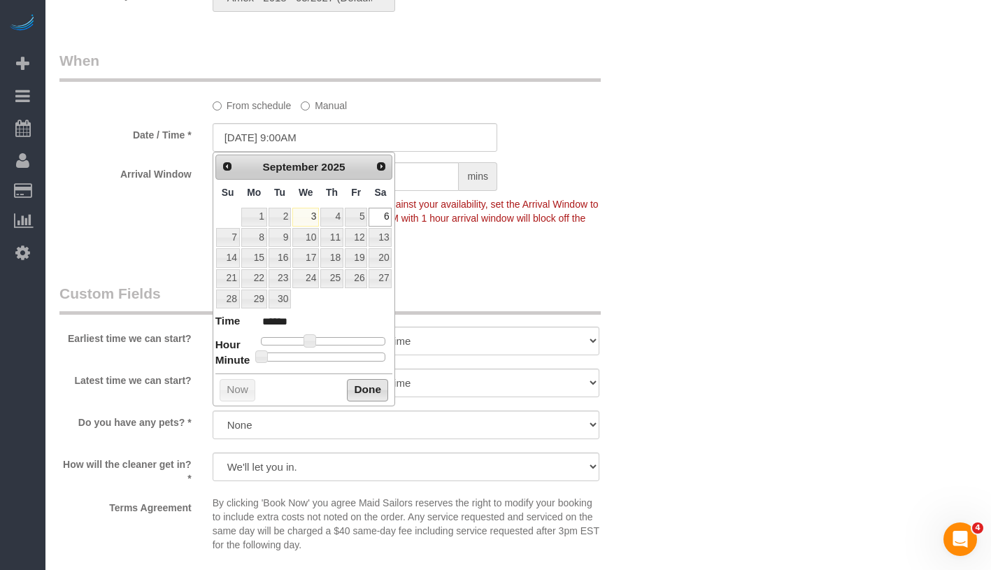
click at [381, 396] on button "Done" at bounding box center [367, 390] width 41 height 22
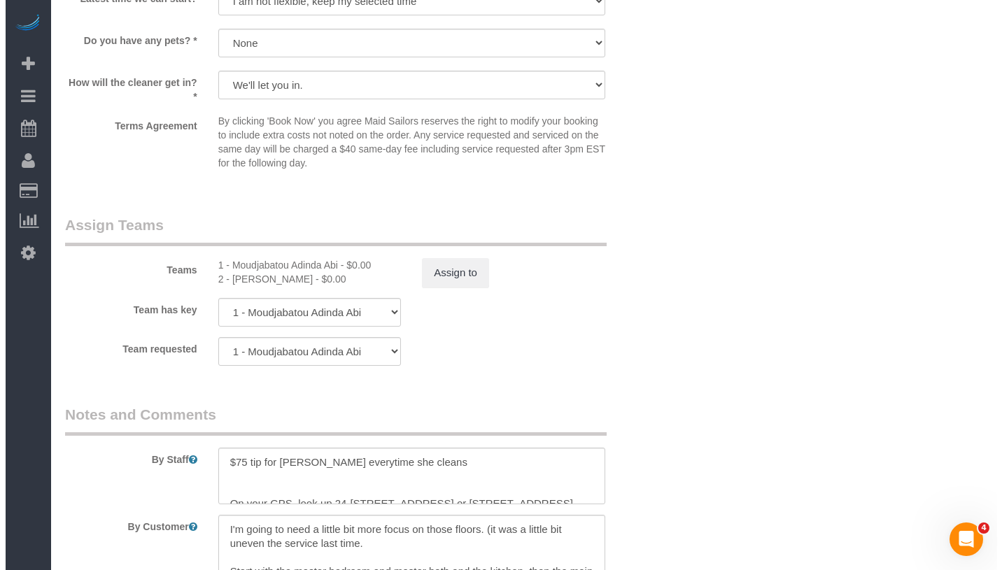
scroll to position [1663, 0]
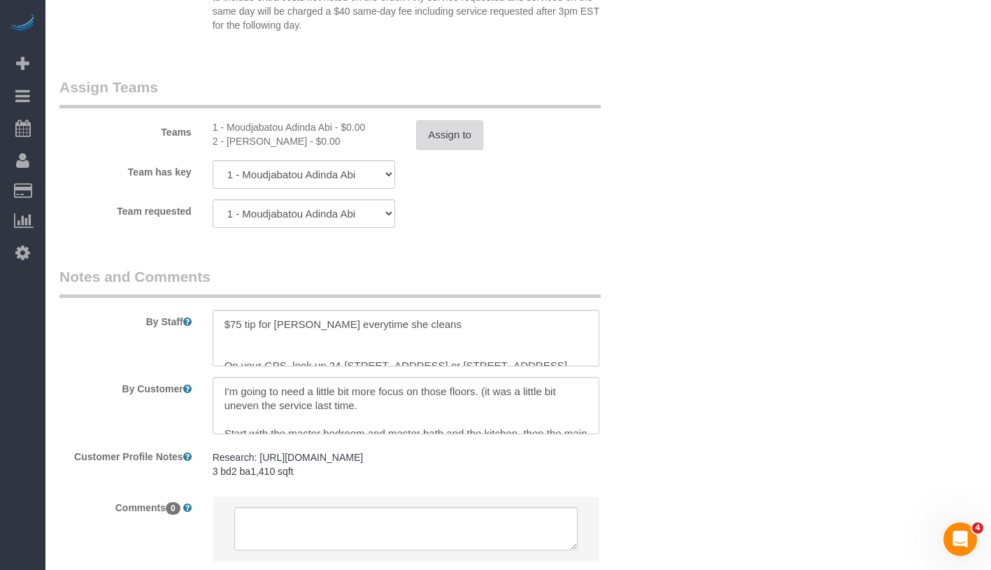
click at [463, 132] on button "Assign to" at bounding box center [449, 134] width 67 height 29
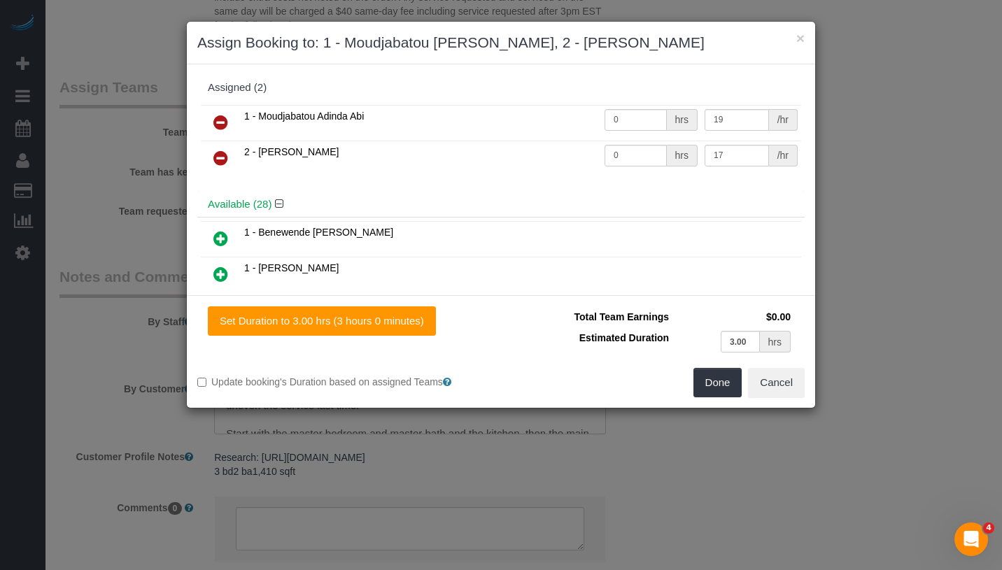
click at [215, 120] on icon at bounding box center [220, 122] width 15 height 17
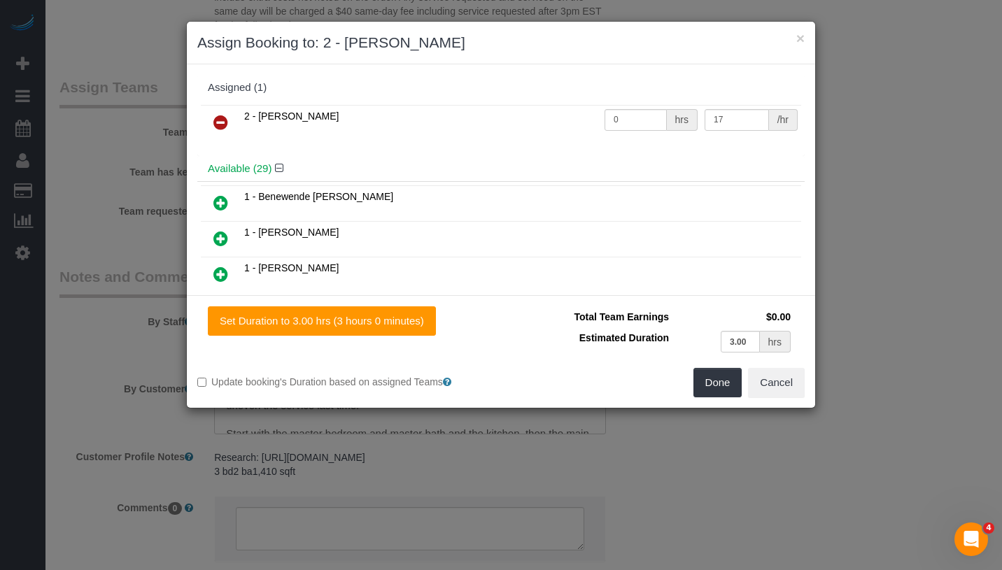
click at [220, 120] on icon at bounding box center [220, 122] width 15 height 17
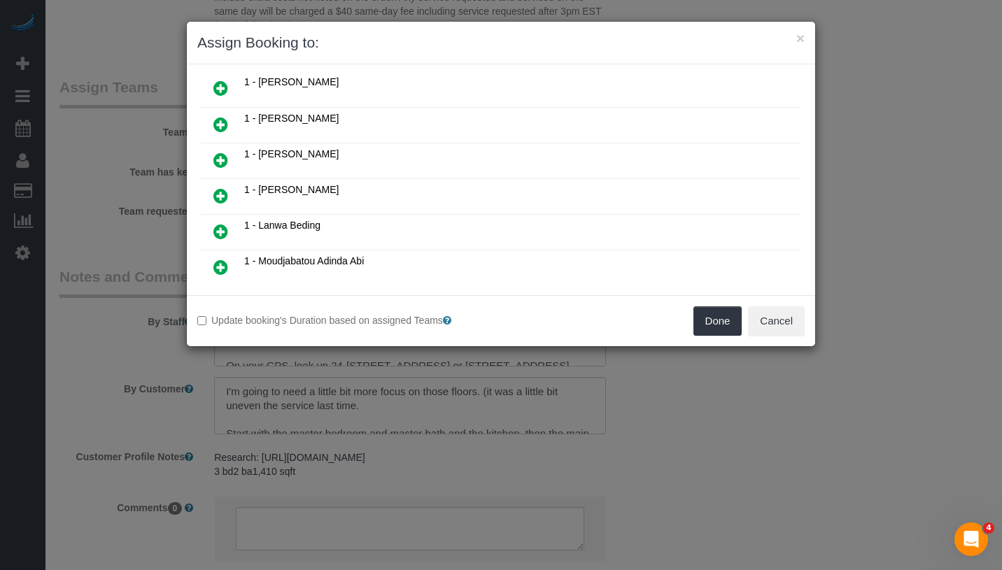
scroll to position [0, 0]
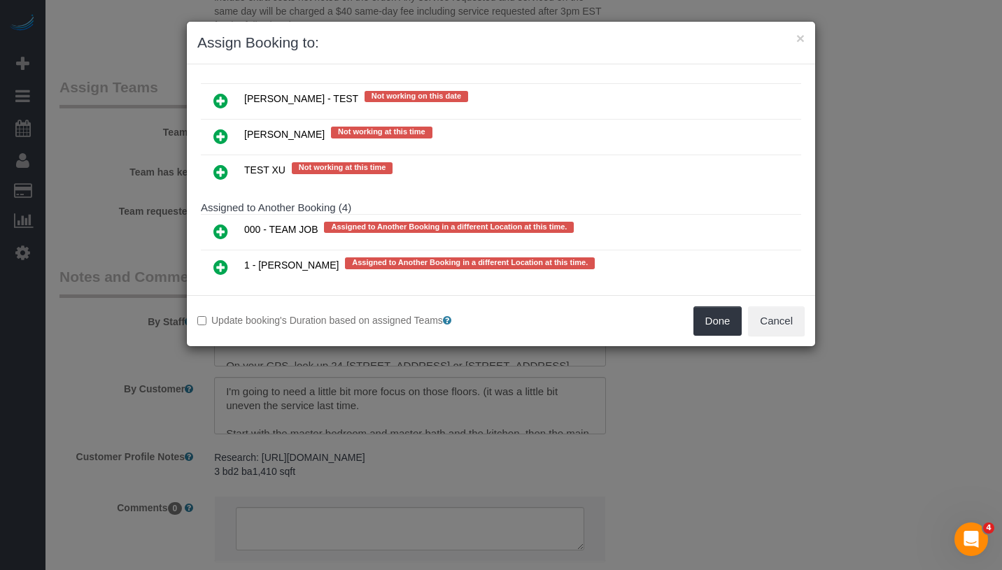
click at [211, 218] on link at bounding box center [220, 232] width 33 height 28
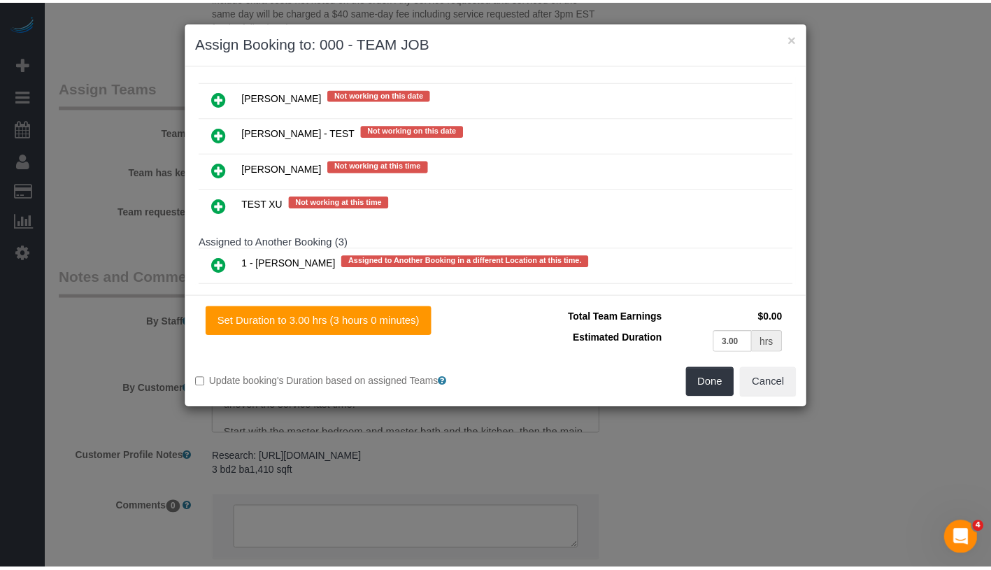
scroll to position [2446, 0]
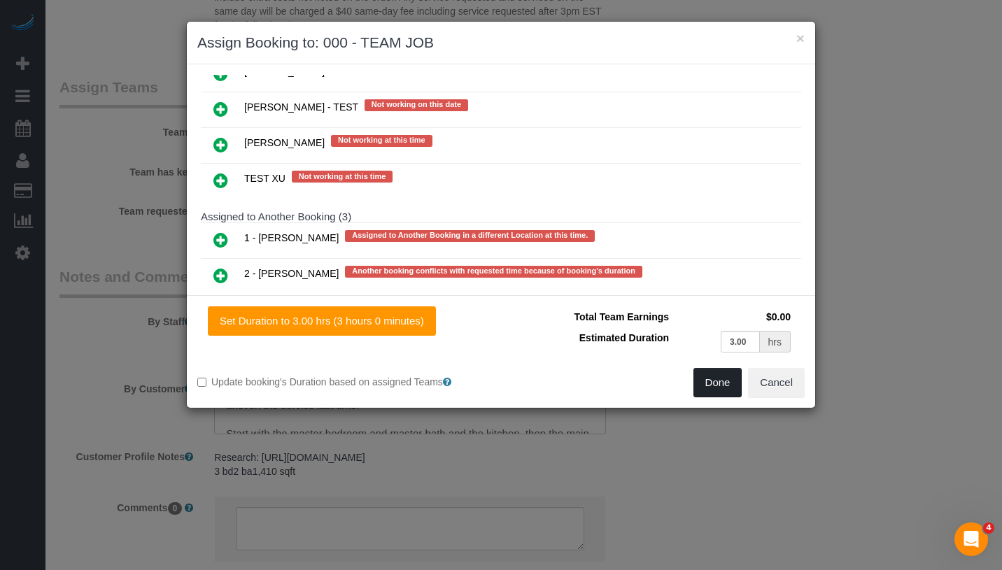
click at [702, 386] on button "Done" at bounding box center [717, 382] width 49 height 29
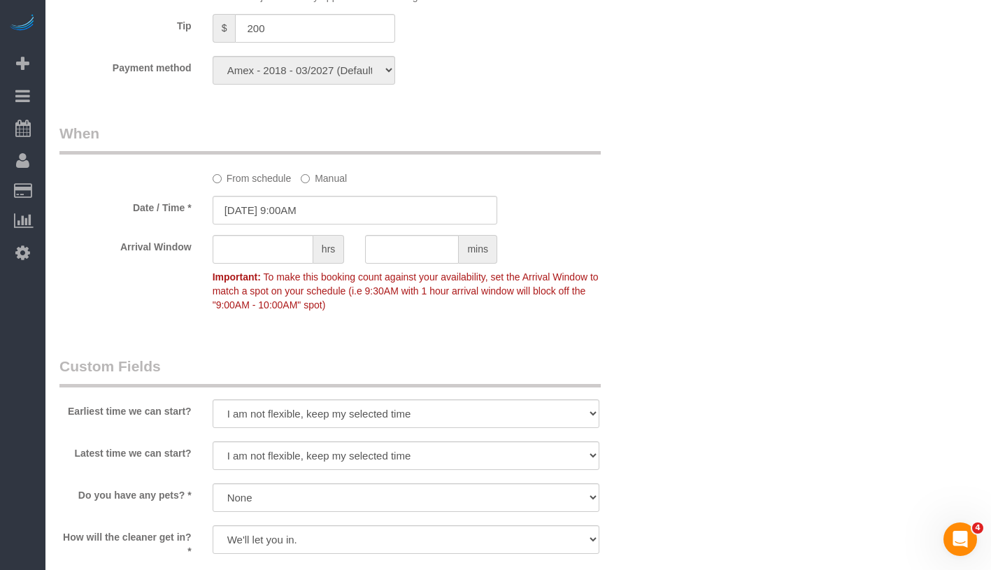
scroll to position [1057, 0]
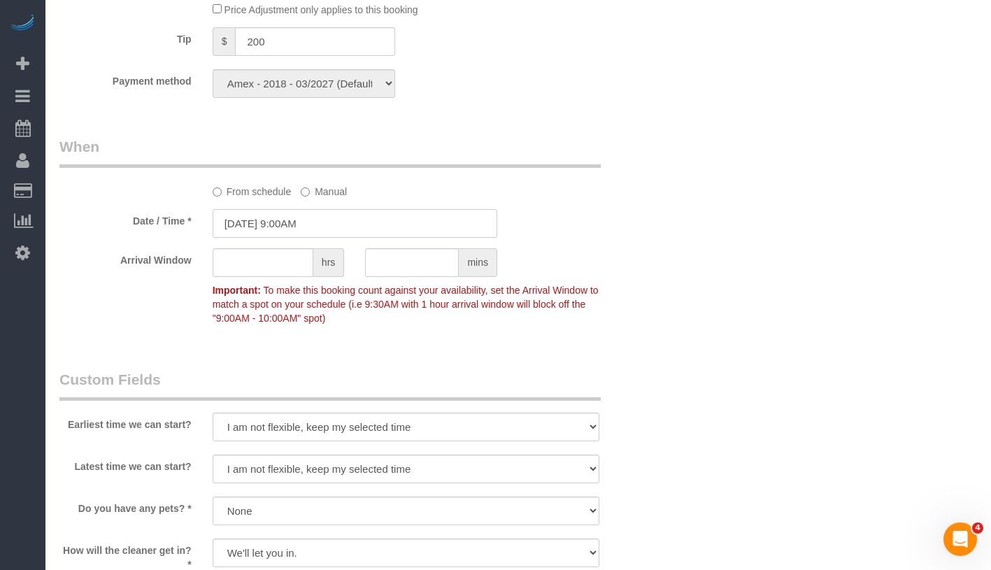
click at [334, 227] on input "[DATE] 9:00AM" at bounding box center [355, 223] width 285 height 29
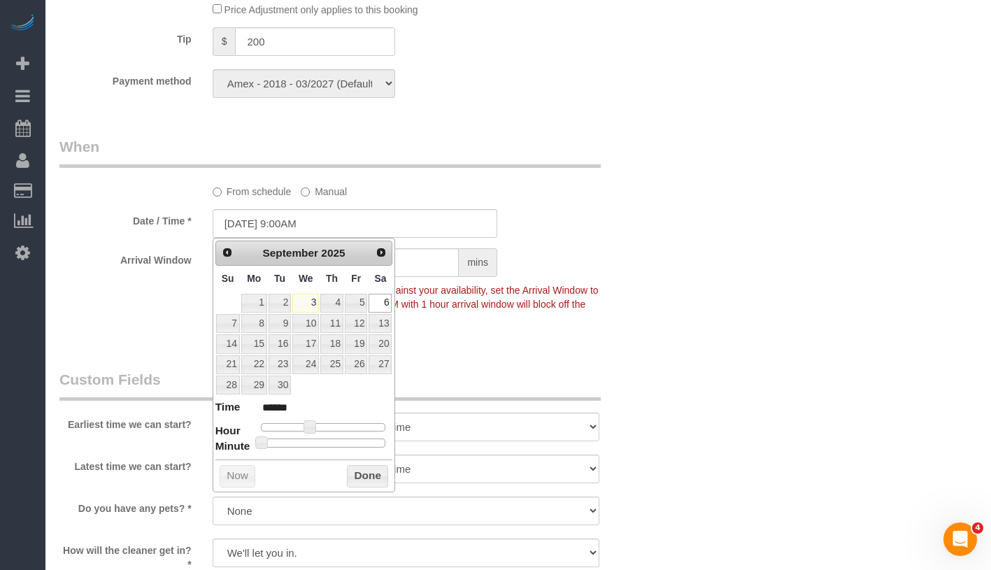
click at [677, 275] on div "Who Email [EMAIL_ADDRESS][DOMAIN_NAME] Name * [PERSON_NAME] [PERSON_NAME] - Req…" at bounding box center [518, 127] width 918 height 2186
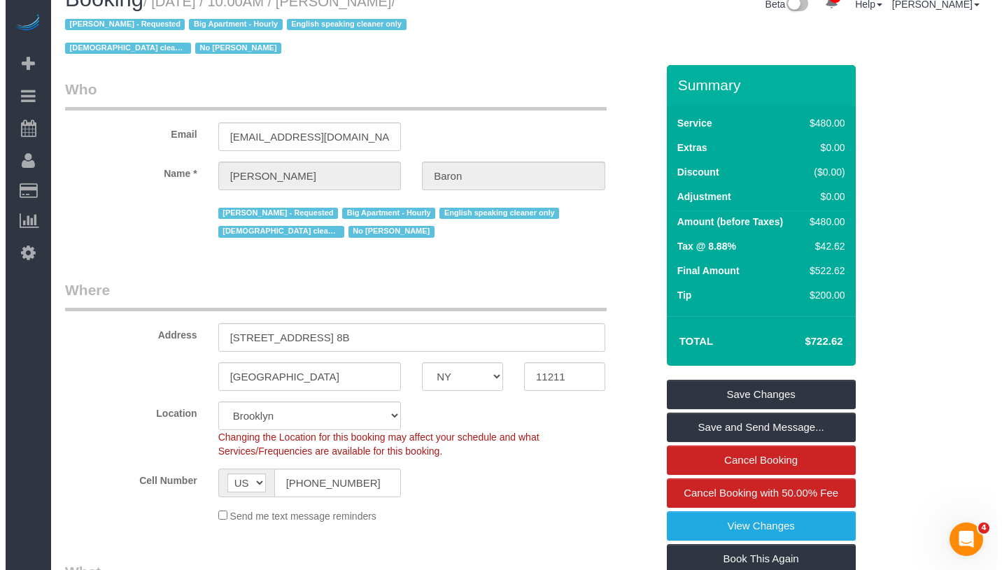
scroll to position [0, 0]
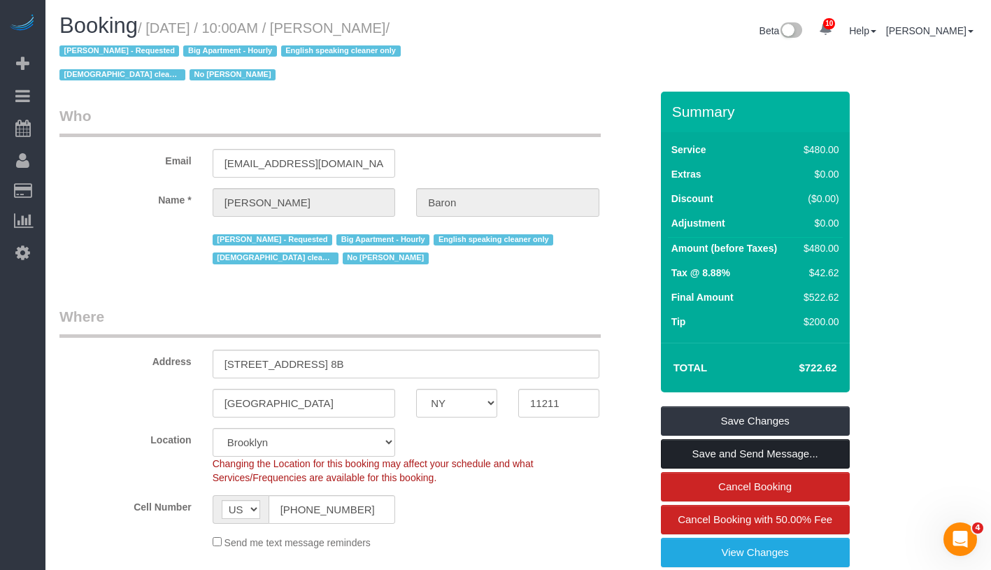
click at [798, 451] on link "Save and Send Message..." at bounding box center [755, 453] width 189 height 29
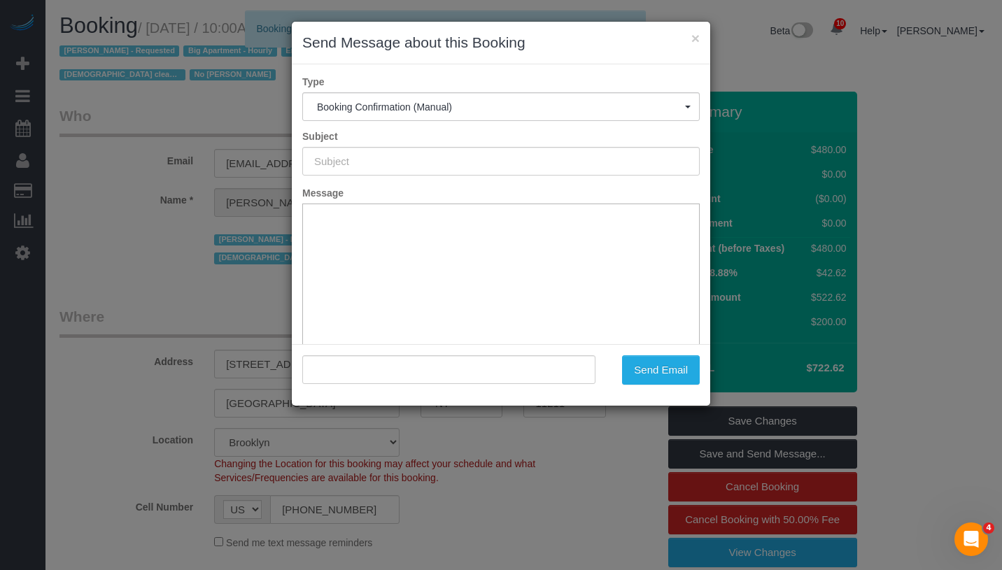
type input "Cleaning Confirmed for [DATE] 9:00am"
type input ""[PERSON_NAME]" <[EMAIL_ADDRESS][DOMAIN_NAME]>"
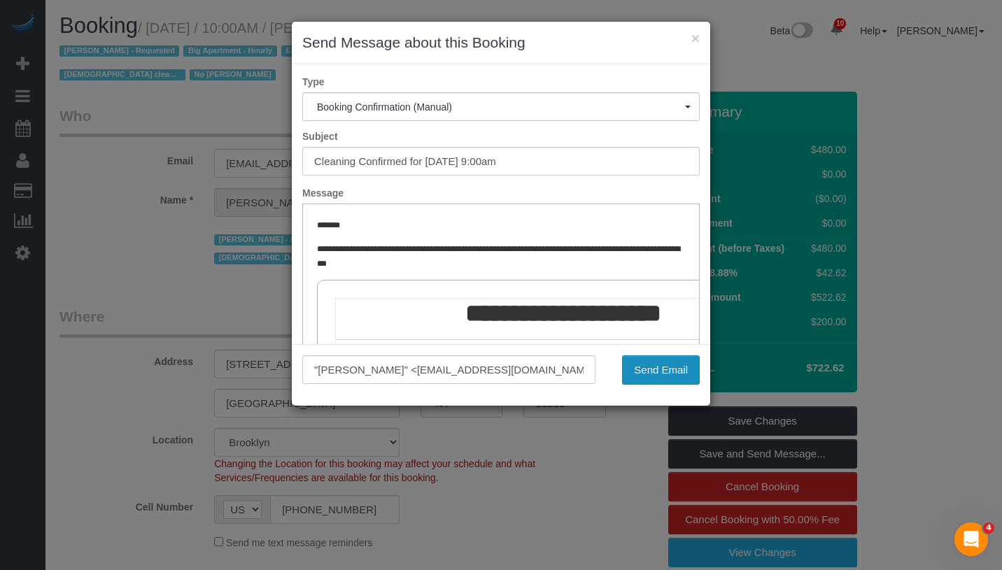
click at [649, 368] on button "Send Email" at bounding box center [661, 369] width 78 height 29
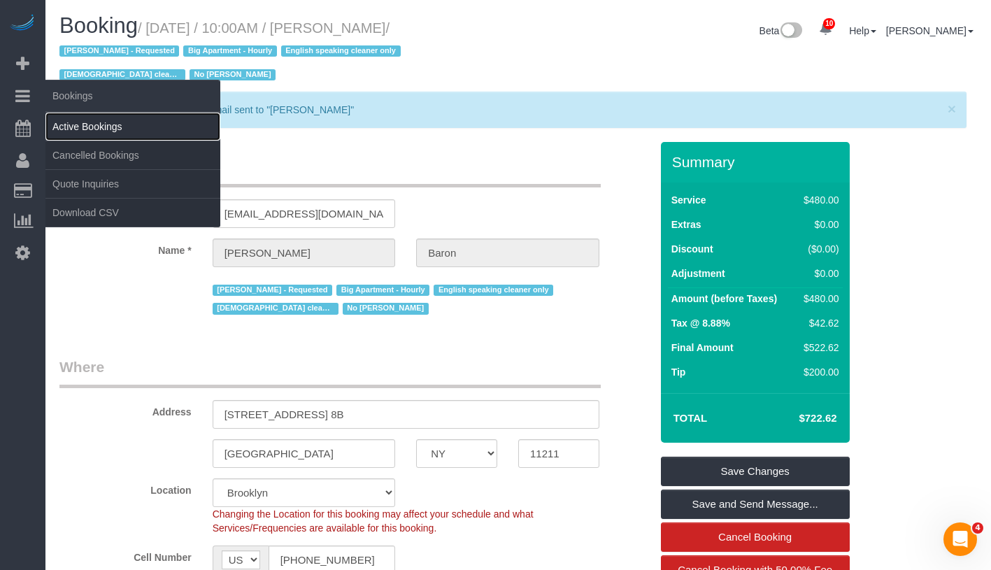
click at [73, 130] on link "Active Bookings" at bounding box center [132, 127] width 175 height 28
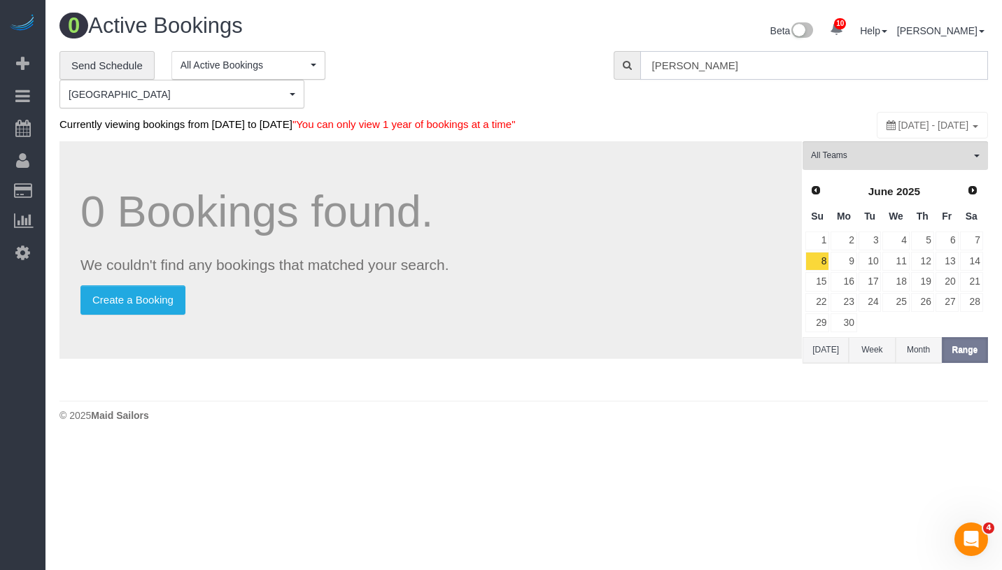
click at [761, 70] on input "[PERSON_NAME]" at bounding box center [814, 65] width 348 height 29
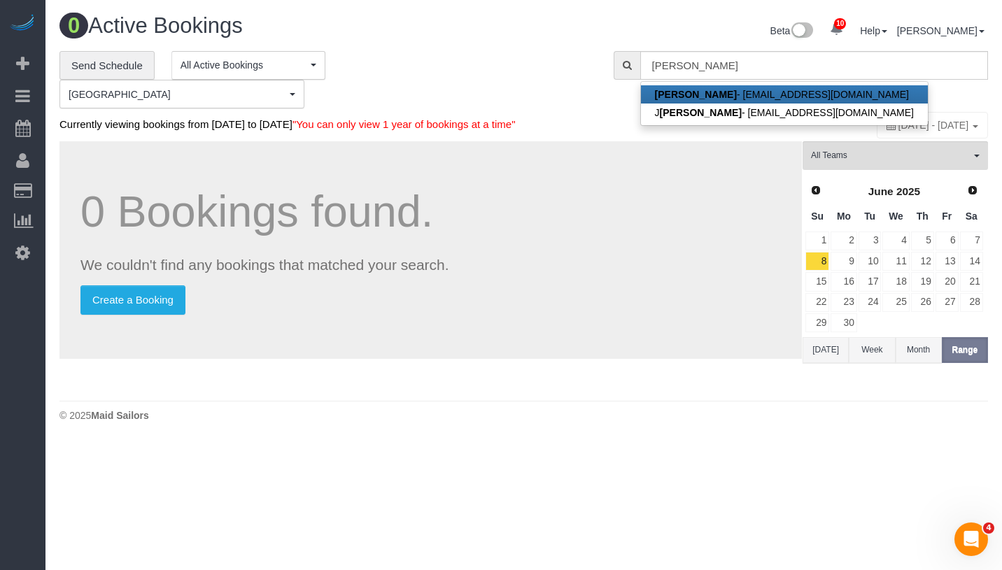
click at [737, 95] on link "[PERSON_NAME] - [EMAIL_ADDRESS][DOMAIN_NAME]" at bounding box center [784, 94] width 287 height 18
type input "[EMAIL_ADDRESS][DOMAIN_NAME]"
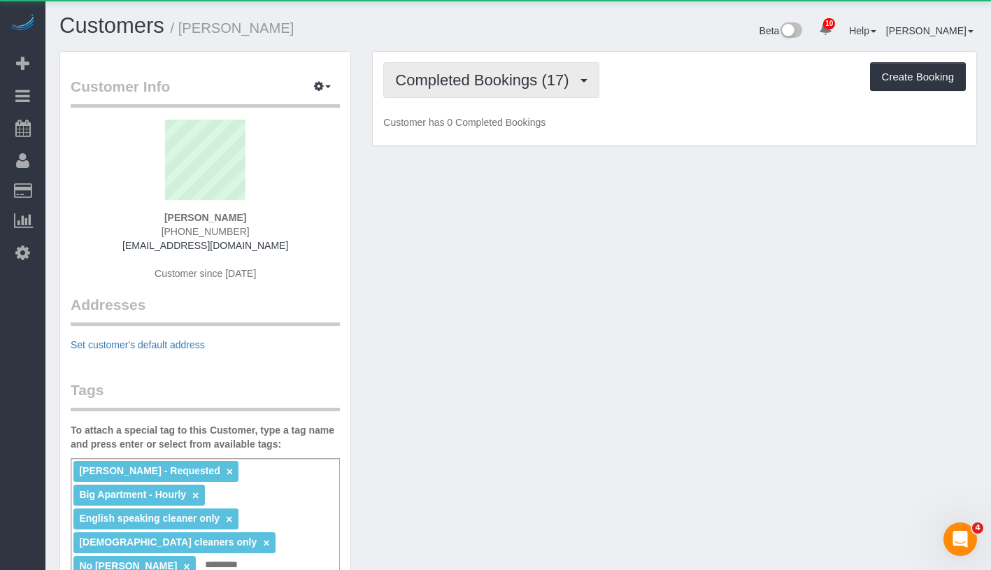
click at [472, 75] on span "Completed Bookings (17)" at bounding box center [485, 79] width 181 height 17
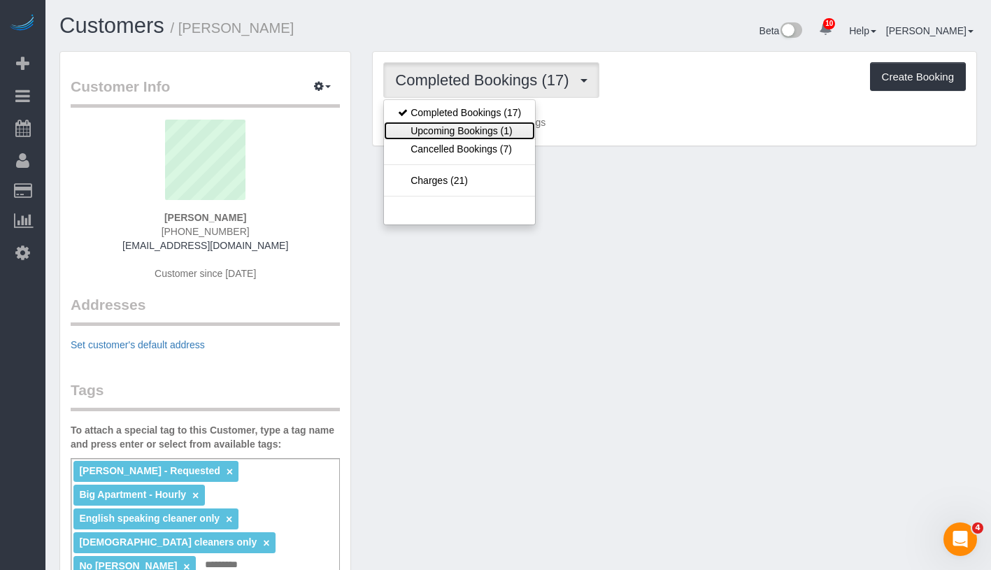
click at [474, 127] on link "Upcoming Bookings (1)" at bounding box center [459, 131] width 151 height 18
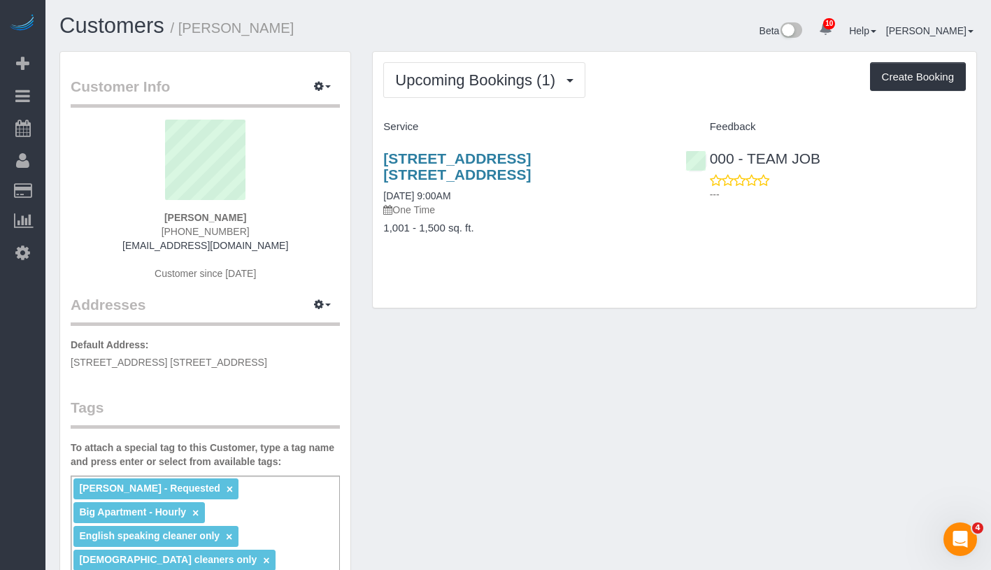
drag, startPoint x: 374, startPoint y: 199, endPoint x: 476, endPoint y: 198, distance: 102.2
click at [476, 198] on div "[STREET_ADDRESS] [STREET_ADDRESS] [DATE] 9:00AM One Time 1,001 - 1,500 sq. ft." at bounding box center [524, 201] width 302 height 124
copy link "[DATE] 9:00AM"
